Goal: Task Accomplishment & Management: Complete application form

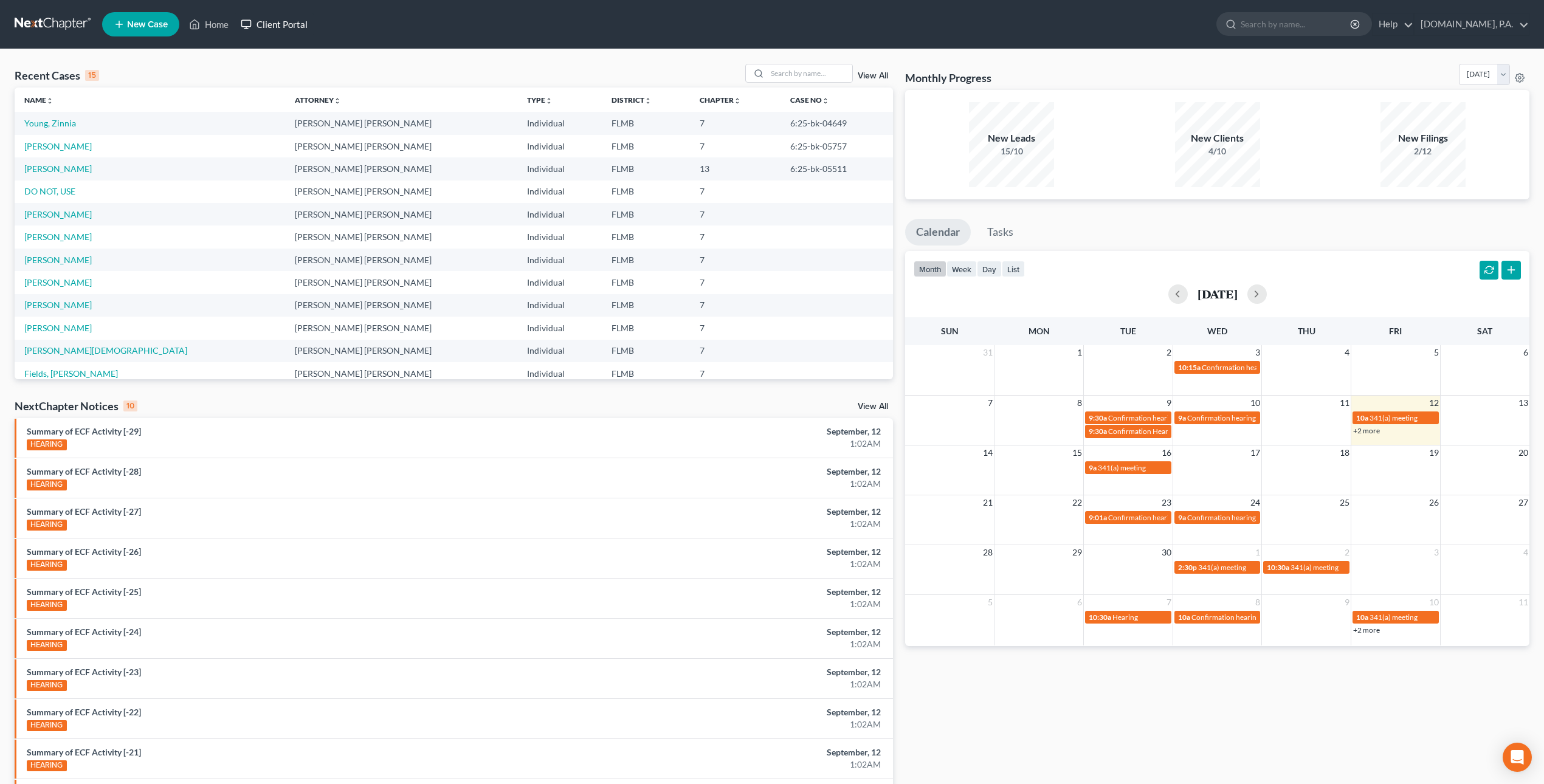
click at [279, 25] on link "Client Portal" at bounding box center [274, 24] width 79 height 22
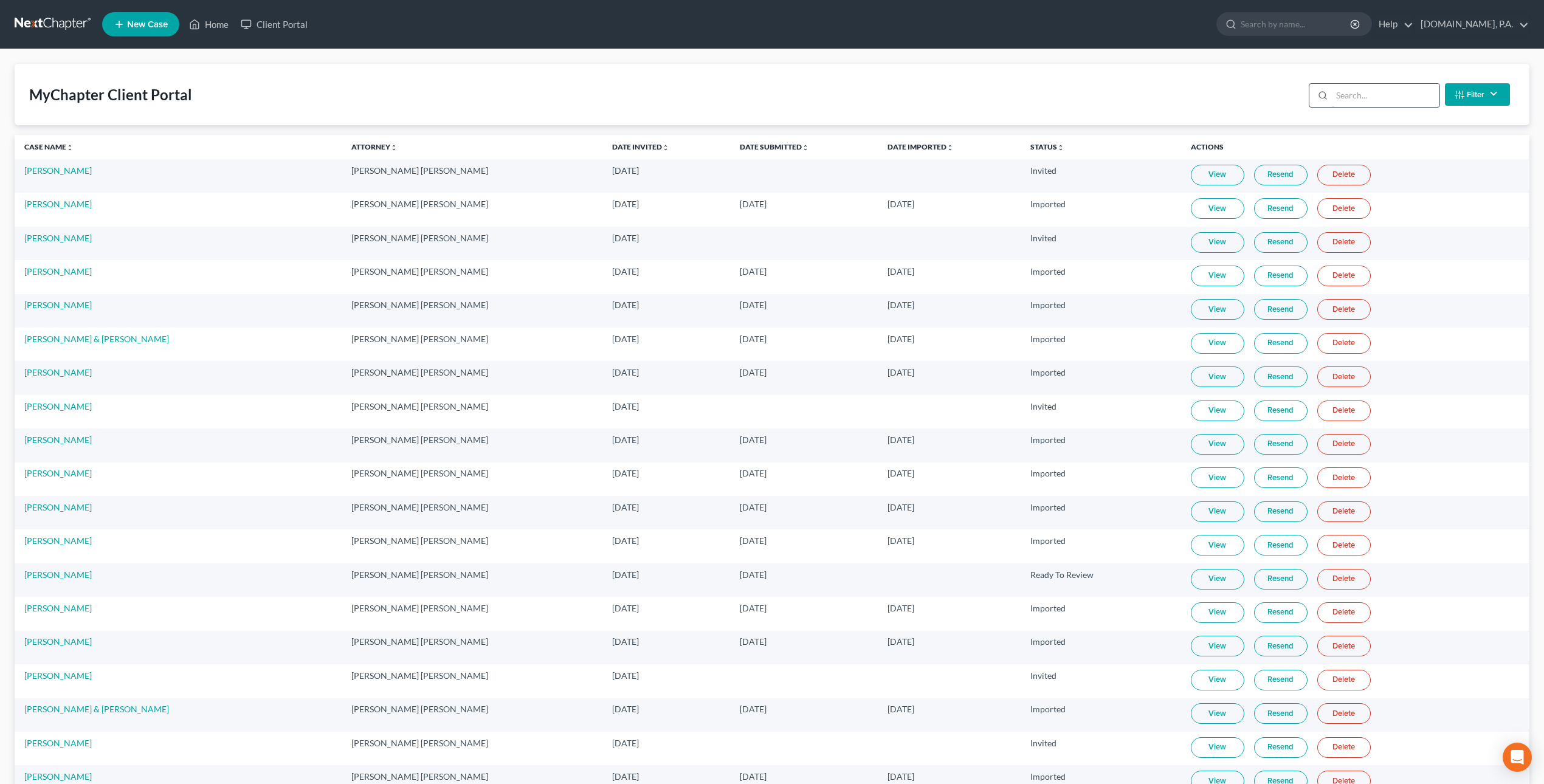
click at [1346, 95] on input "search" at bounding box center [1385, 95] width 107 height 23
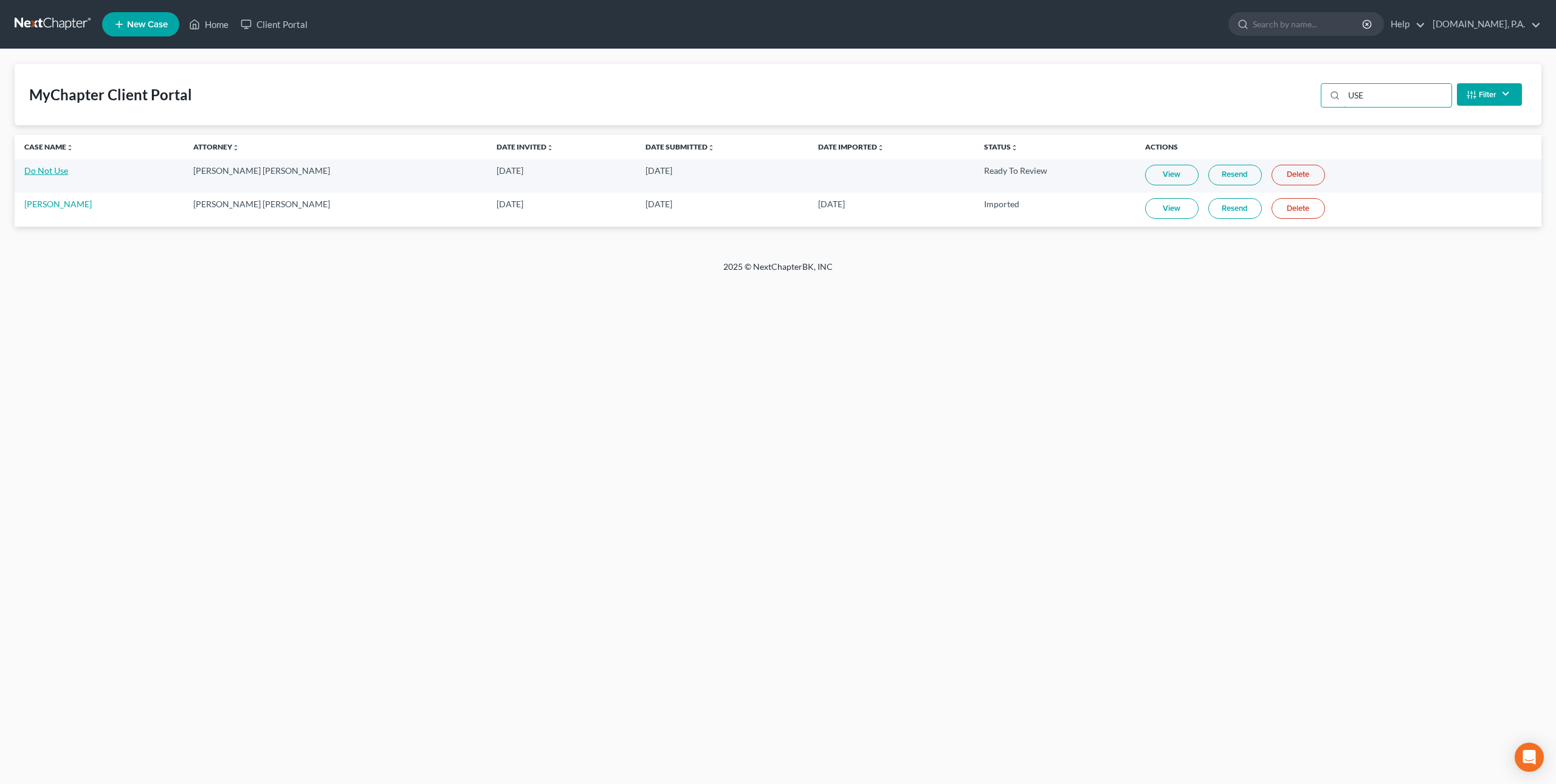
type input "USE"
click at [62, 171] on link "Do Not Use" at bounding box center [47, 170] width 44 height 10
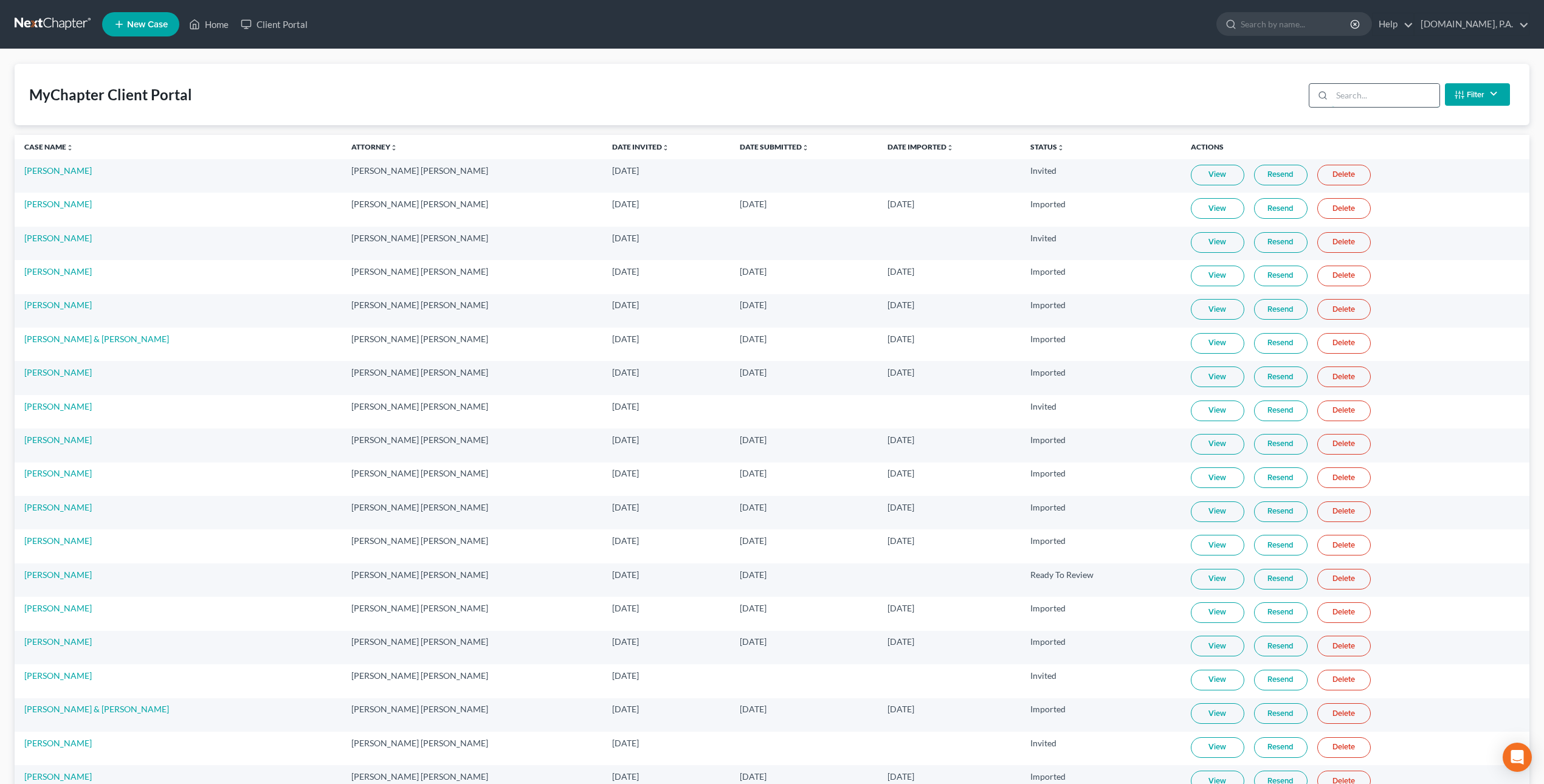
click at [1361, 100] on input "search" at bounding box center [1385, 95] width 107 height 23
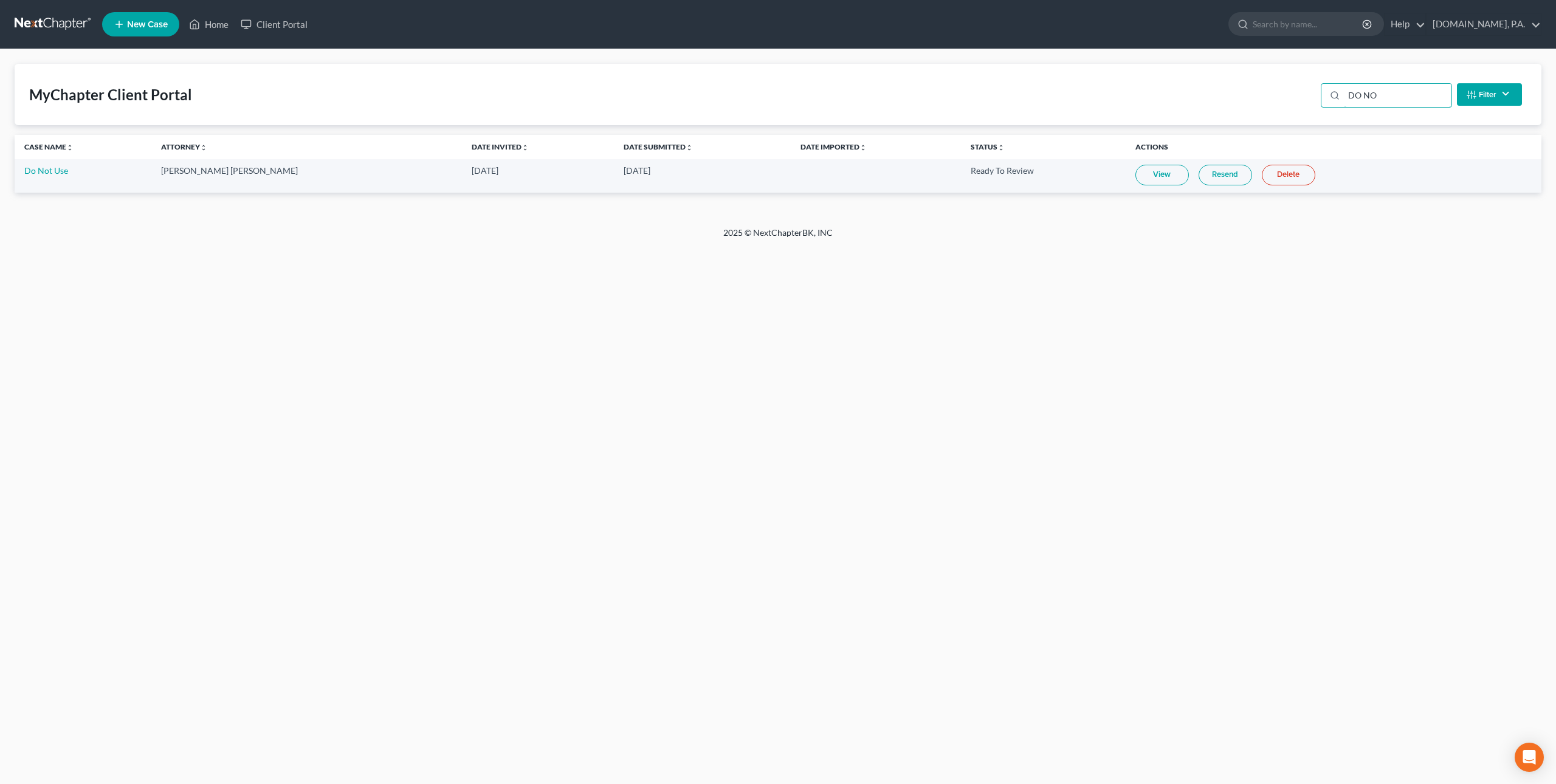
type input "DO NO"
click at [1199, 176] on link "Resend" at bounding box center [1225, 175] width 53 height 21
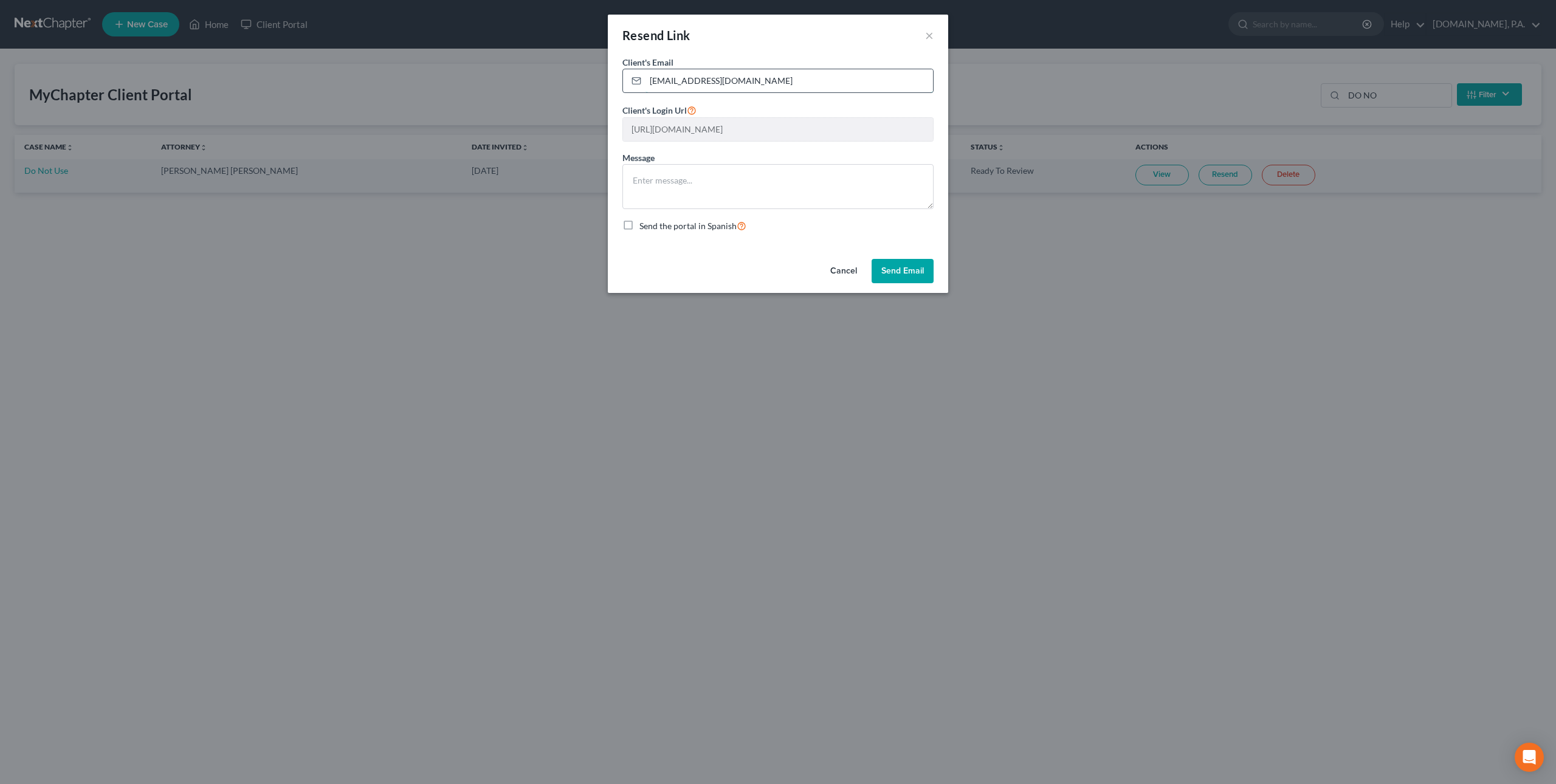
drag, startPoint x: 692, startPoint y: 85, endPoint x: 646, endPoint y: 79, distance: 46.4
click at [646, 79] on input "[EMAIL_ADDRESS][DOMAIN_NAME]" at bounding box center [789, 81] width 287 height 23
type input "DIRK@fresh-start.law"
click at [897, 276] on button "Send Email" at bounding box center [902, 271] width 62 height 25
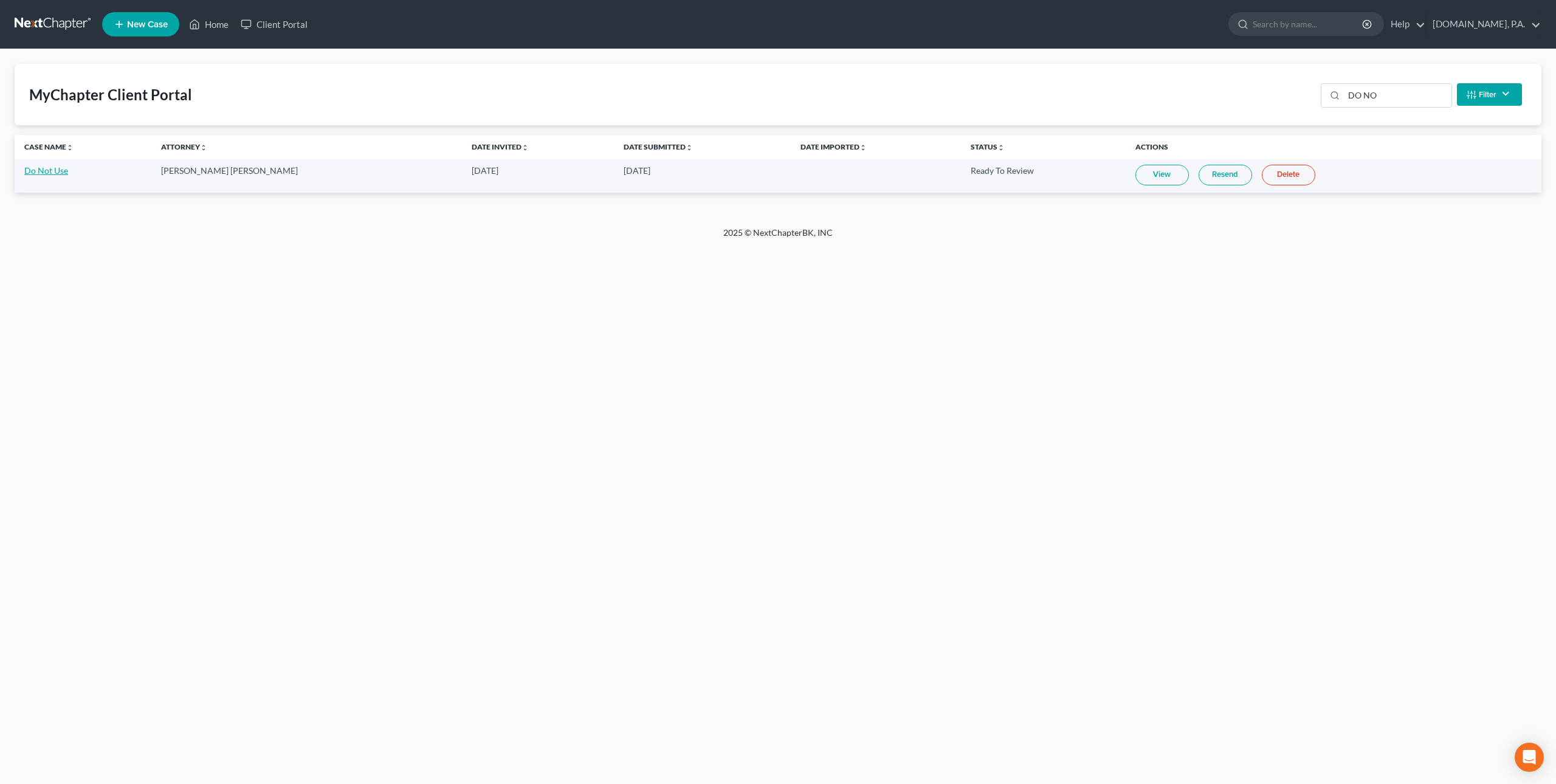
click at [47, 174] on link "Do Not Use" at bounding box center [47, 170] width 44 height 10
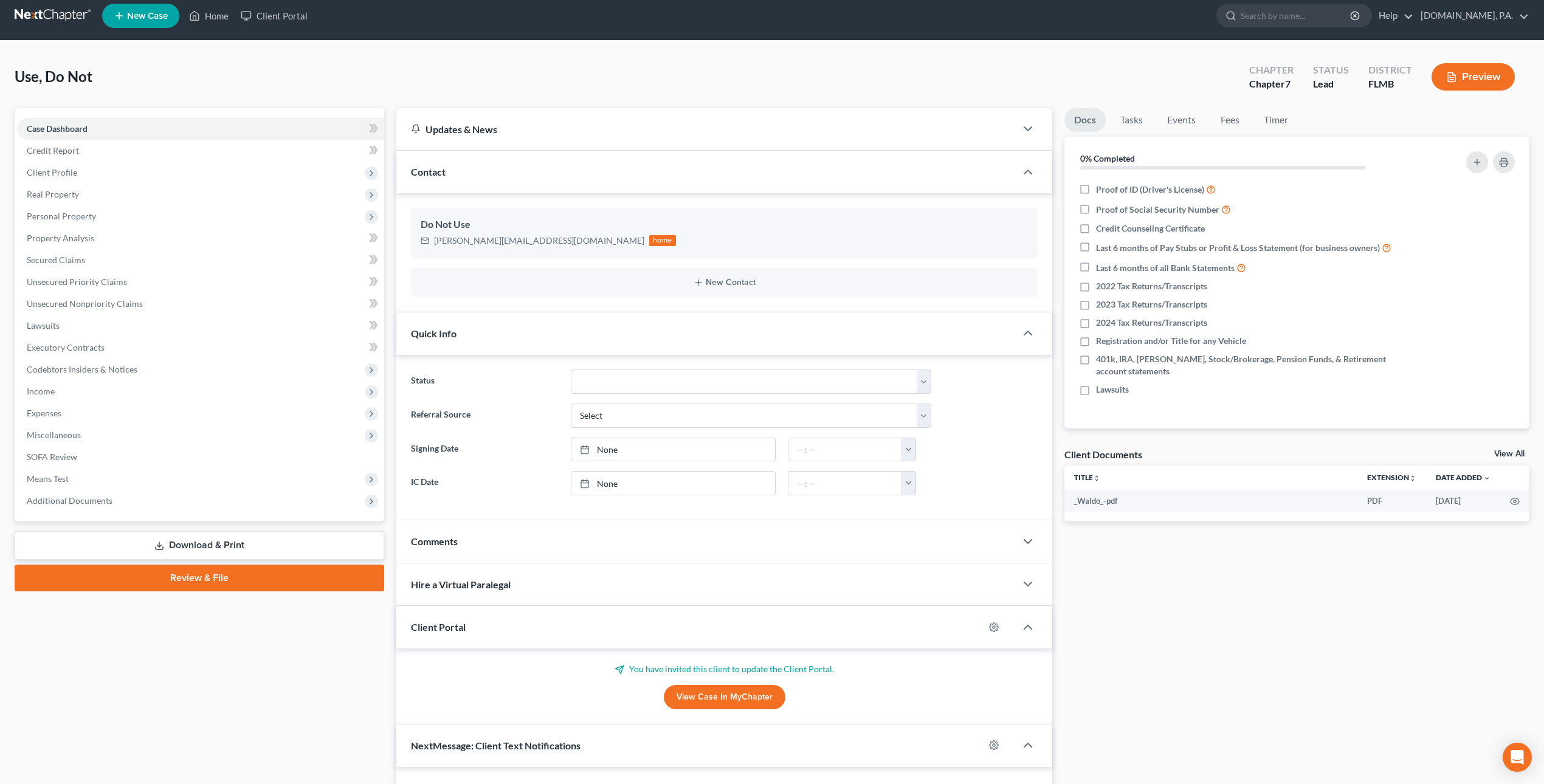
scroll to position [12, 0]
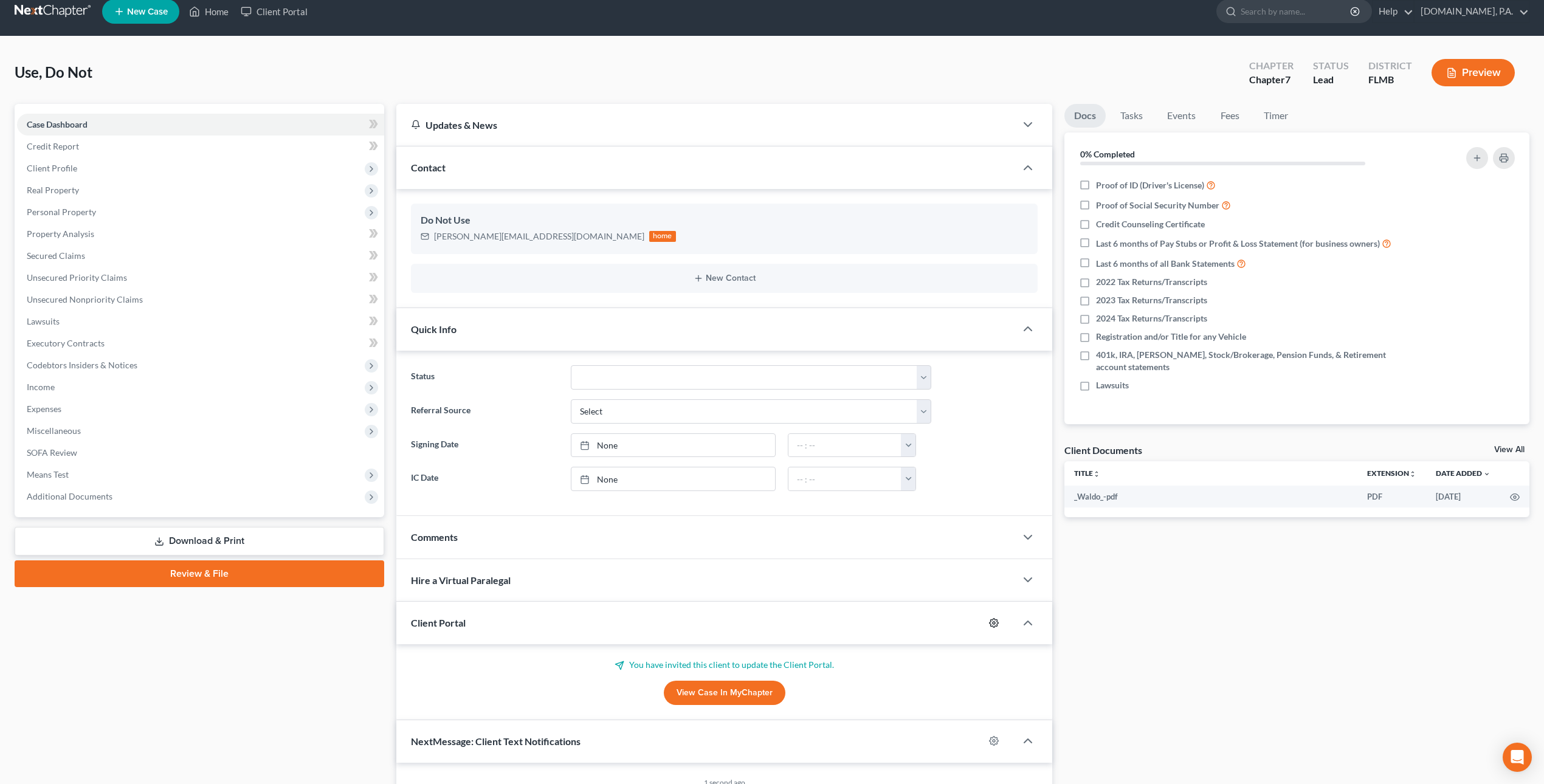
click at [997, 624] on icon "button" at bounding box center [994, 622] width 10 height 10
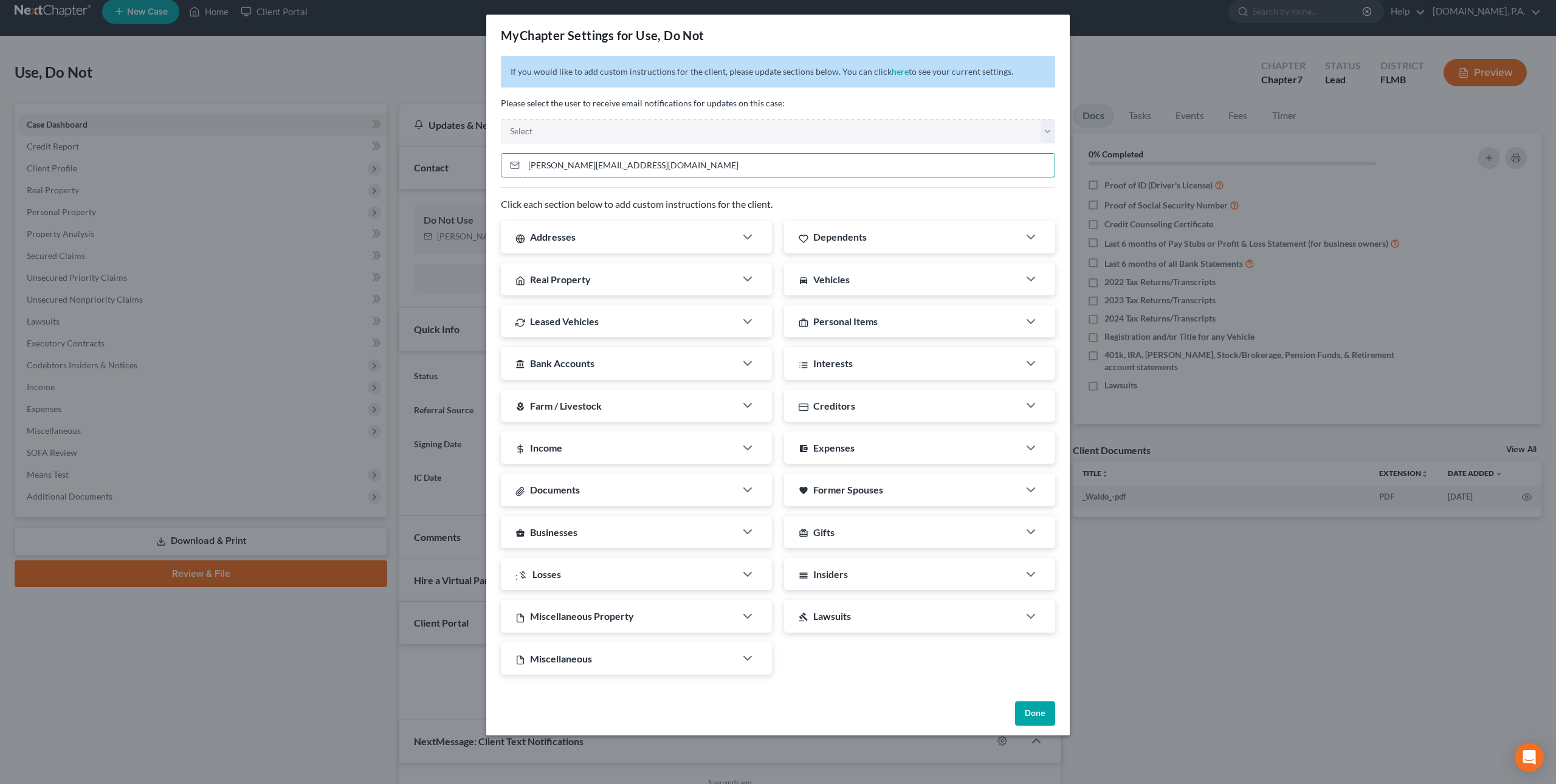
drag, startPoint x: 549, startPoint y: 166, endPoint x: 442, endPoint y: 147, distance: 108.7
click at [442, 147] on div "MyChapter Settings for Use, Do Not If you would like to add custom instructions…" at bounding box center [778, 392] width 1556 height 784
type input "[EMAIL_ADDRESS][DOMAIN_NAME]"
click at [1043, 711] on button "Done" at bounding box center [1035, 714] width 40 height 25
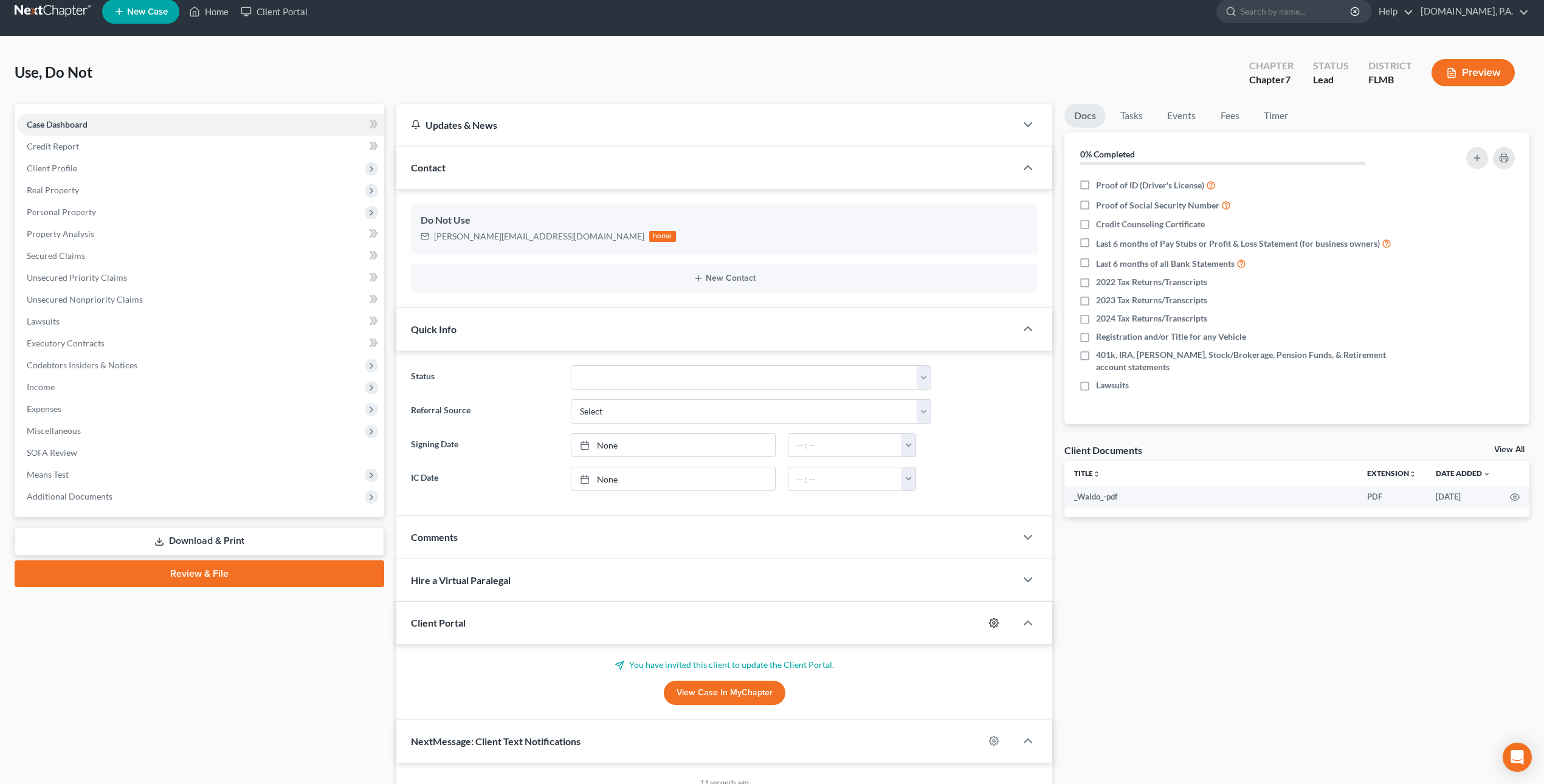
click at [991, 627] on icon "button" at bounding box center [994, 622] width 10 height 10
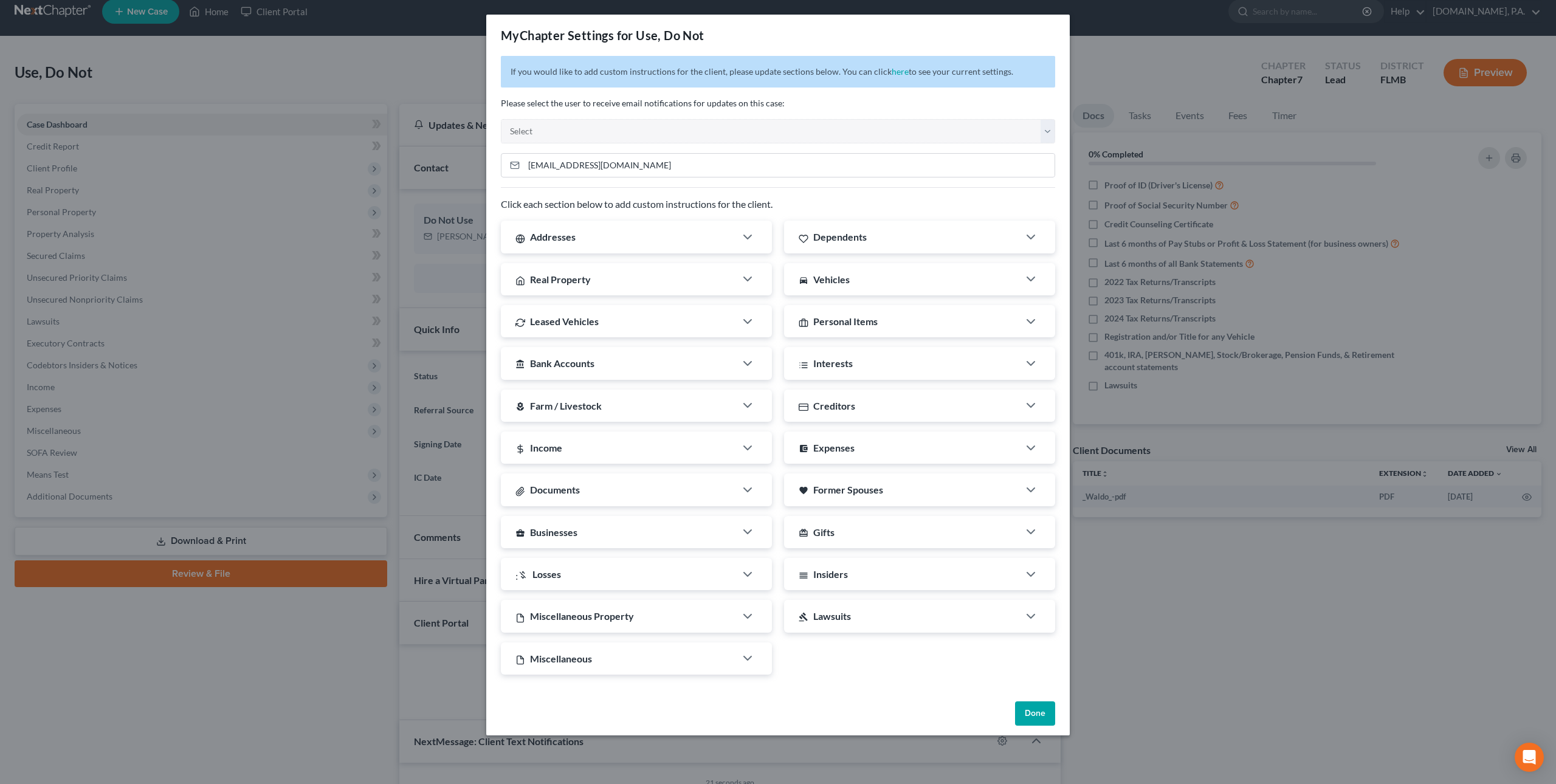
click at [1028, 716] on button "Done" at bounding box center [1035, 714] width 40 height 25
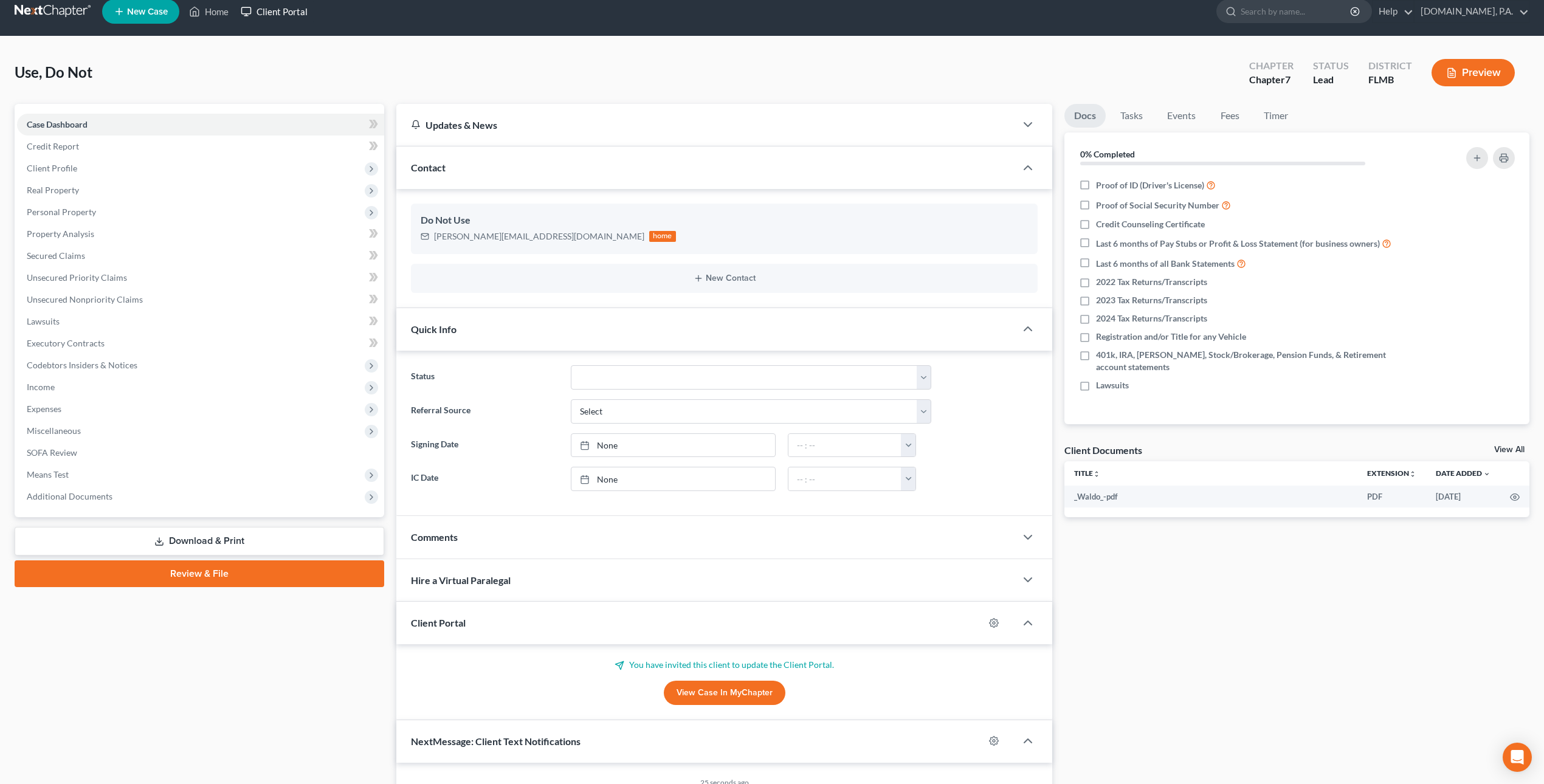
click at [286, 14] on link "Client Portal" at bounding box center [274, 11] width 79 height 22
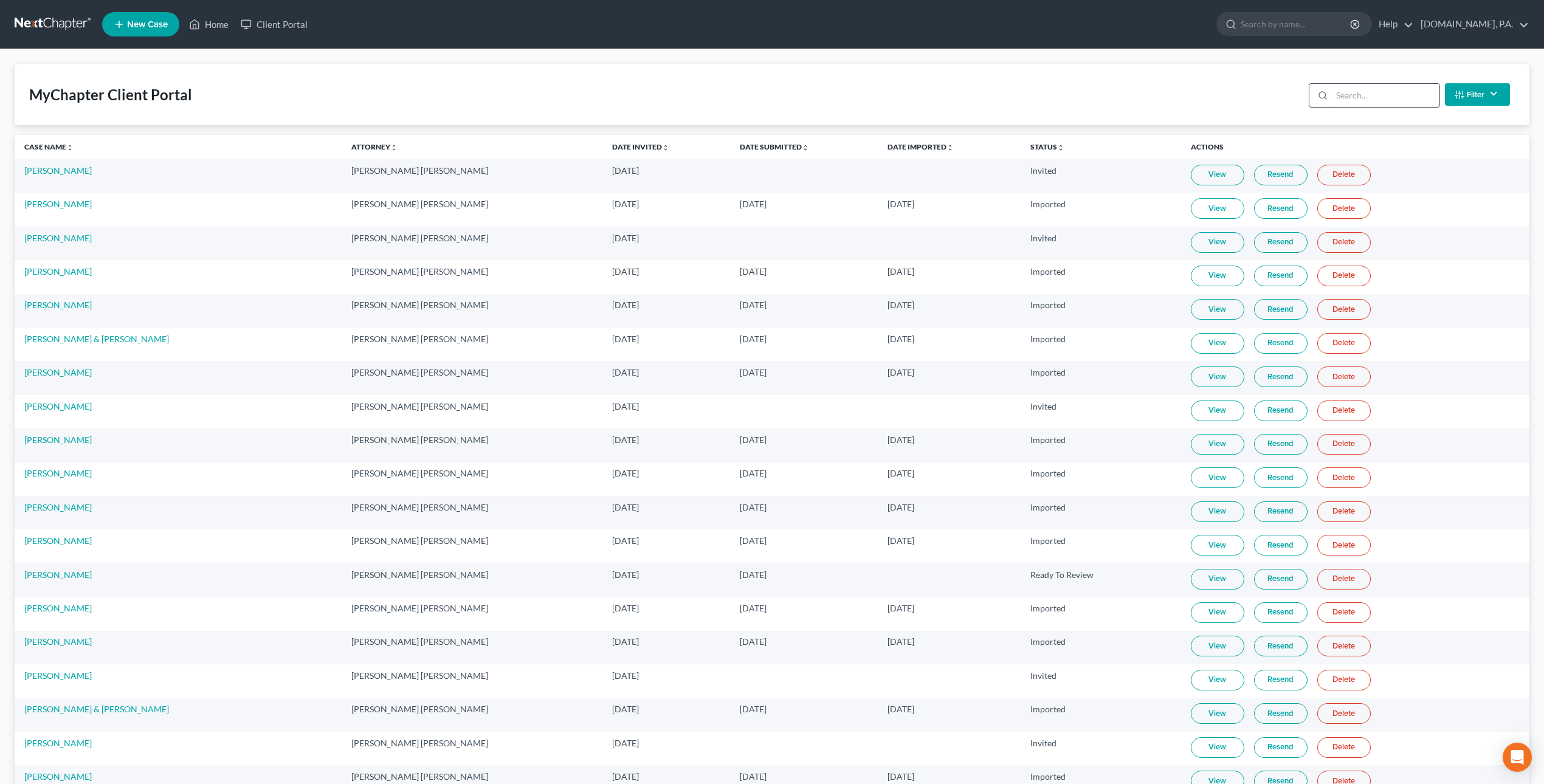
click at [1366, 97] on input "search" at bounding box center [1385, 95] width 107 height 23
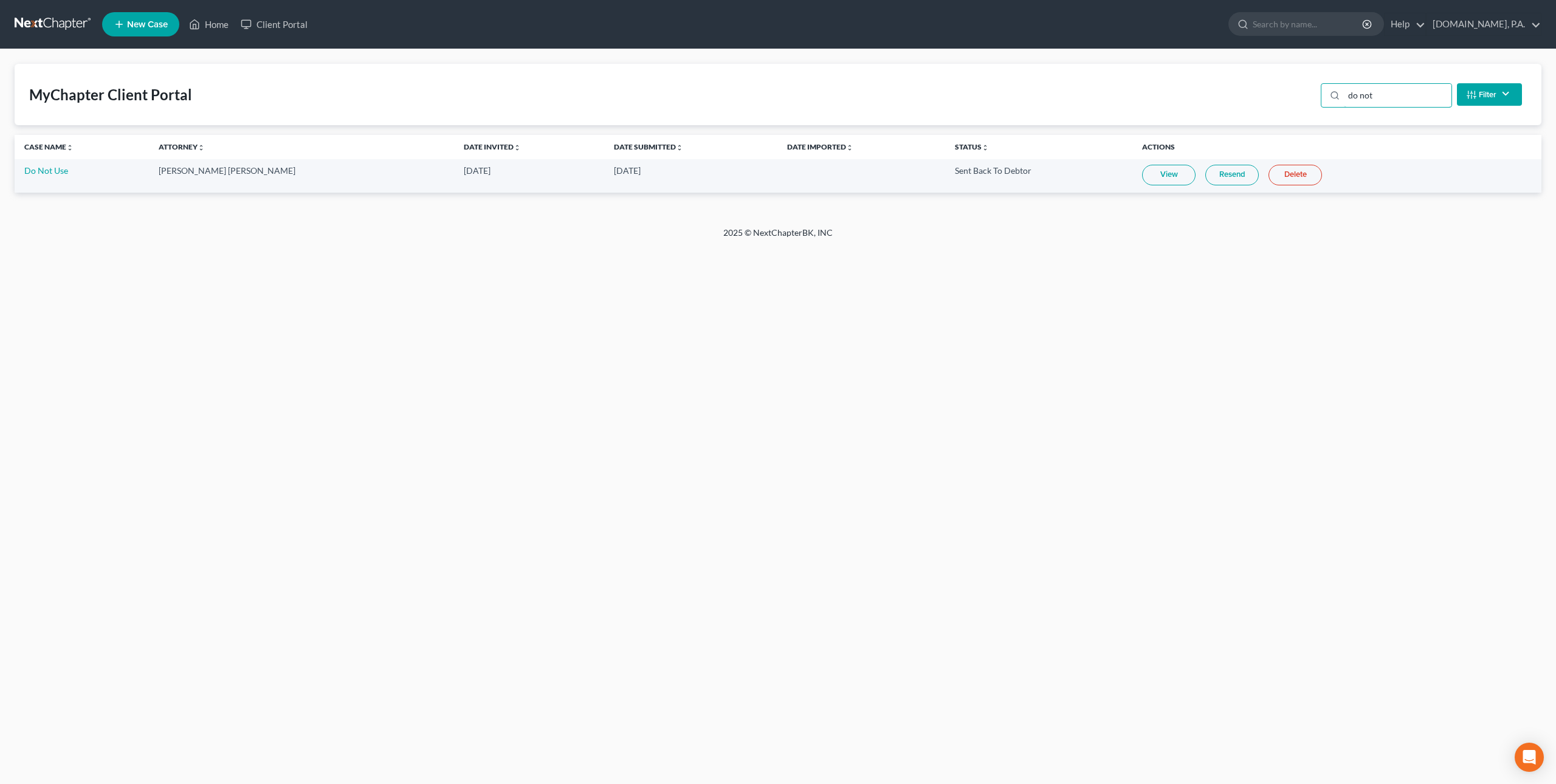
type input "do not"
click at [1147, 173] on link "View" at bounding box center [1168, 175] width 53 height 21
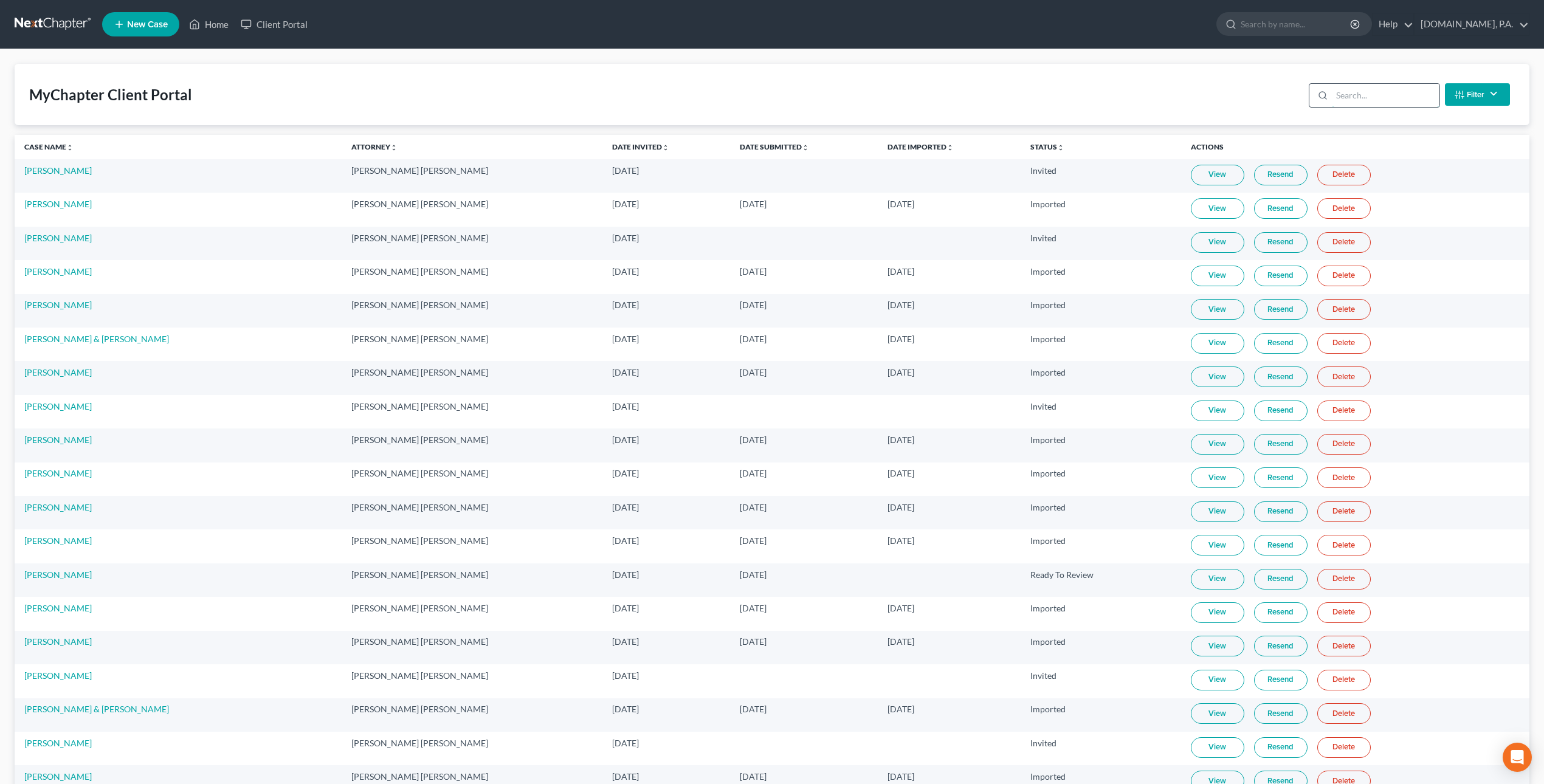
click at [1399, 94] on input "search" at bounding box center [1385, 95] width 107 height 23
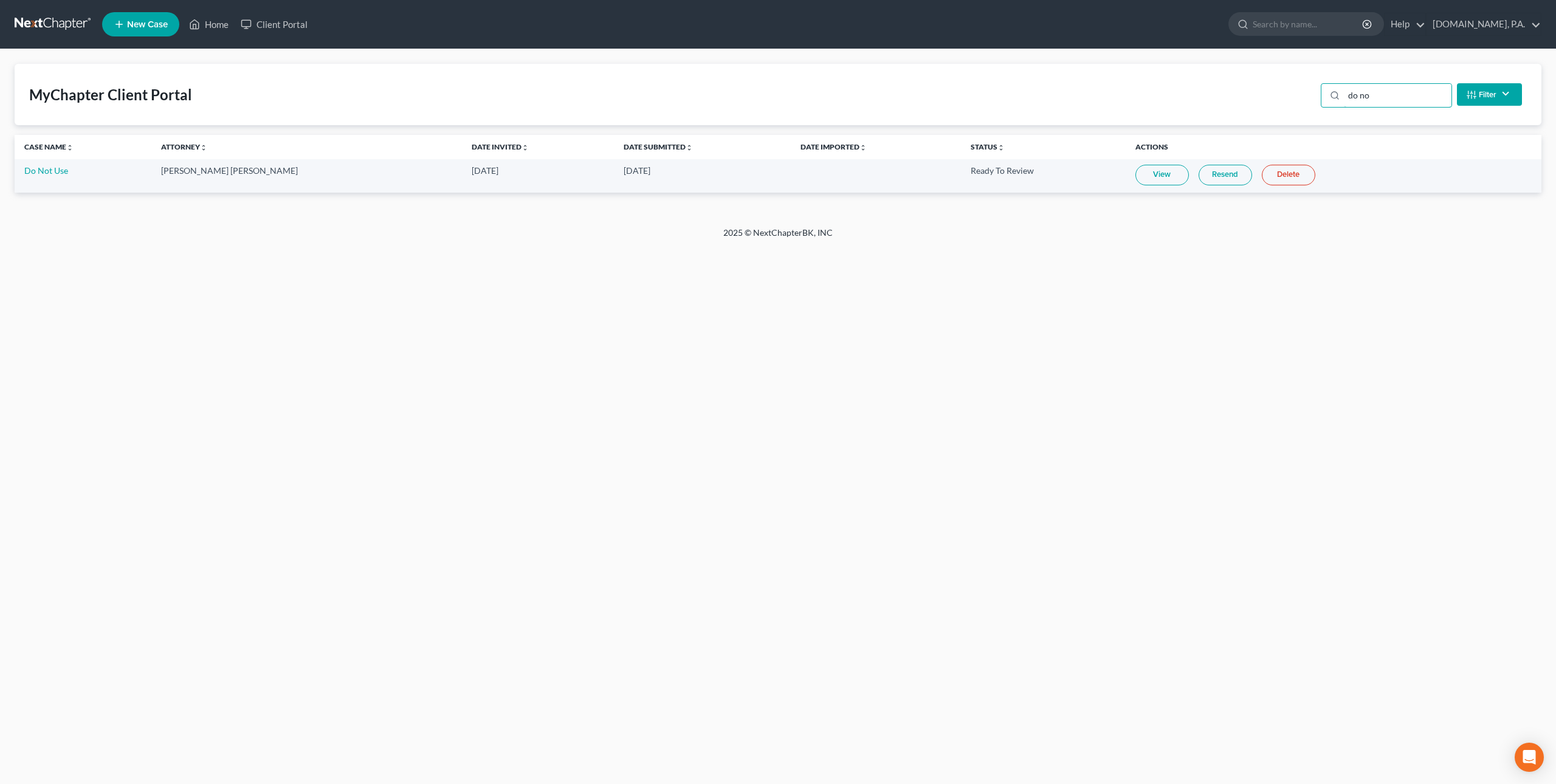
type input "do no"
click at [1199, 176] on link "Resend" at bounding box center [1225, 175] width 53 height 21
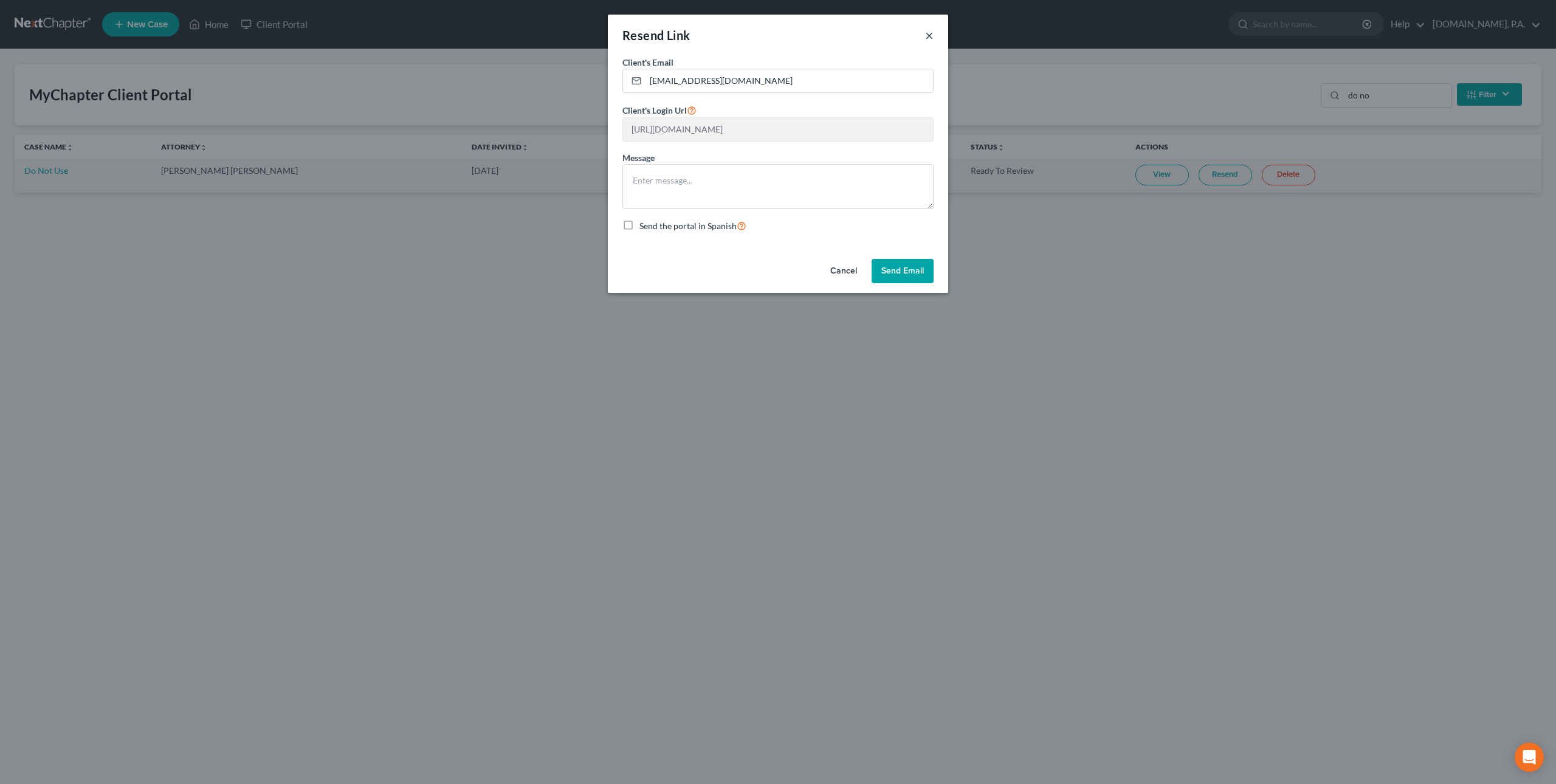
click at [928, 34] on button "×" at bounding box center [929, 34] width 9 height 14
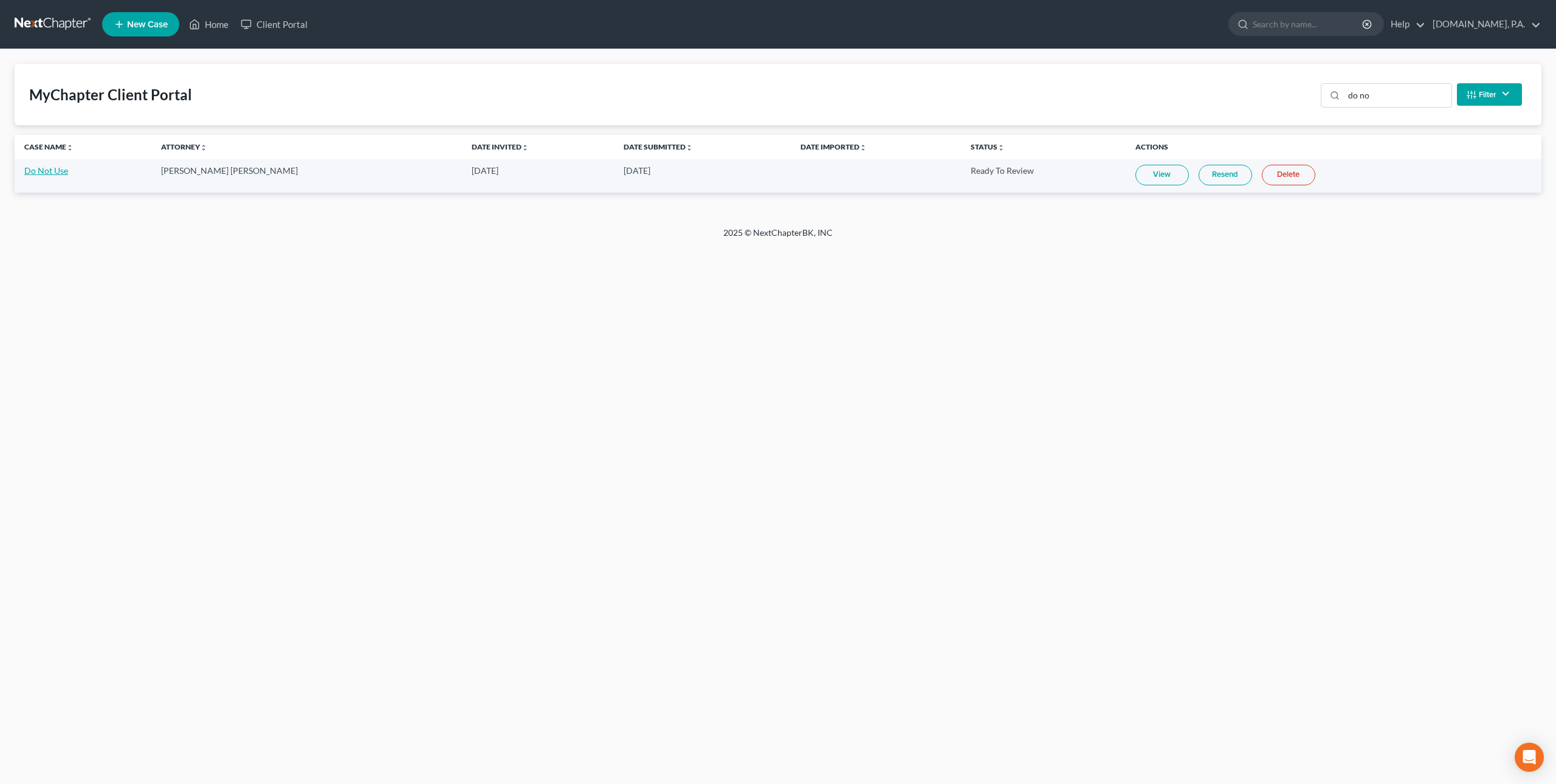
click at [40, 173] on link "Do Not Use" at bounding box center [47, 170] width 44 height 10
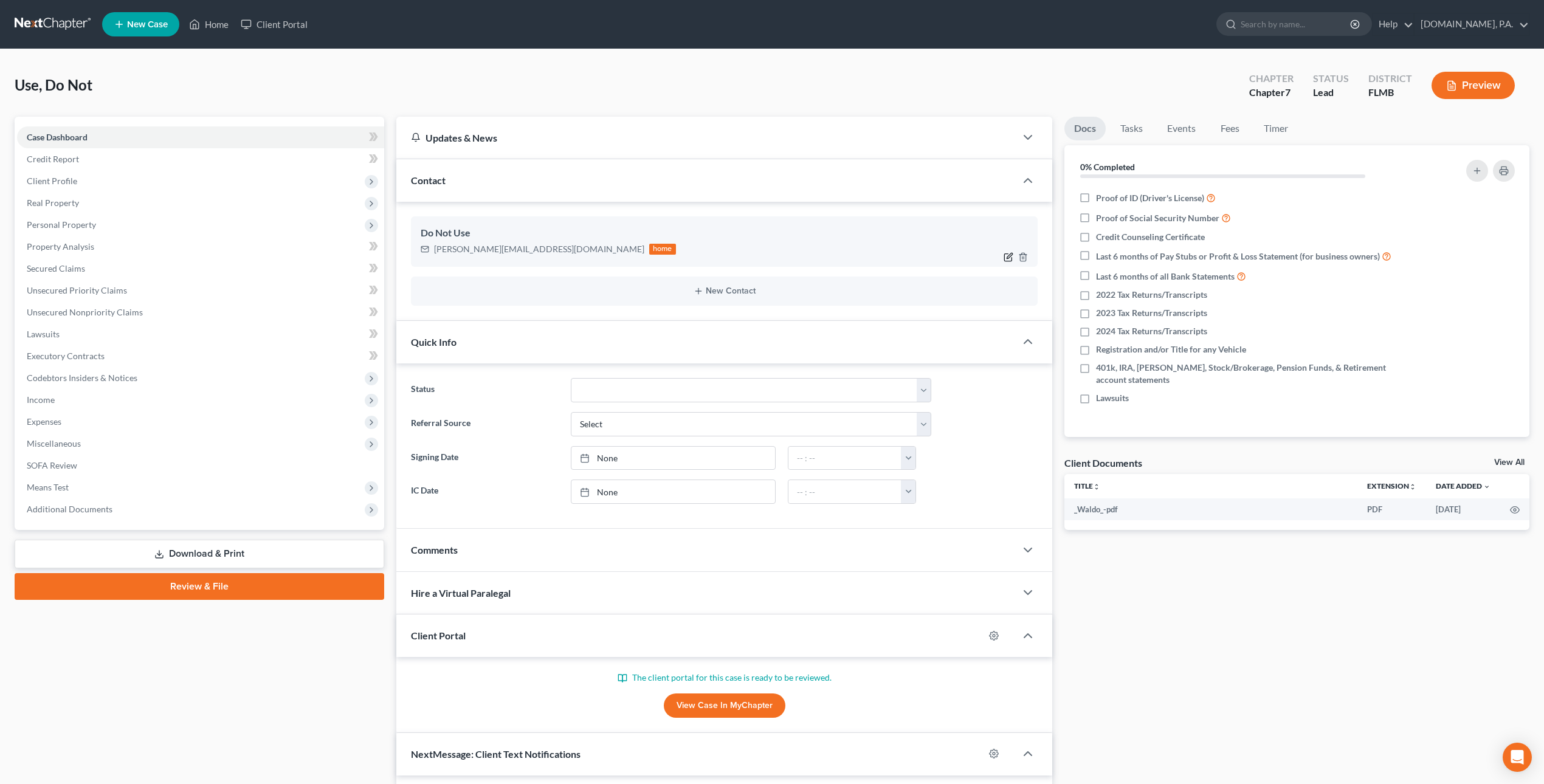
click at [1011, 257] on icon "button" at bounding box center [1009, 257] width 10 height 10
select select "0"
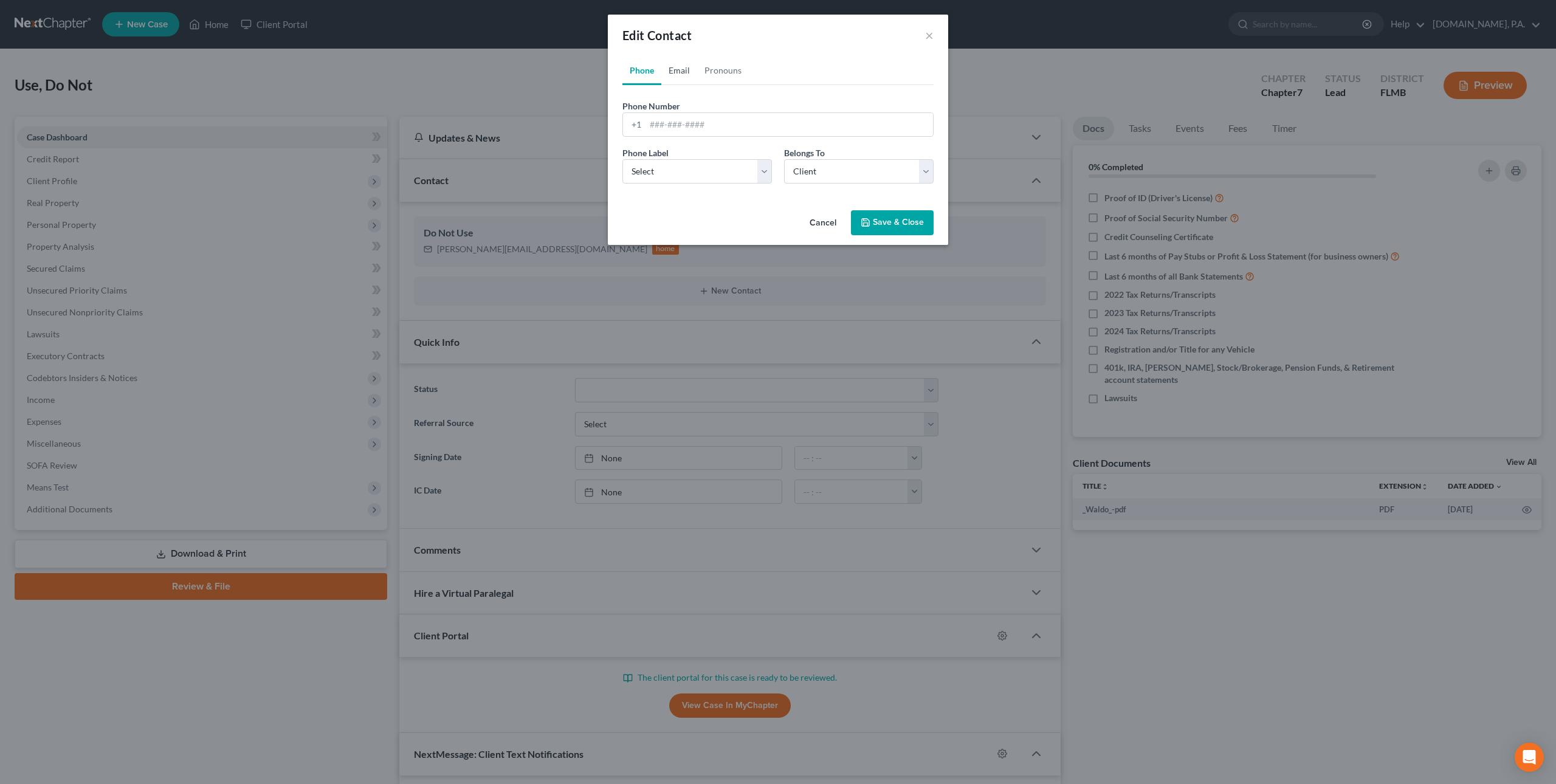
click at [694, 68] on link "Email" at bounding box center [680, 70] width 36 height 29
click at [917, 221] on button "Save & Close" at bounding box center [892, 222] width 83 height 26
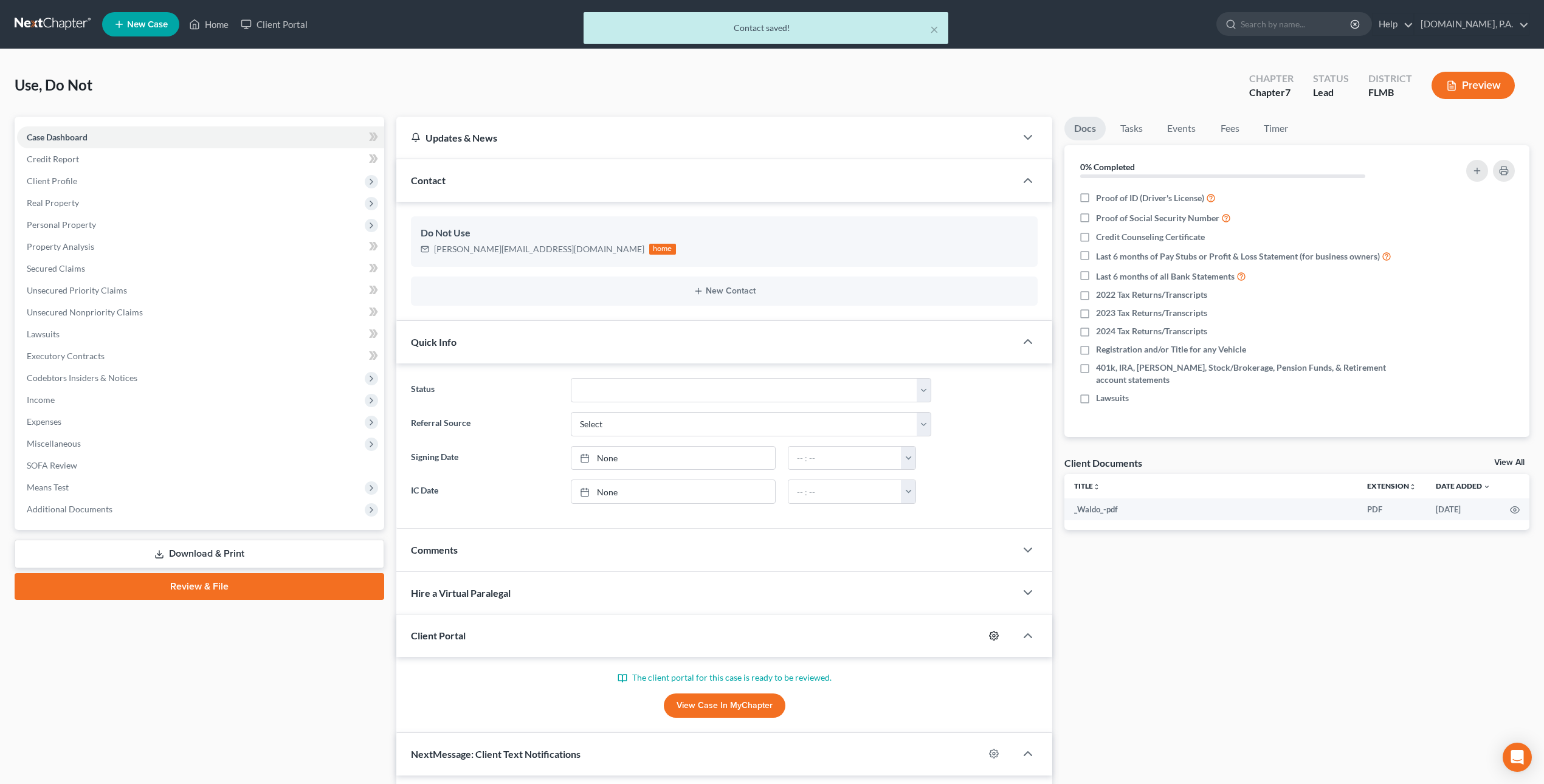
click at [993, 636] on icon "button" at bounding box center [994, 636] width 10 height 10
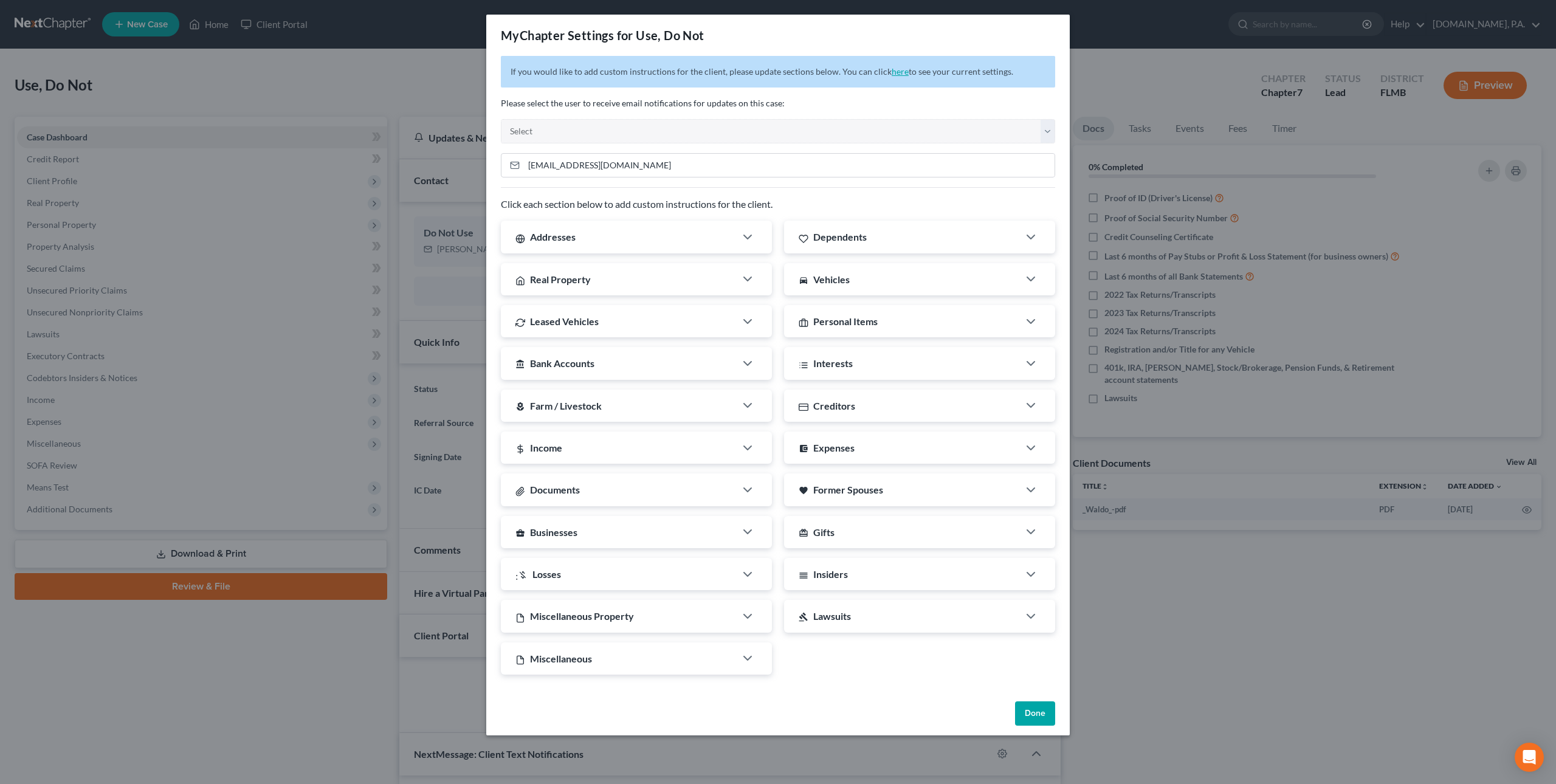
click at [893, 68] on link "here" at bounding box center [900, 71] width 17 height 10
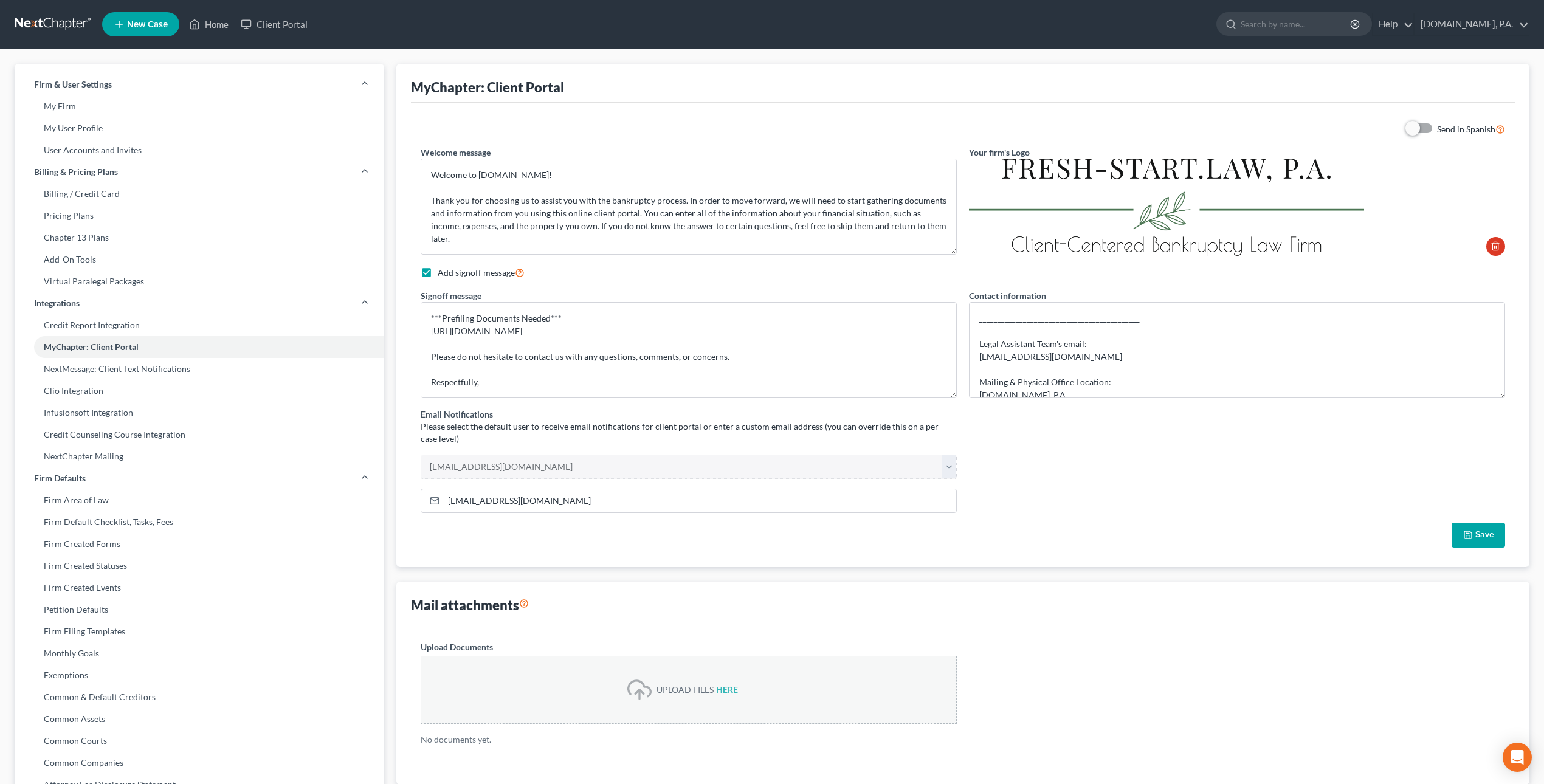
click at [48, 25] on link at bounding box center [53, 24] width 78 height 22
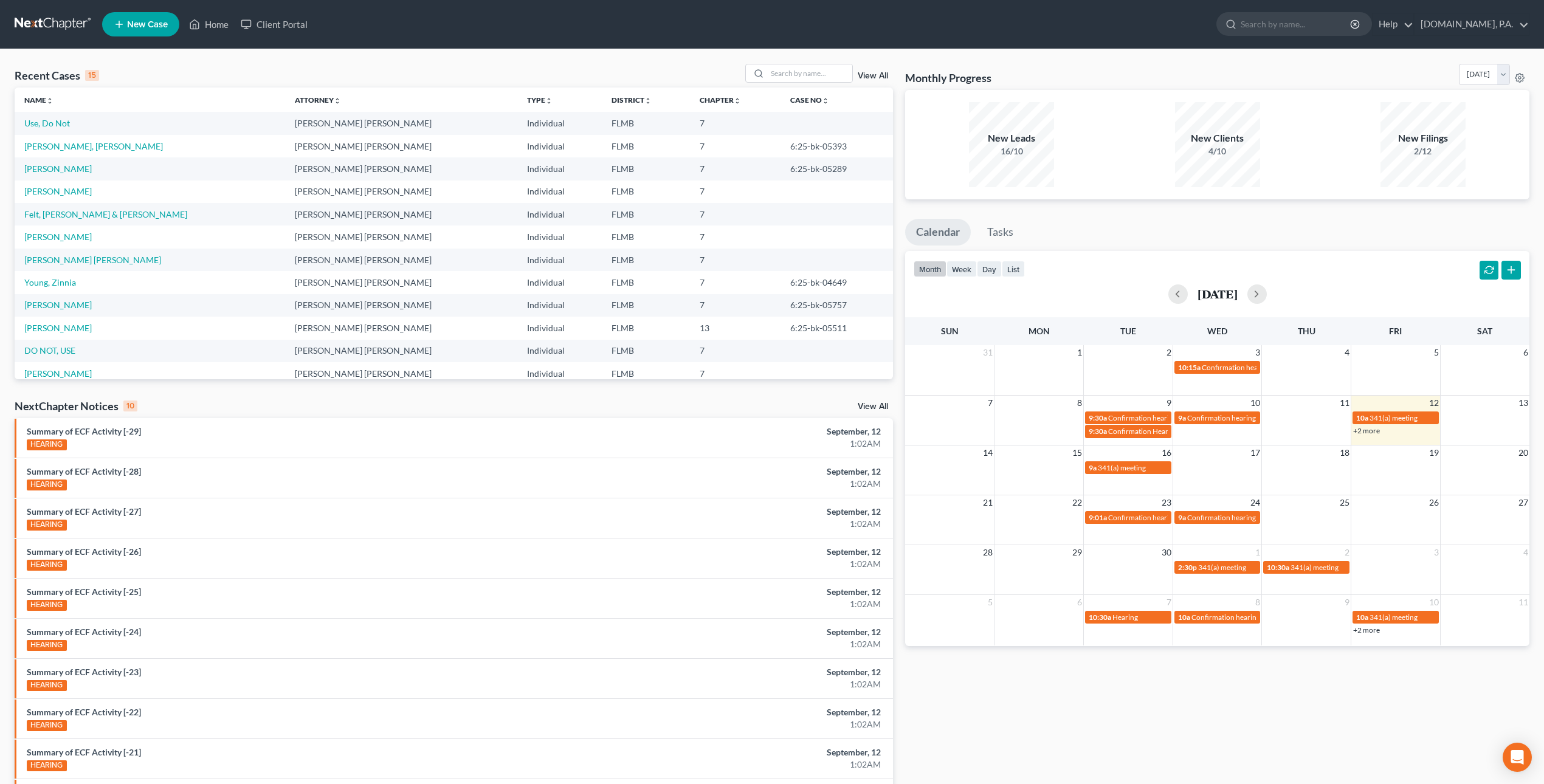
click at [874, 75] on link "View All" at bounding box center [873, 75] width 30 height 9
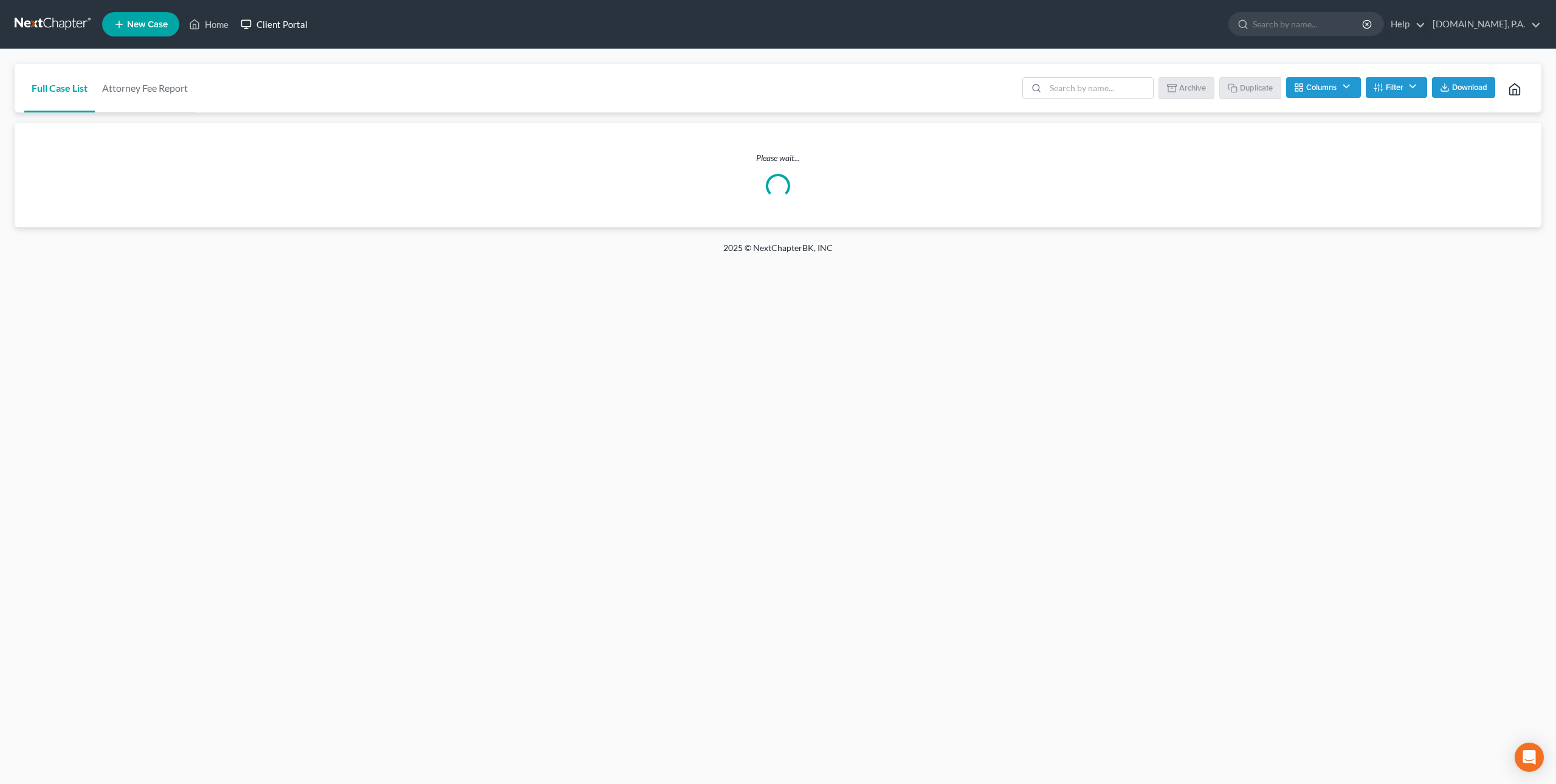
click at [293, 26] on link "Client Portal" at bounding box center [274, 24] width 79 height 22
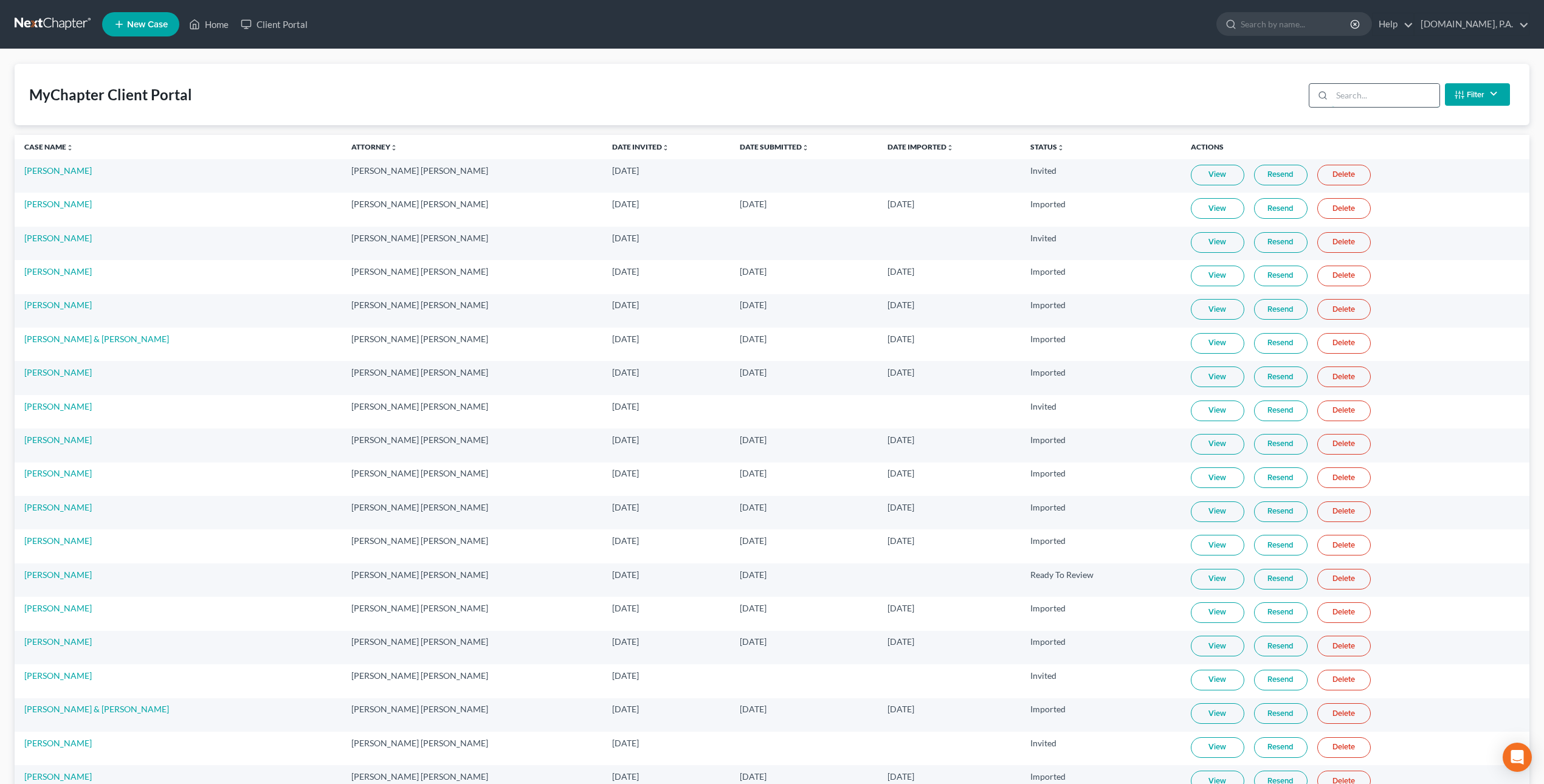
click at [1393, 97] on input "search" at bounding box center [1385, 95] width 107 height 23
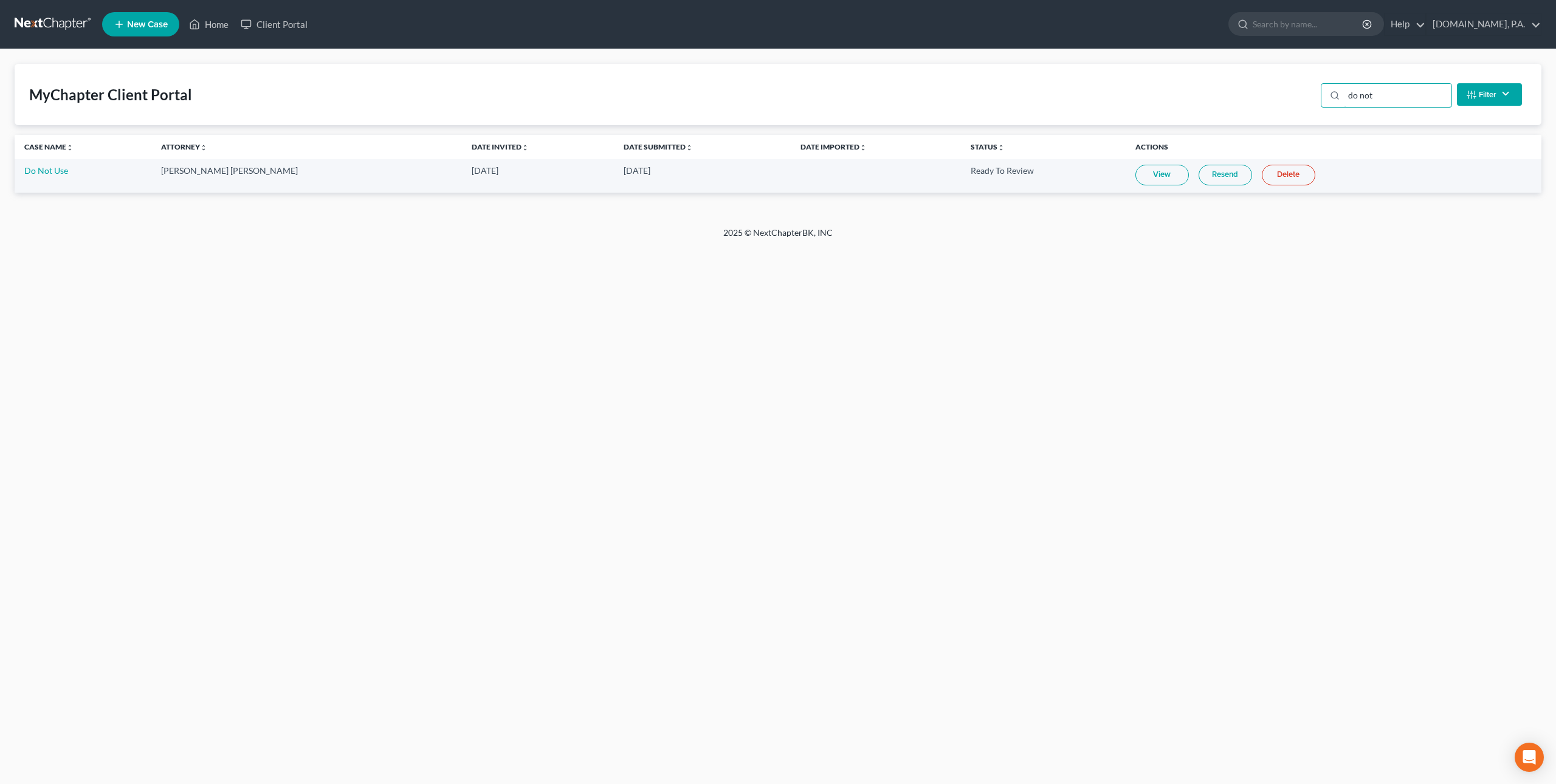
type input "do not"
click at [1201, 171] on link "Resend" at bounding box center [1225, 175] width 53 height 21
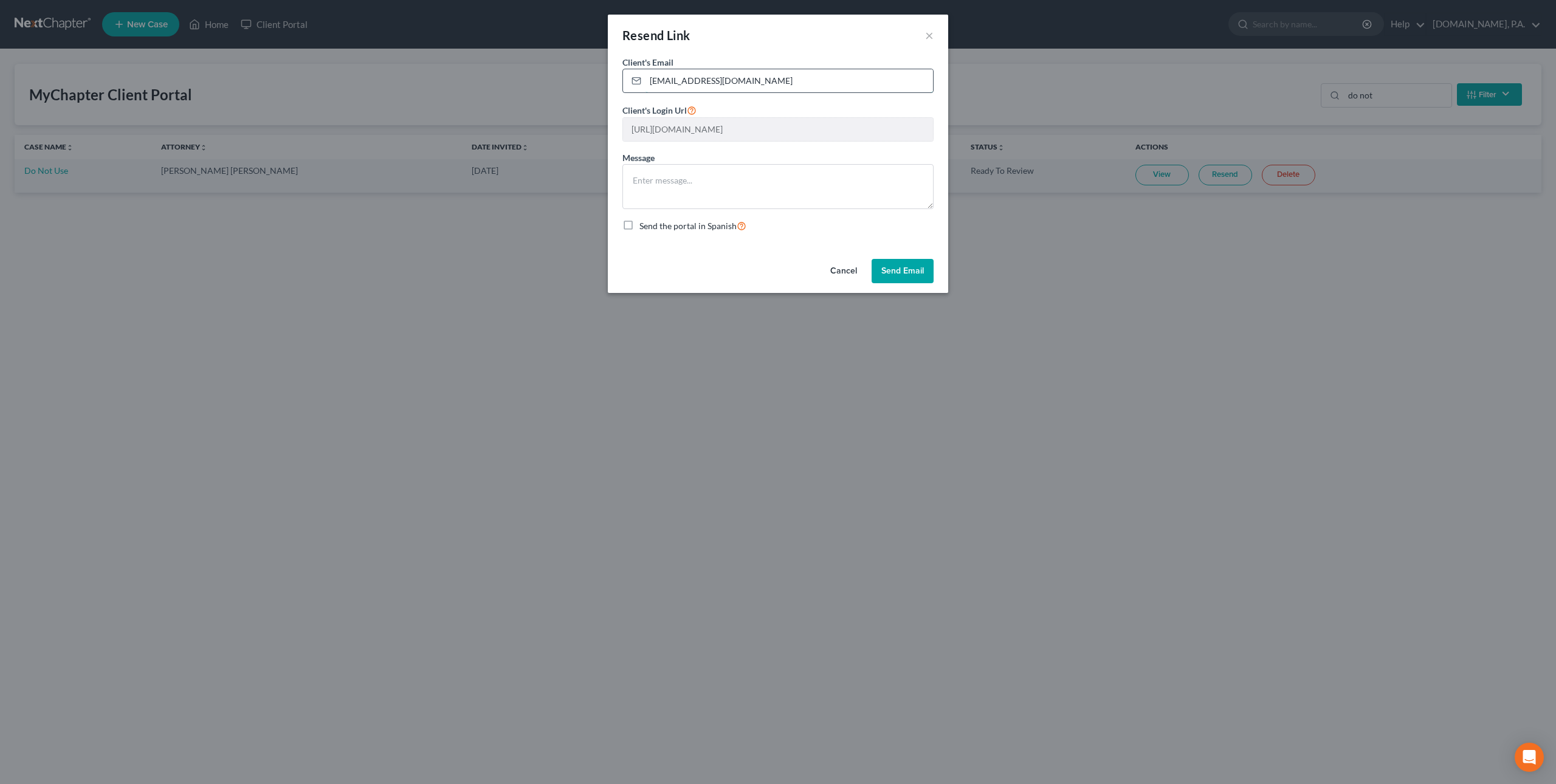
drag, startPoint x: 690, startPoint y: 82, endPoint x: 655, endPoint y: 77, distance: 35.4
click at [655, 77] on input "documents@fresh-start.law" at bounding box center [789, 81] width 287 height 23
type input "[PERSON_NAME][EMAIL_ADDRESS][DOMAIN_NAME]"
click at [764, 239] on div "Client's Email * dirk@fresh-start.law Client's Login Url https://app.mychapterb…" at bounding box center [778, 155] width 340 height 198
click at [851, 272] on button "Cancel" at bounding box center [843, 271] width 47 height 25
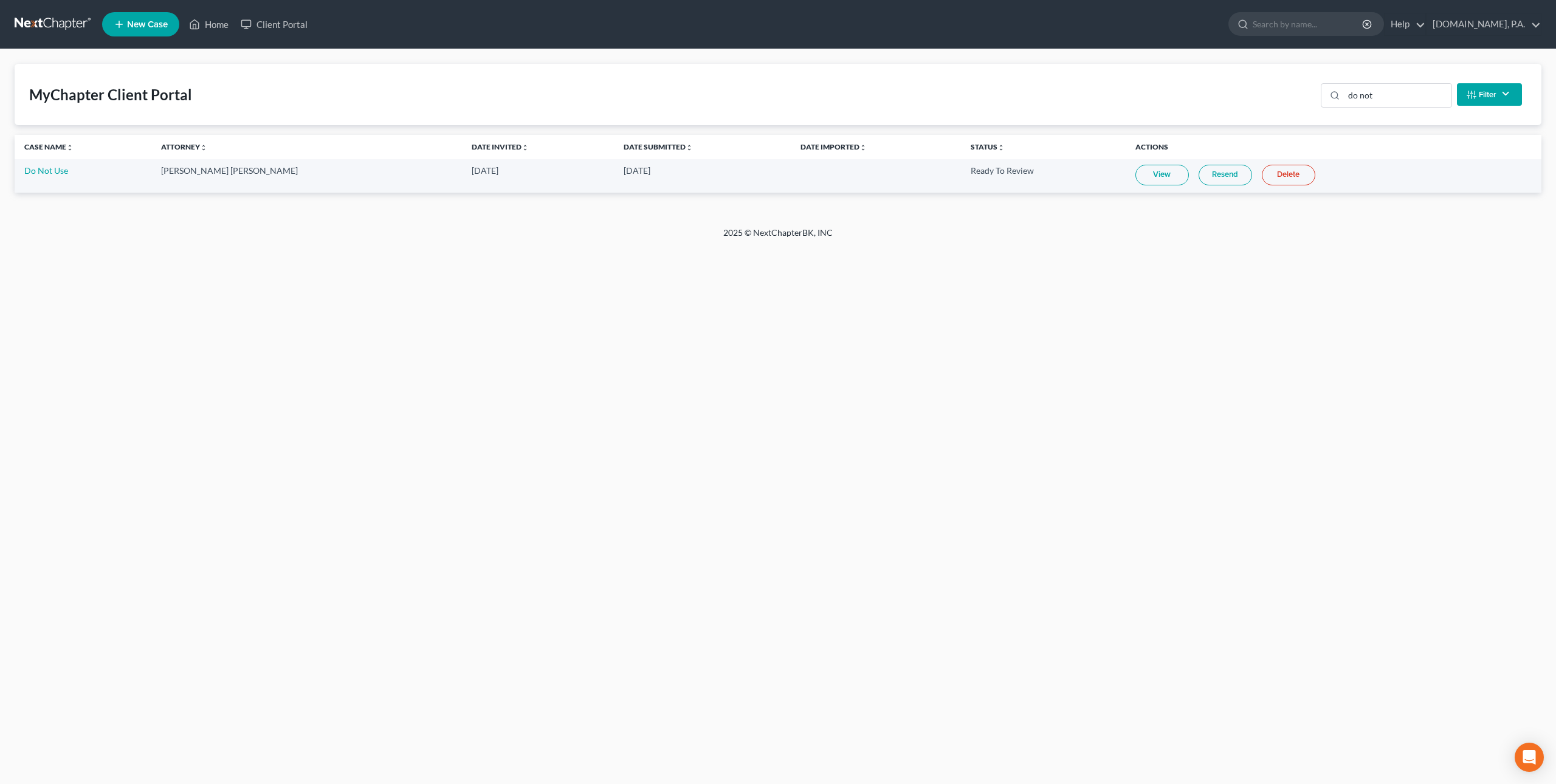
click at [1201, 178] on link "Resend" at bounding box center [1225, 175] width 53 height 21
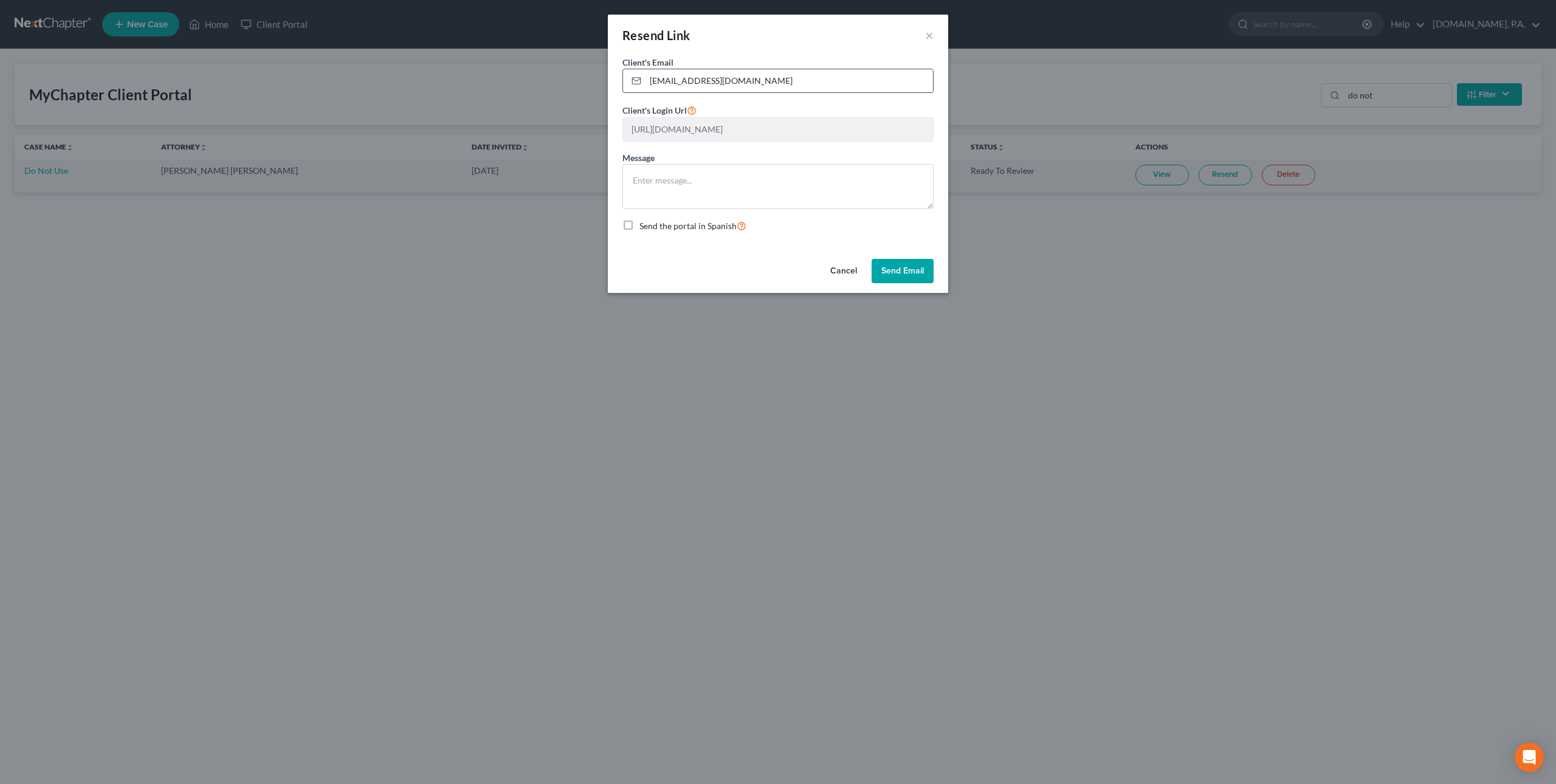
drag, startPoint x: 690, startPoint y: 78, endPoint x: 641, endPoint y: 76, distance: 49.0
click at [641, 76] on div "documents@fresh-start.law" at bounding box center [778, 81] width 311 height 25
type input "[PERSON_NAME][EMAIL_ADDRESS][DOMAIN_NAME]"
click at [906, 271] on button "Send Email" at bounding box center [902, 271] width 62 height 25
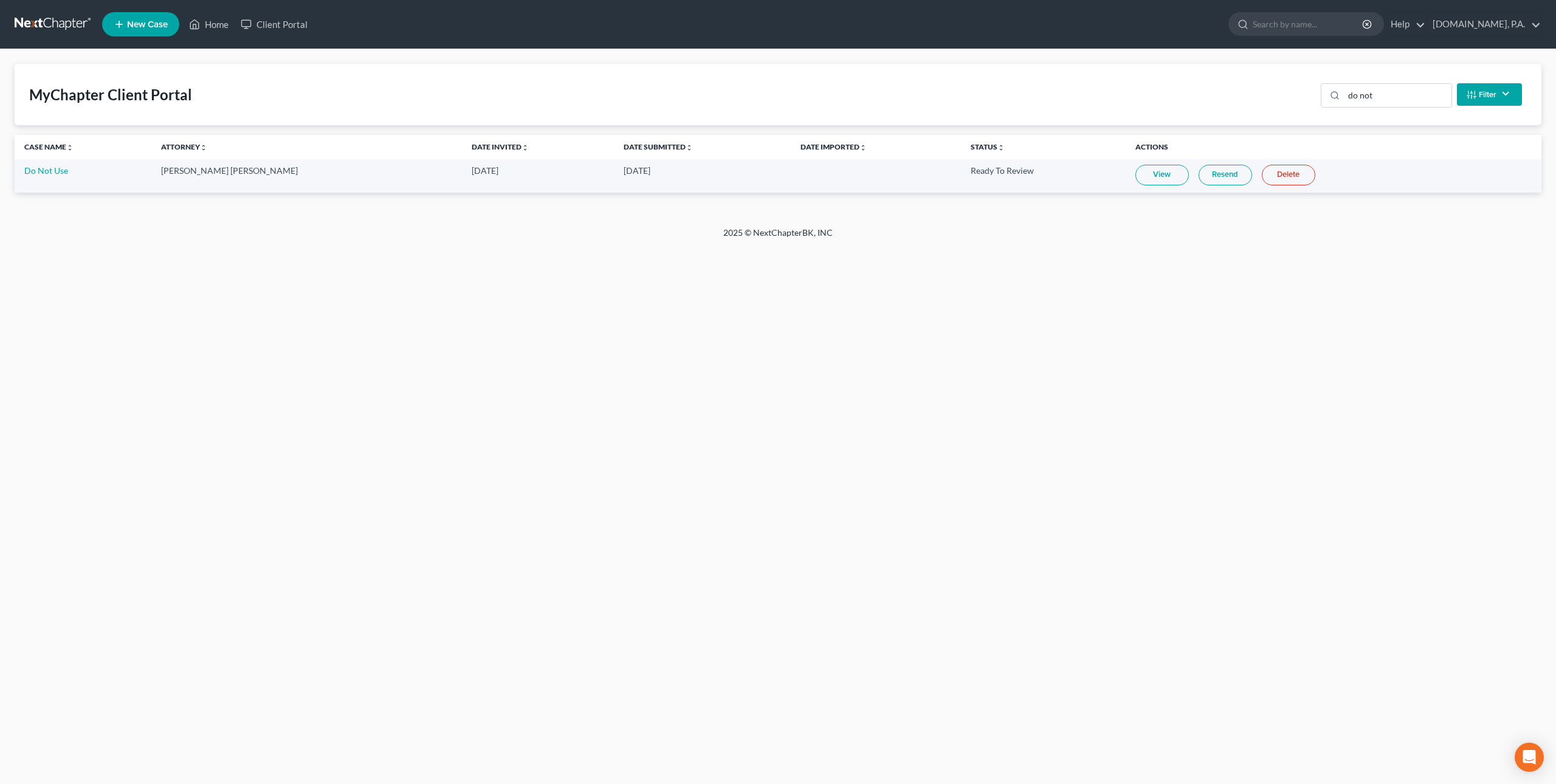
click at [1261, 176] on link "Delete" at bounding box center [1288, 175] width 53 height 21
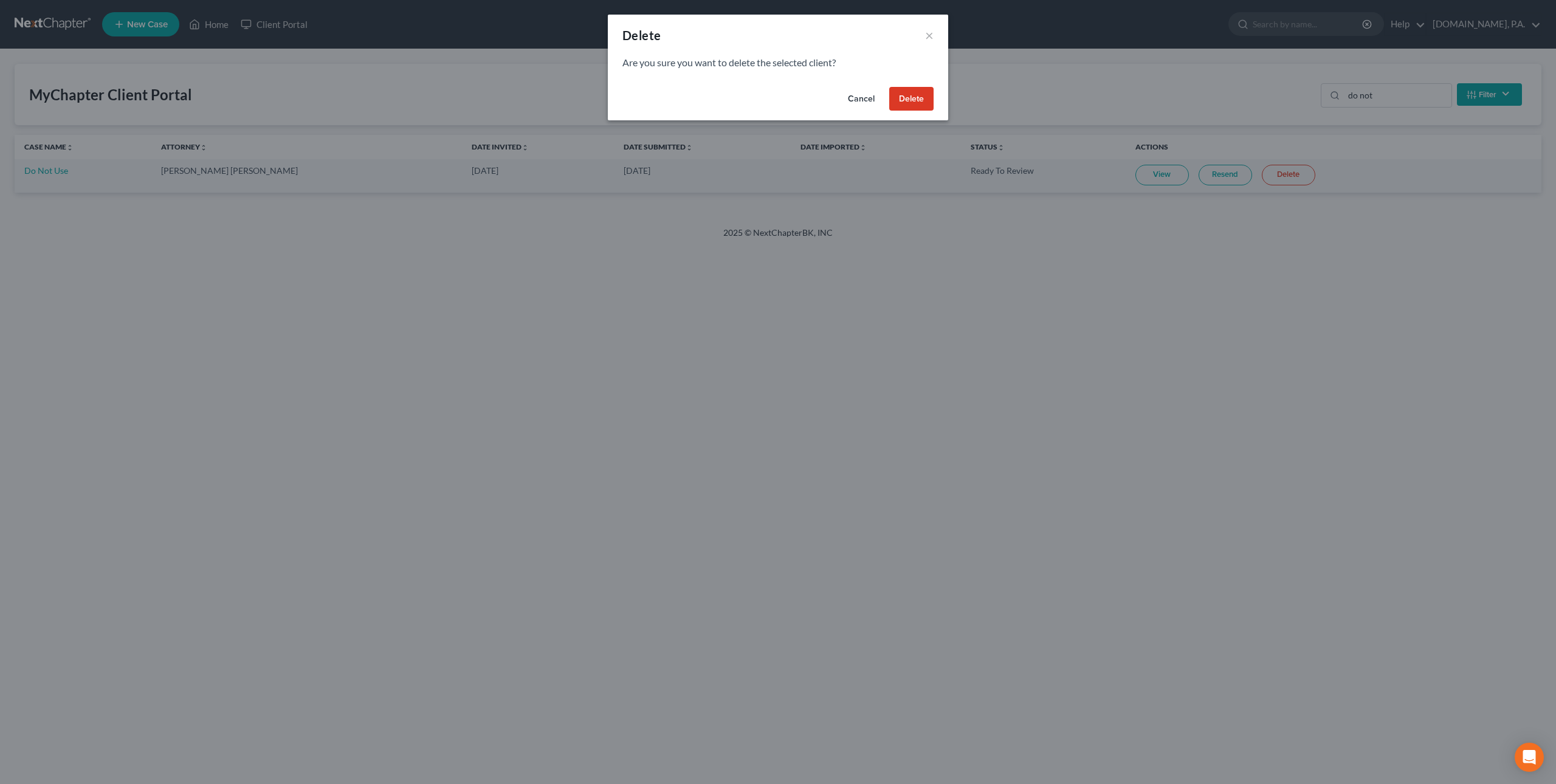
click at [910, 99] on button "Delete" at bounding box center [911, 99] width 45 height 25
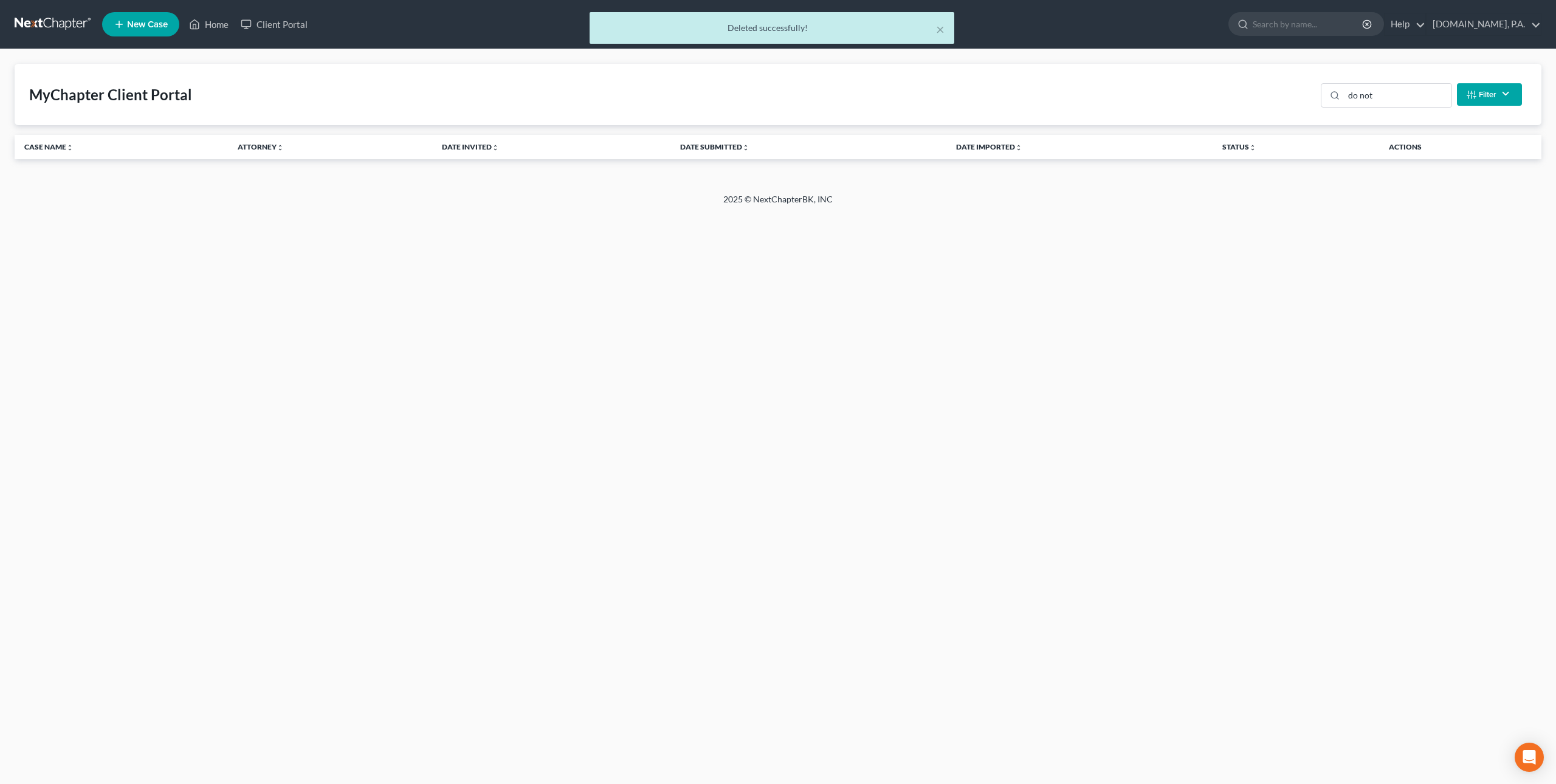
click at [260, 18] on div "× Deleted successfully!" at bounding box center [772, 31] width 1556 height 38
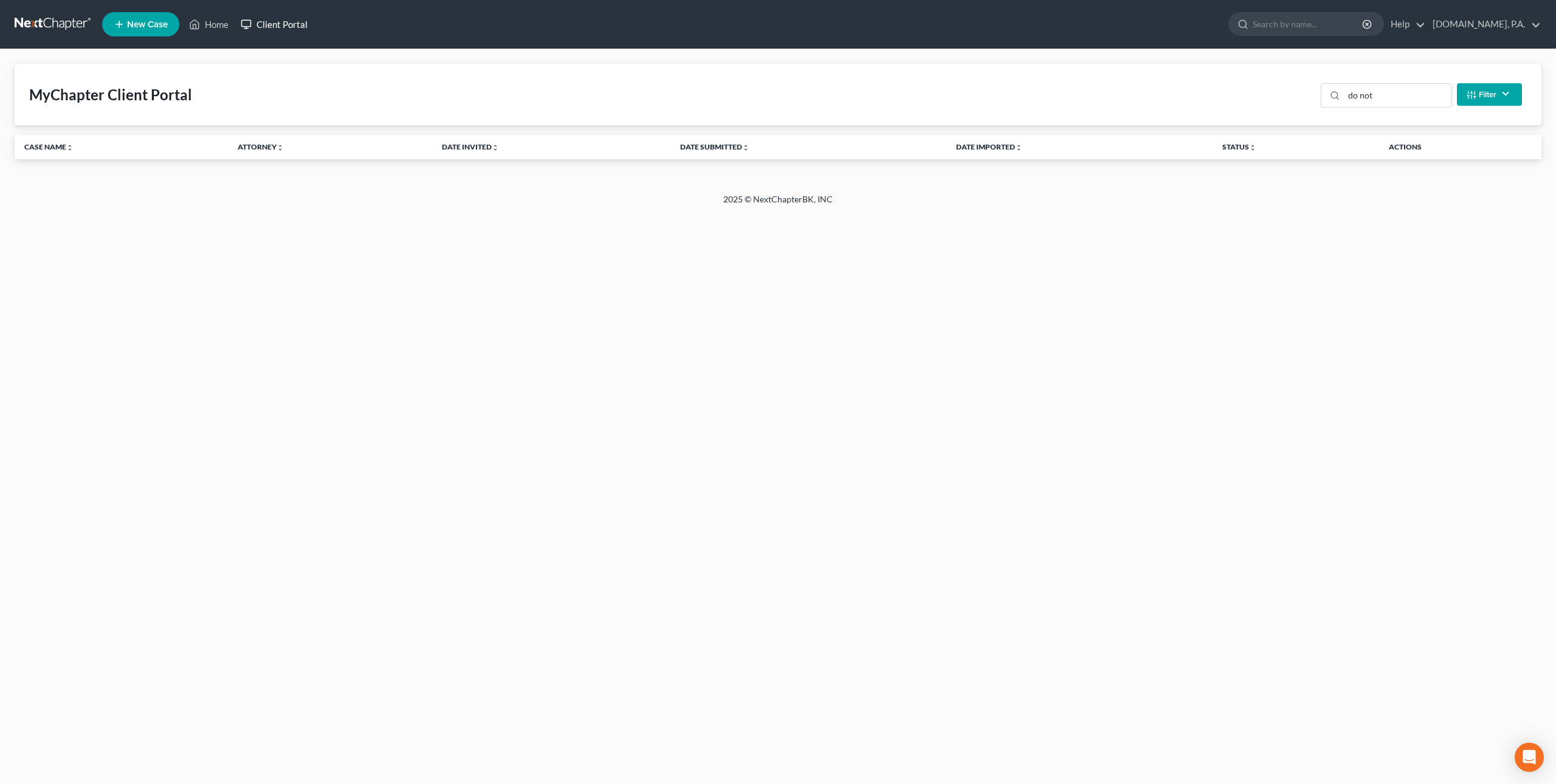
click at [265, 23] on link "Client Portal" at bounding box center [274, 24] width 79 height 22
click at [51, 22] on link at bounding box center [53, 24] width 78 height 22
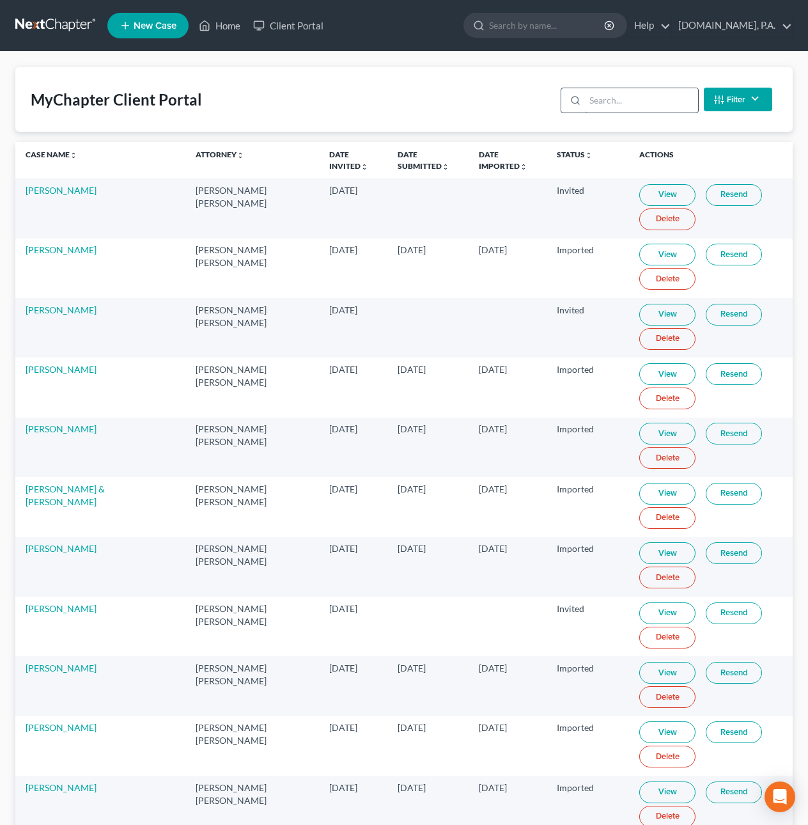
click at [613, 104] on input "search" at bounding box center [641, 100] width 113 height 24
click at [51, 23] on link at bounding box center [56, 25] width 82 height 23
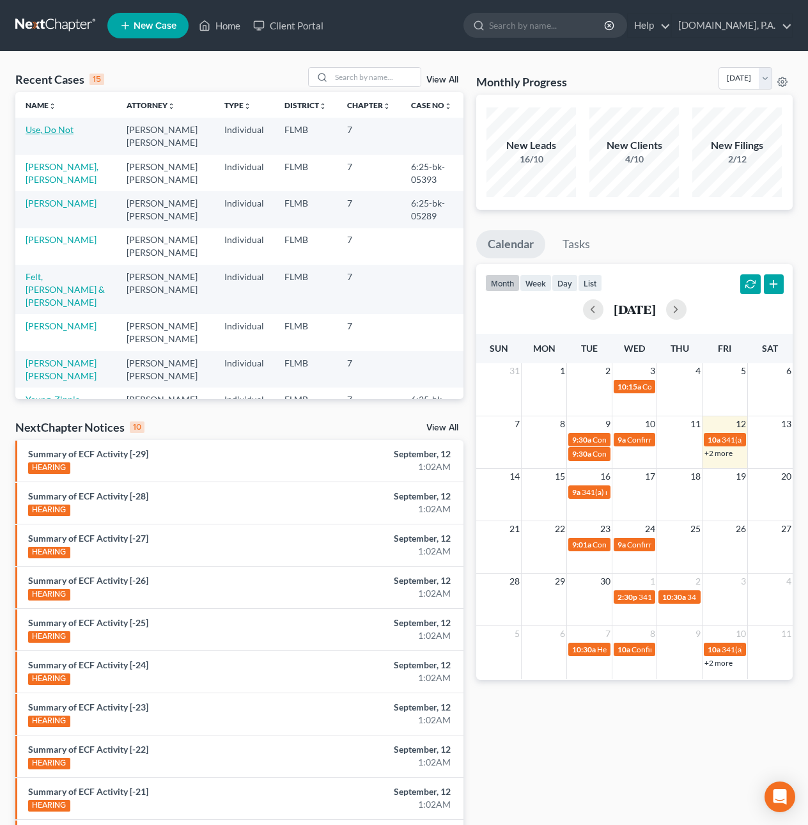
click at [63, 129] on link "Use, Do Not" at bounding box center [50, 129] width 48 height 11
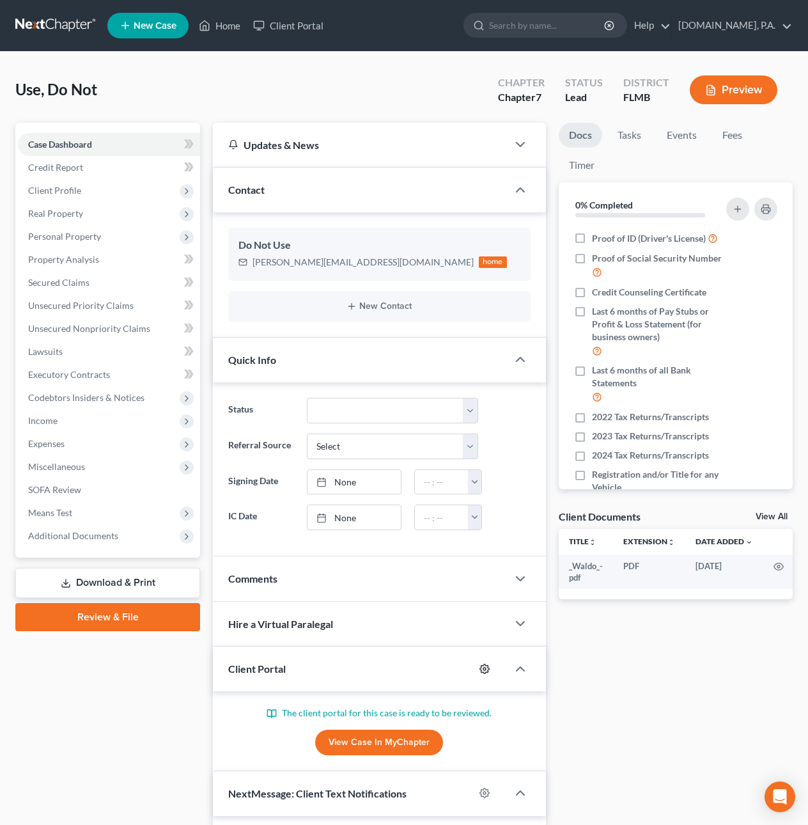
click at [483, 670] on circle "button" at bounding box center [484, 669] width 3 height 3
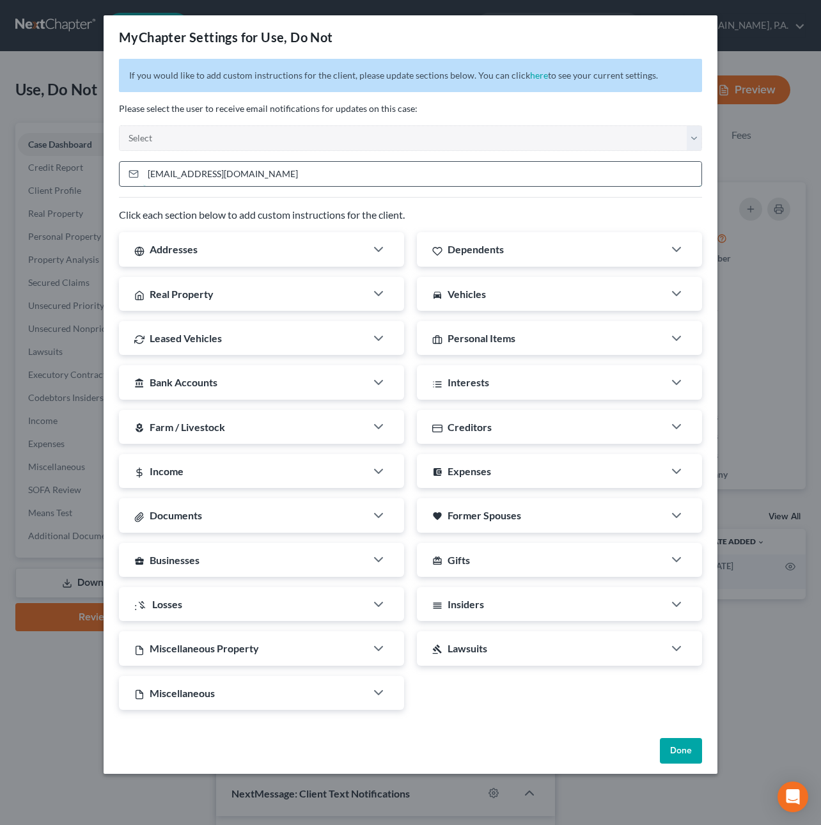
drag, startPoint x: 192, startPoint y: 173, endPoint x: 146, endPoint y: 169, distance: 46.1
click at [145, 170] on input "[EMAIL_ADDRESS][DOMAIN_NAME]" at bounding box center [422, 174] width 558 height 24
type input "[PERSON_NAME][EMAIL_ADDRESS][DOMAIN_NAME]"
click at [684, 756] on button "Done" at bounding box center [681, 751] width 42 height 26
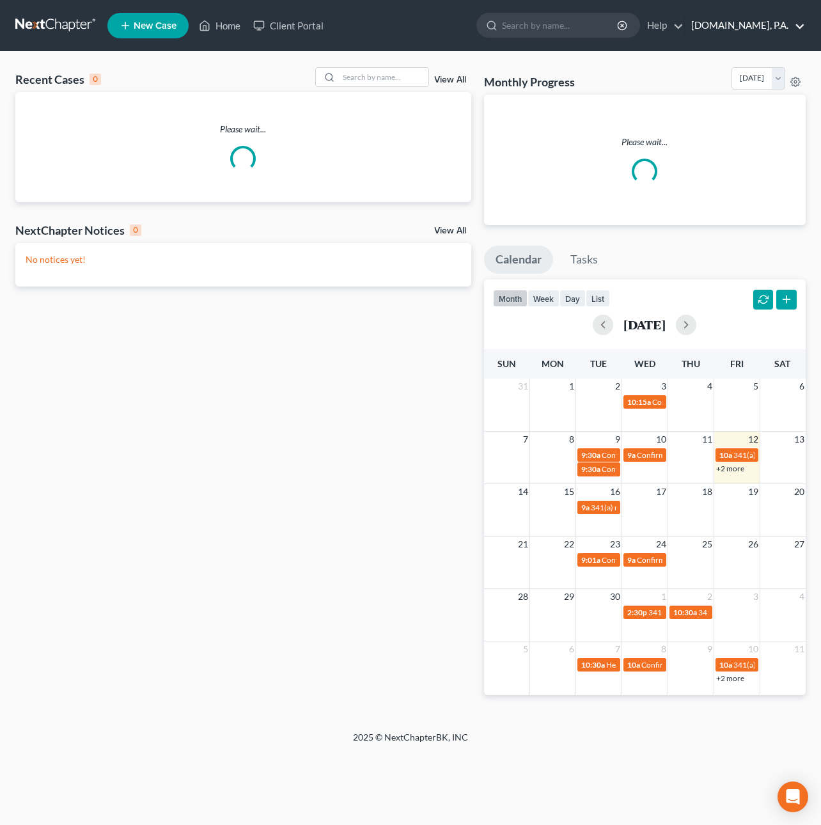
click at [772, 22] on link "[DOMAIN_NAME], P.A." at bounding box center [745, 25] width 120 height 23
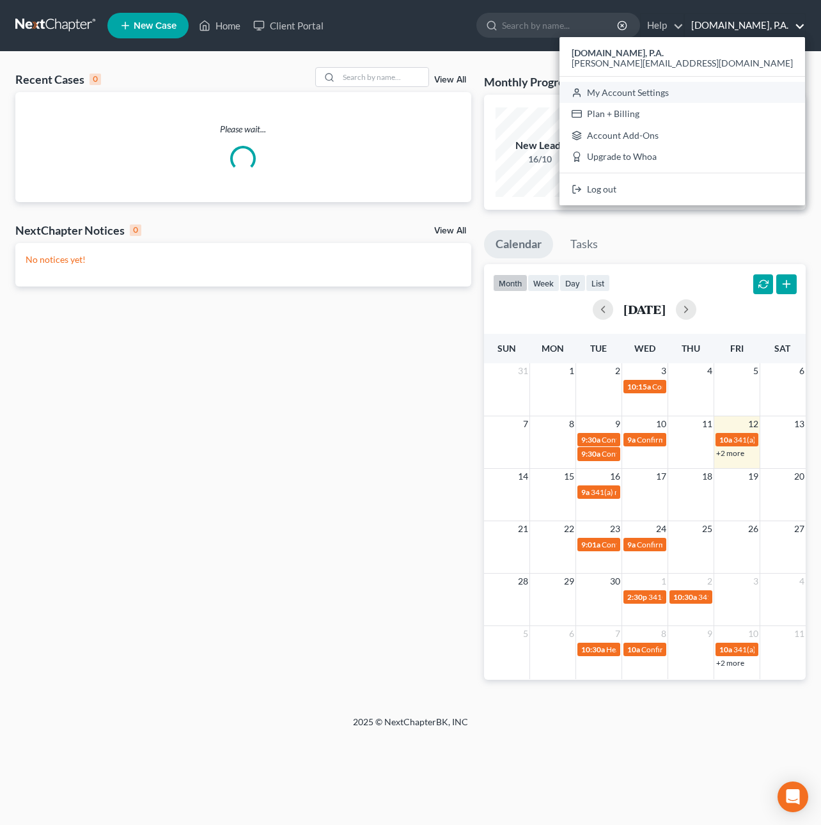
click at [761, 87] on link "My Account Settings" at bounding box center [682, 93] width 246 height 22
select select "24"
select select "9"
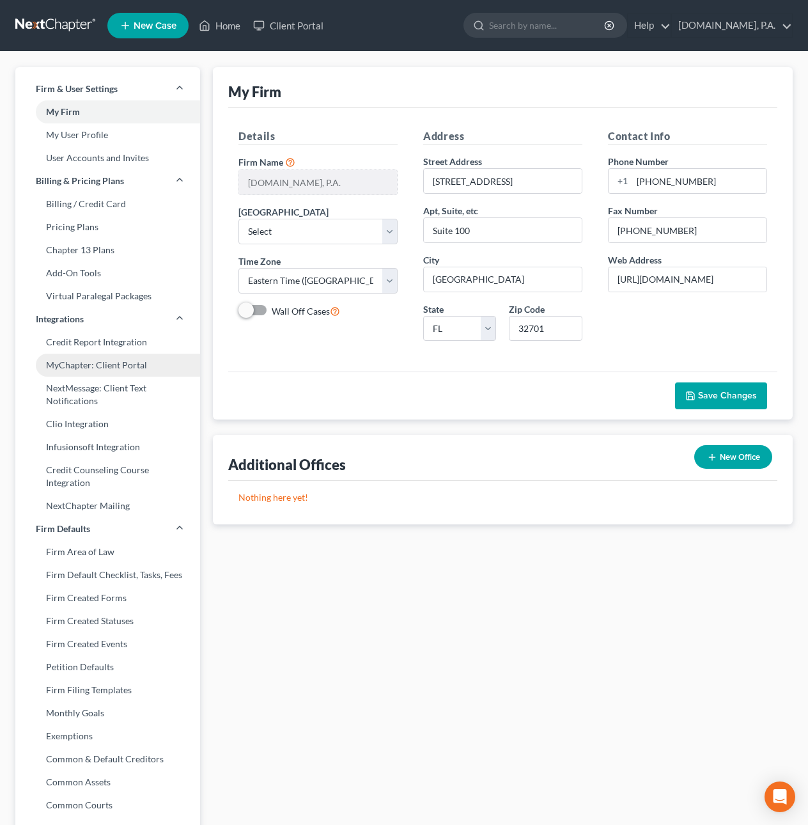
click at [84, 366] on link "MyChapter: Client Portal" at bounding box center [107, 365] width 185 height 23
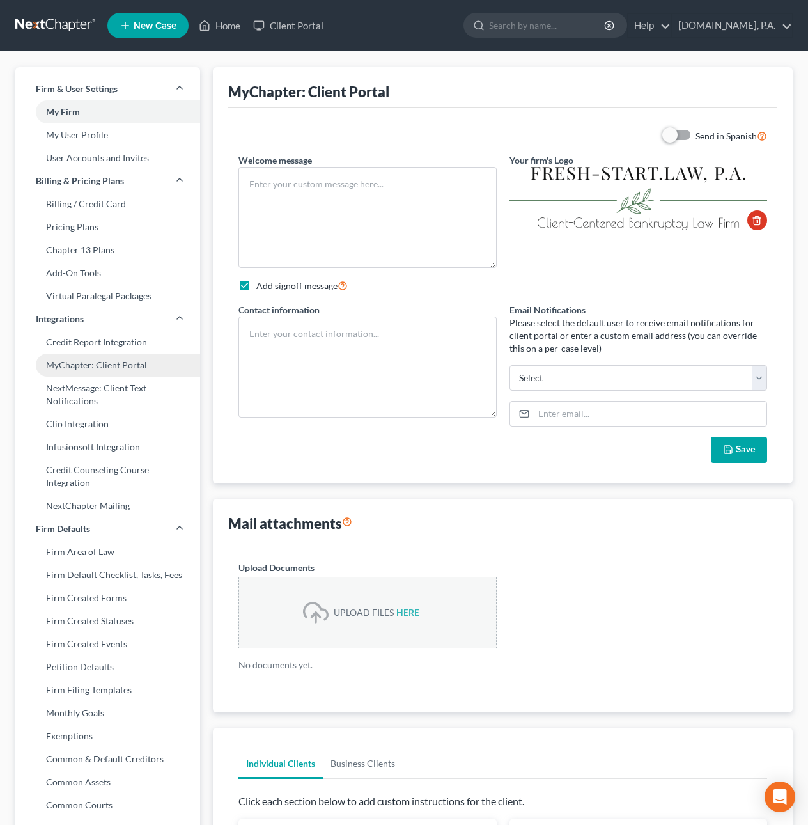
type textarea "Welcome to [DOMAIN_NAME]! Thank you for choosing us to assist you with the bank…"
checkbox input "true"
type textarea "____________________________________________ Legal Assistant Team's email: [EMA…"
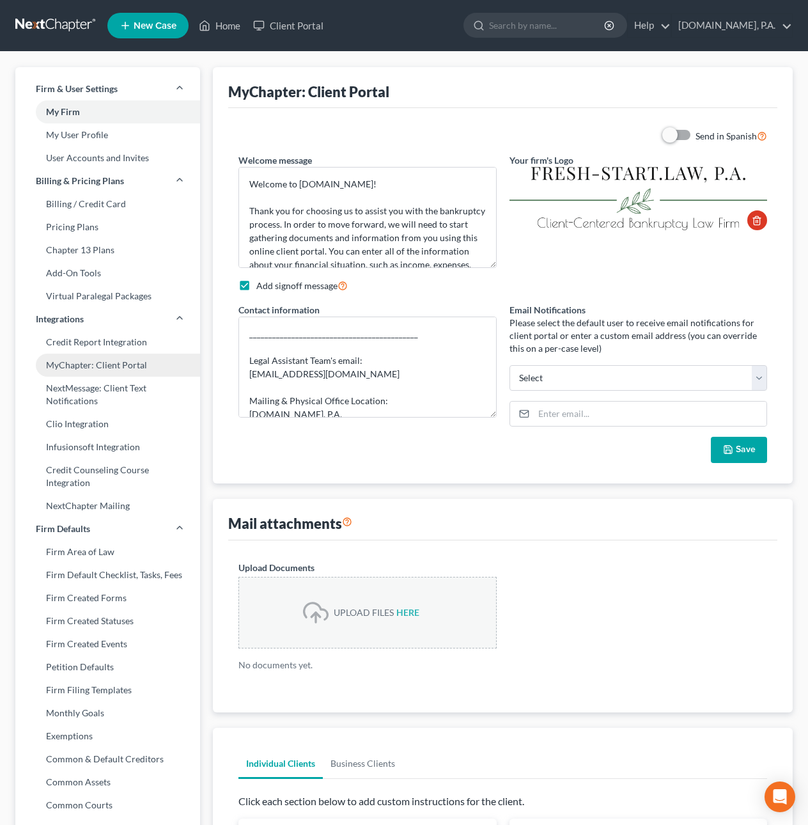
type input "[EMAIL_ADDRESS][DOMAIN_NAME]"
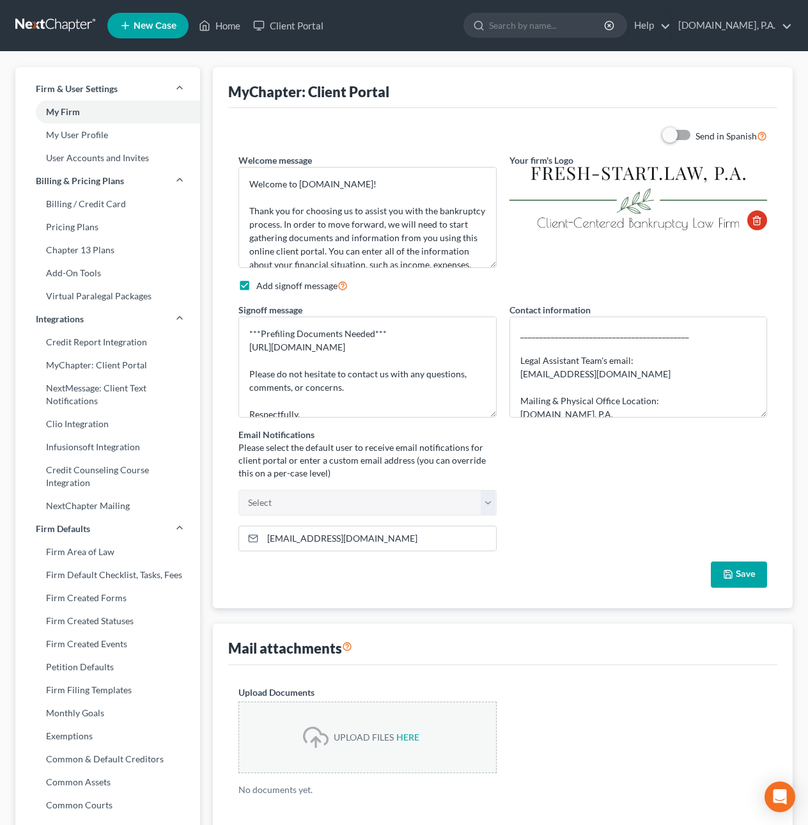
click at [742, 575] on button "Save" at bounding box center [739, 574] width 56 height 27
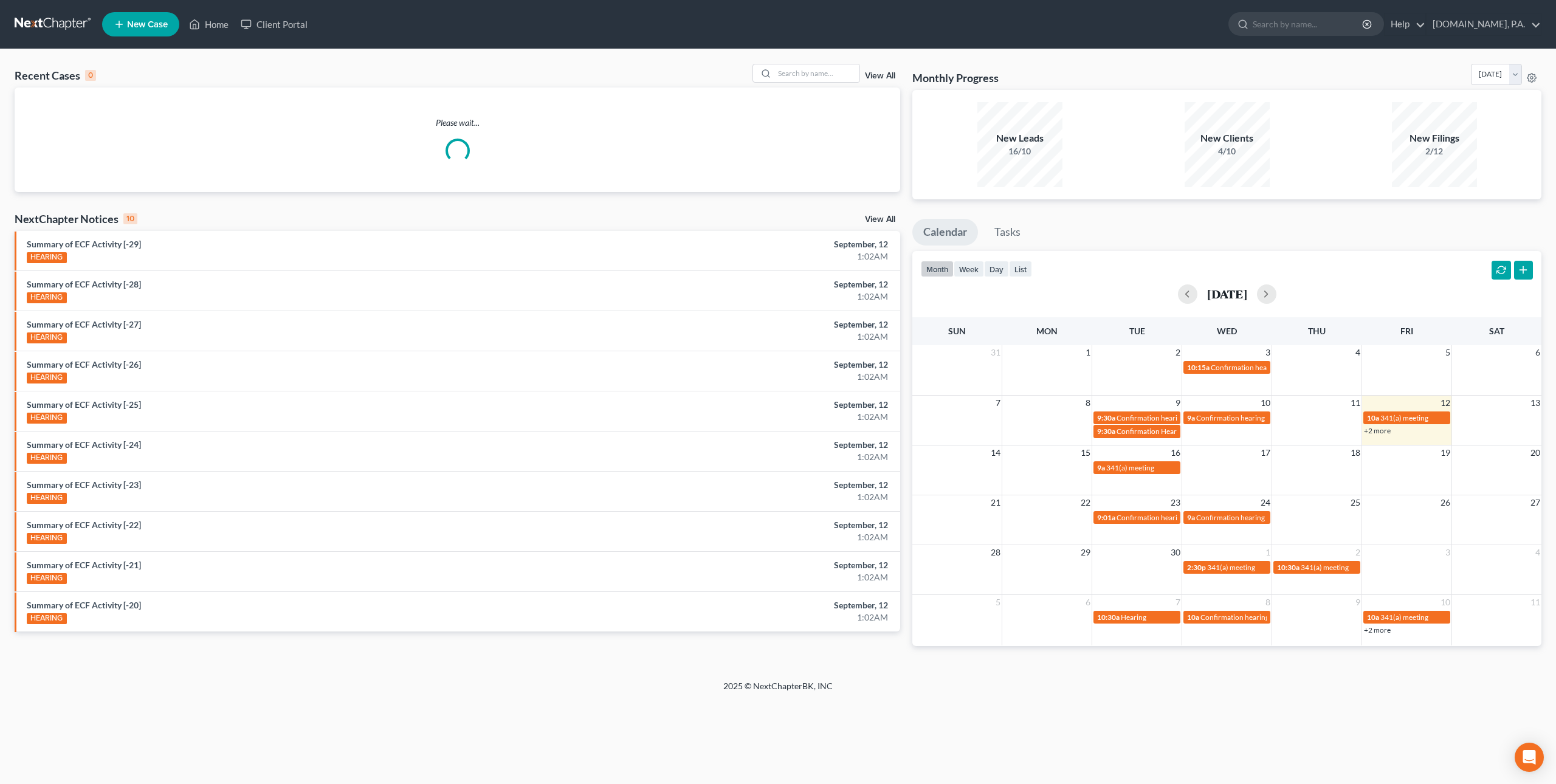
click at [880, 75] on link "View All" at bounding box center [880, 75] width 30 height 9
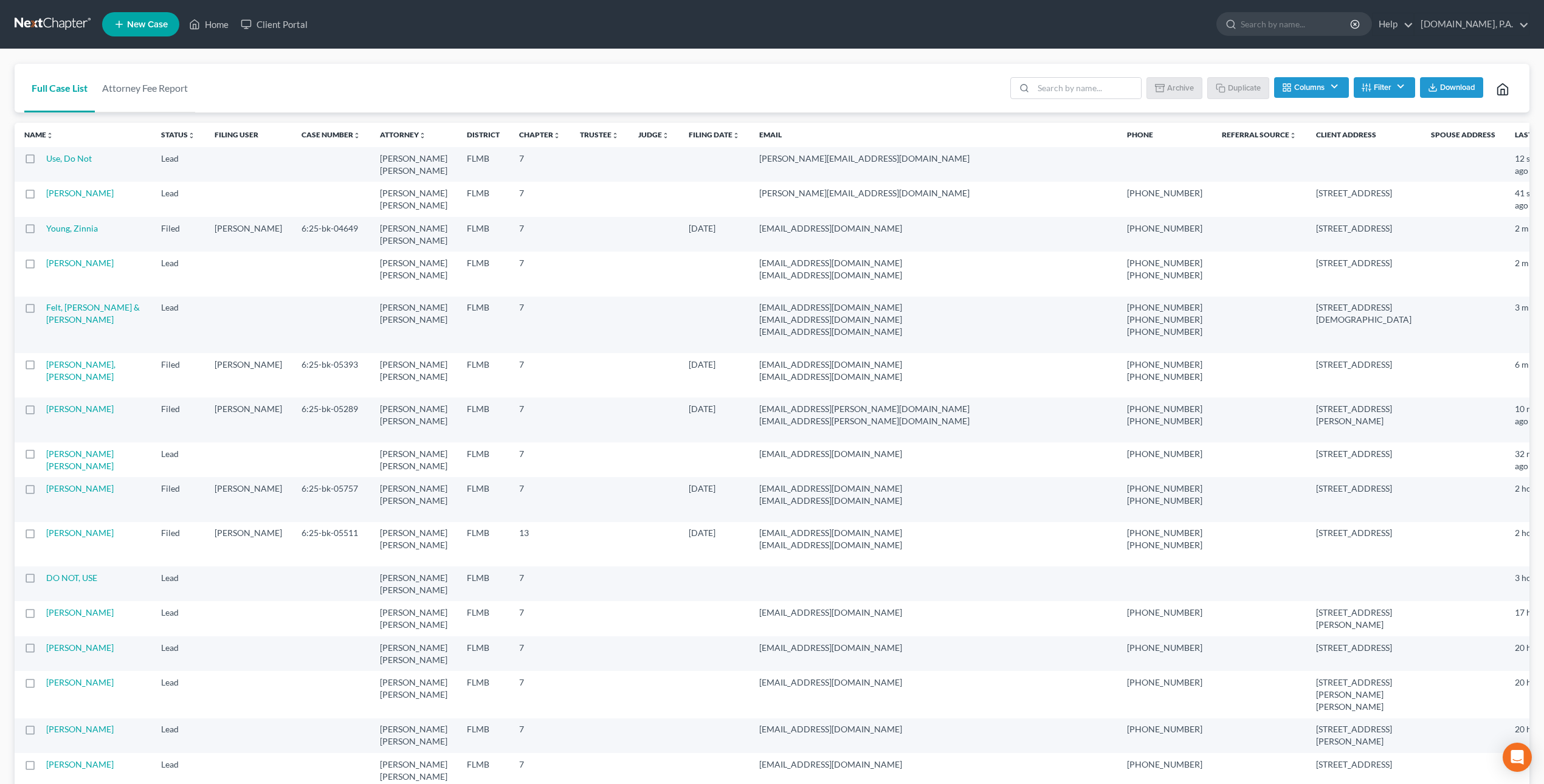
click at [41, 162] on label at bounding box center [41, 162] width 0 height 0
click at [47, 160] on input "checkbox" at bounding box center [50, 156] width 8 height 8
click at [1183, 88] on button "Archive" at bounding box center [1176, 87] width 55 height 21
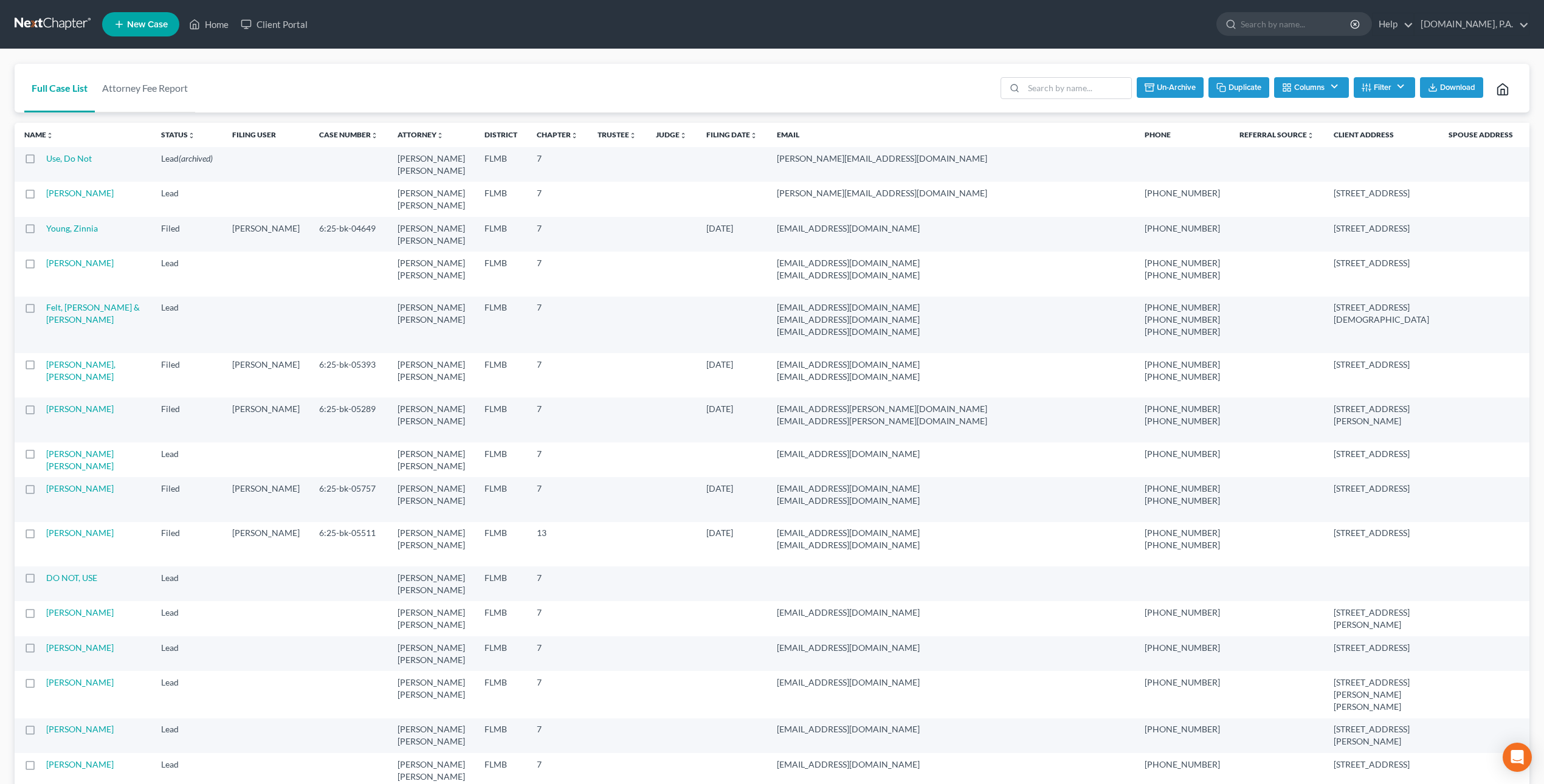
checkbox input "false"
click at [125, 28] on link "New Case" at bounding box center [140, 25] width 77 height 25
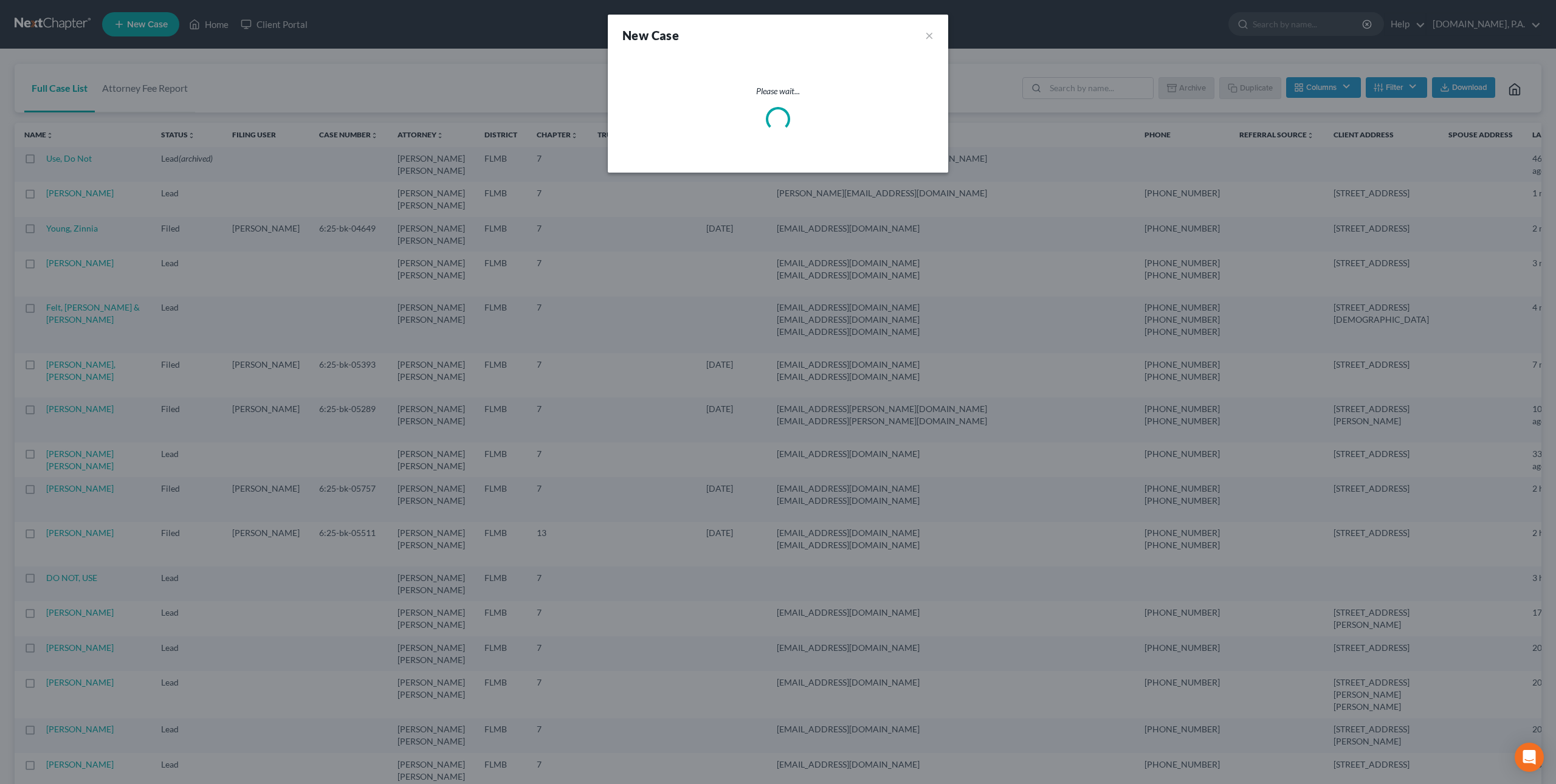
select select "15"
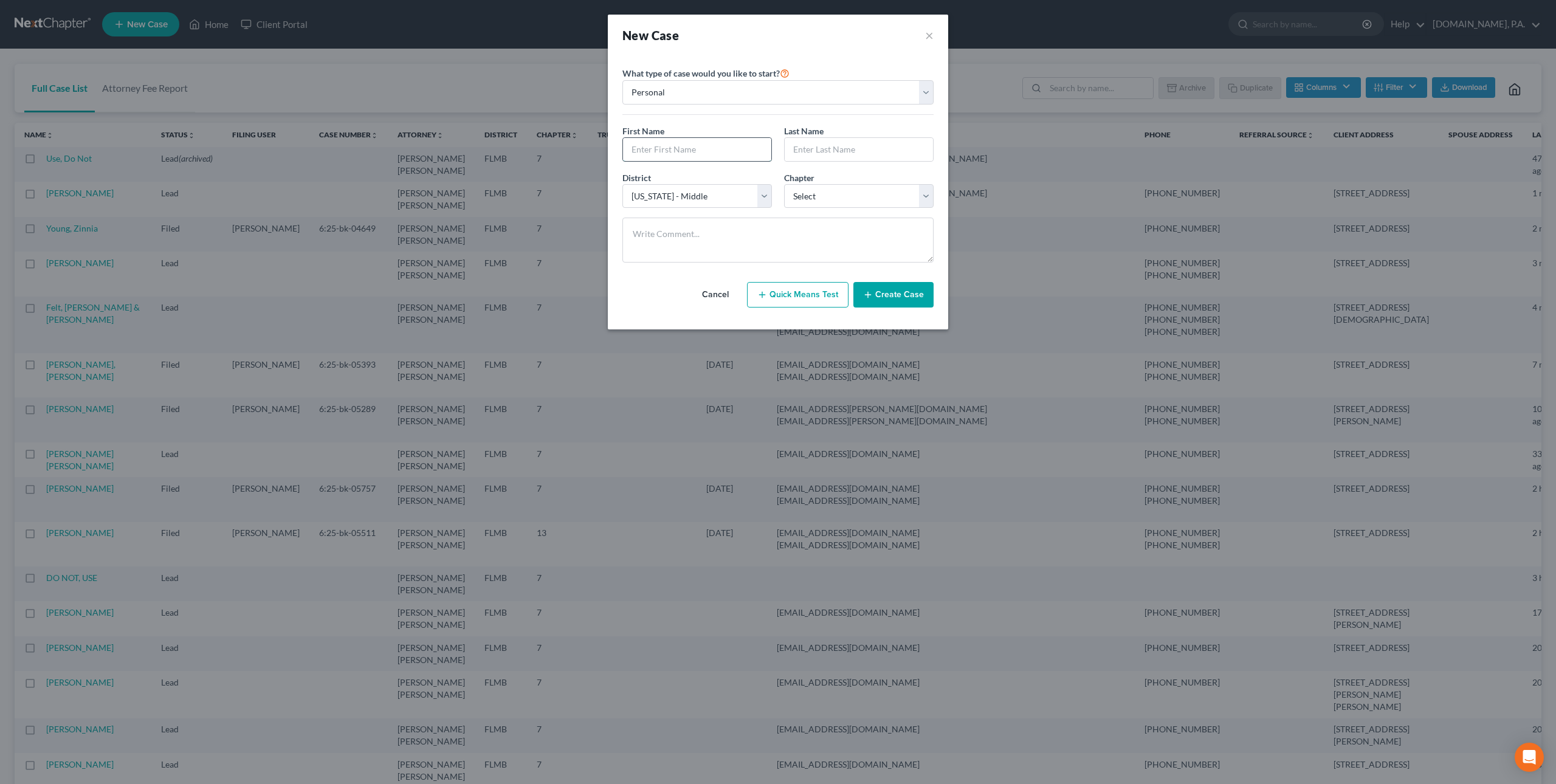
click at [666, 141] on input "text" at bounding box center [697, 149] width 148 height 23
type input "TEST"
type input "Me"
click at [807, 199] on select "Select 7 11 12 13" at bounding box center [858, 197] width 149 height 25
select select "0"
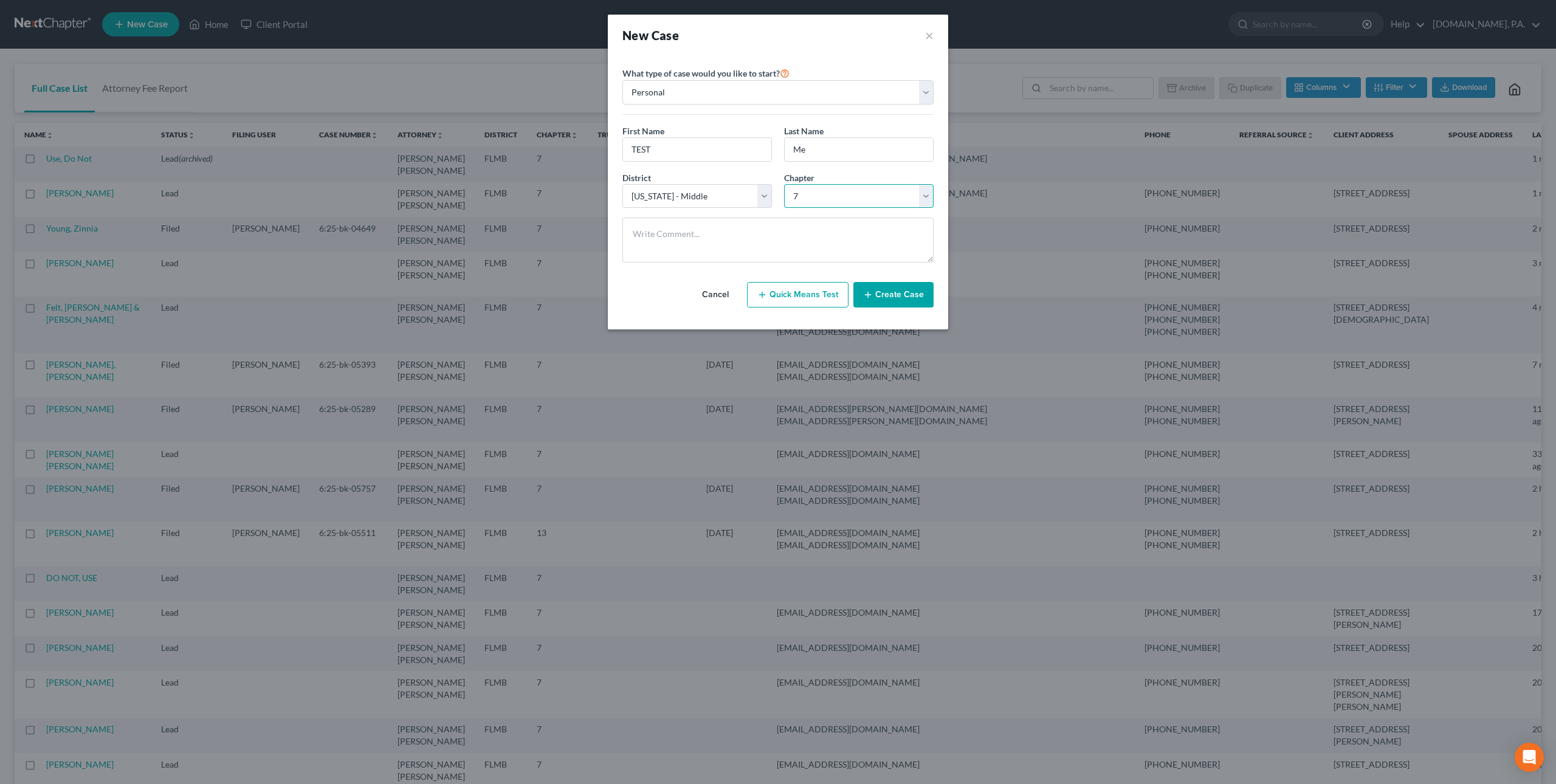
click at [784, 184] on select "Select 7 11 12 13" at bounding box center [858, 197] width 149 height 25
click at [912, 299] on button "Create Case" at bounding box center [893, 295] width 80 height 26
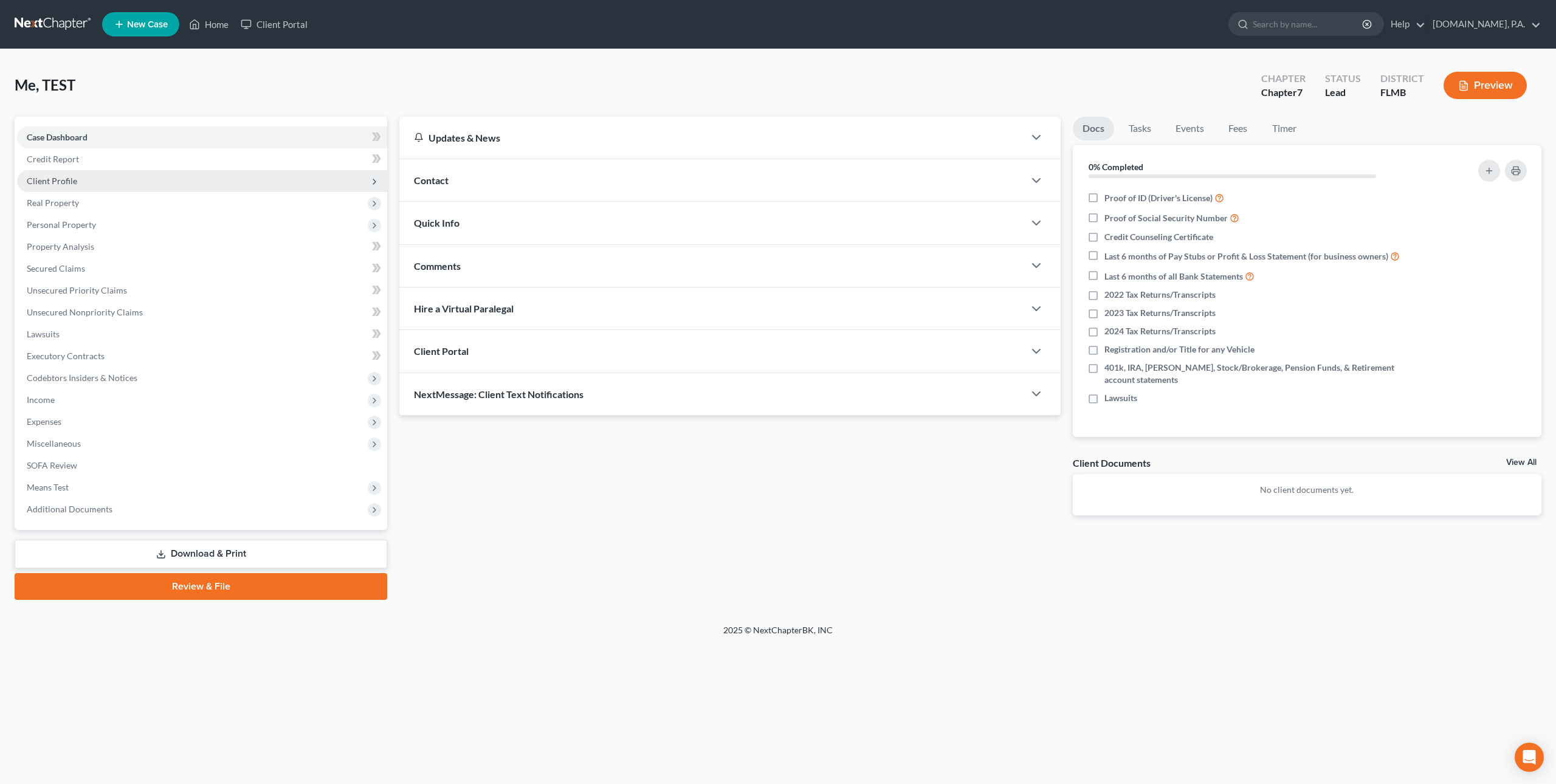
click at [70, 182] on span "Client Profile" at bounding box center [51, 181] width 50 height 10
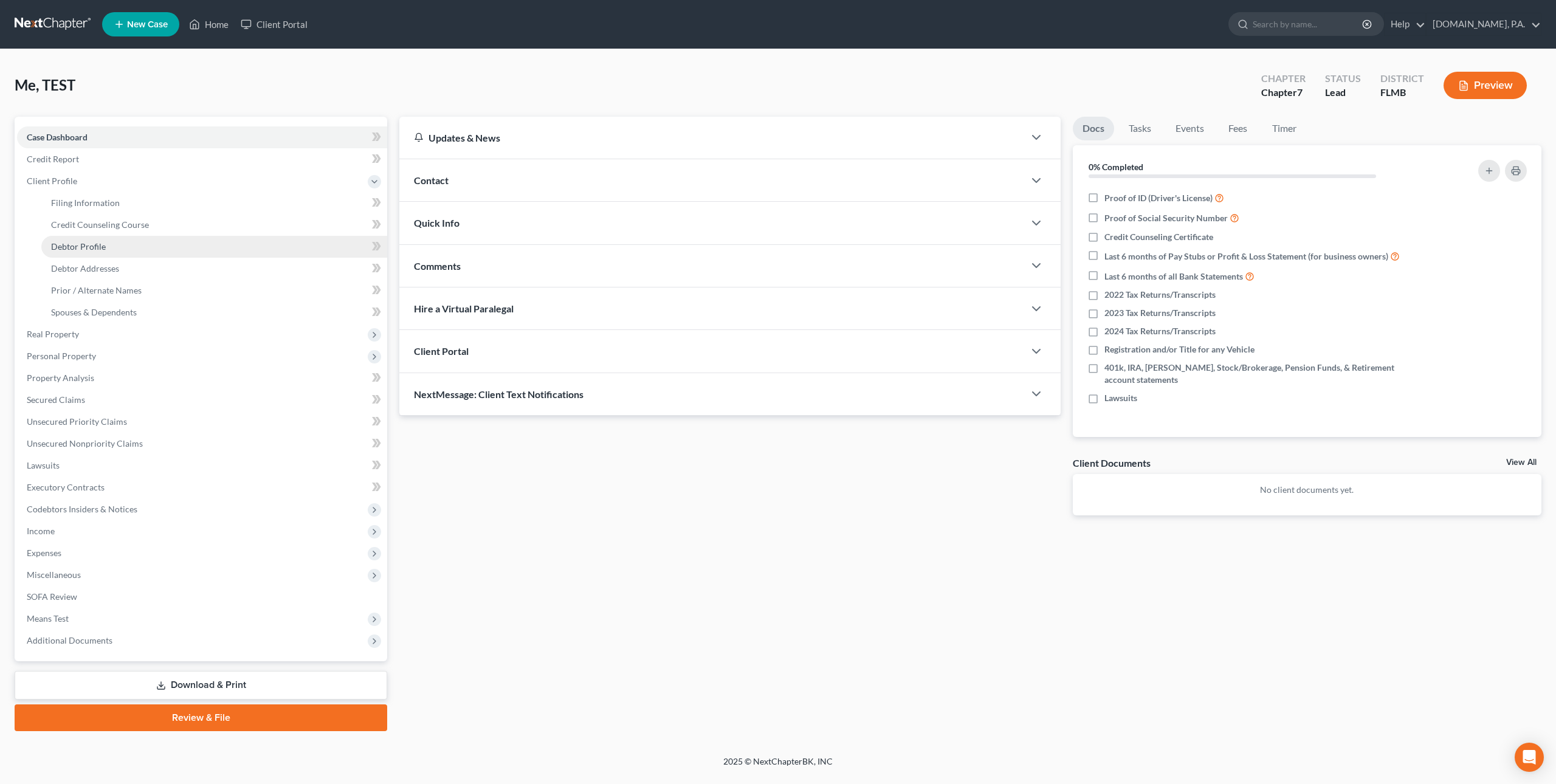
click at [67, 244] on span "Debtor Profile" at bounding box center [79, 246] width 55 height 10
select select "0"
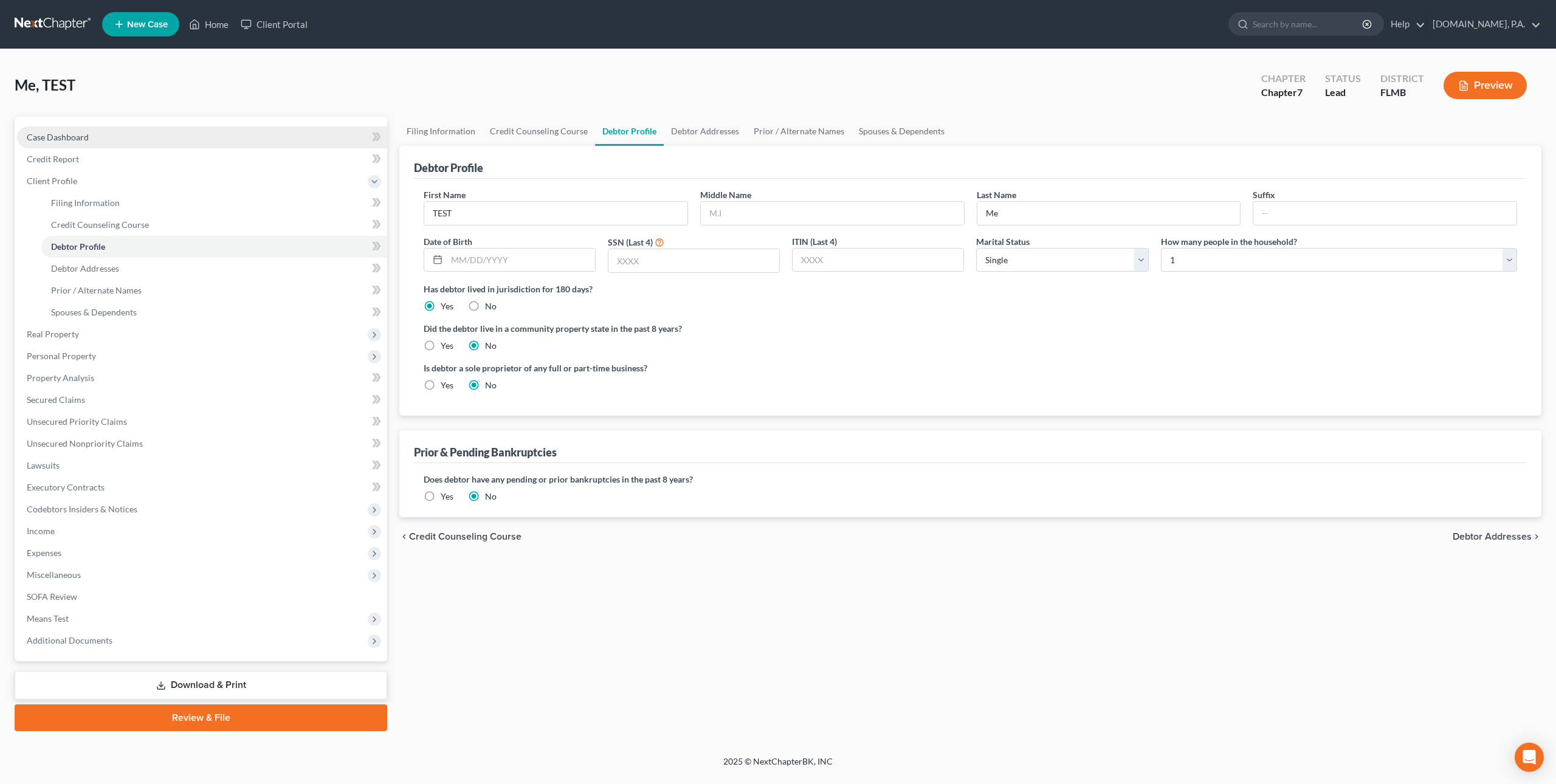
click at [57, 135] on span "Case Dashboard" at bounding box center [57, 137] width 62 height 10
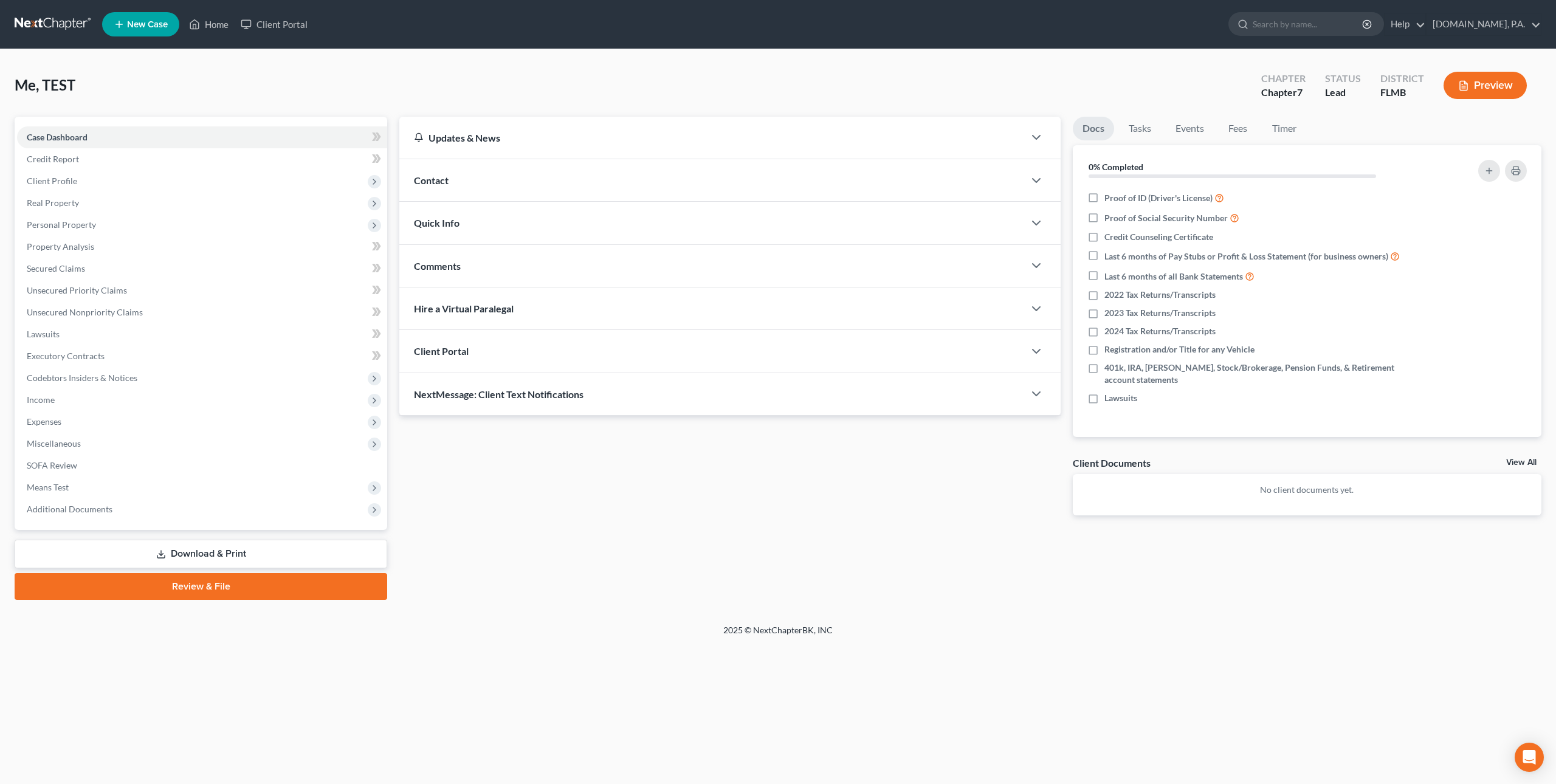
click at [585, 180] on div "Contact" at bounding box center [711, 181] width 624 height 42
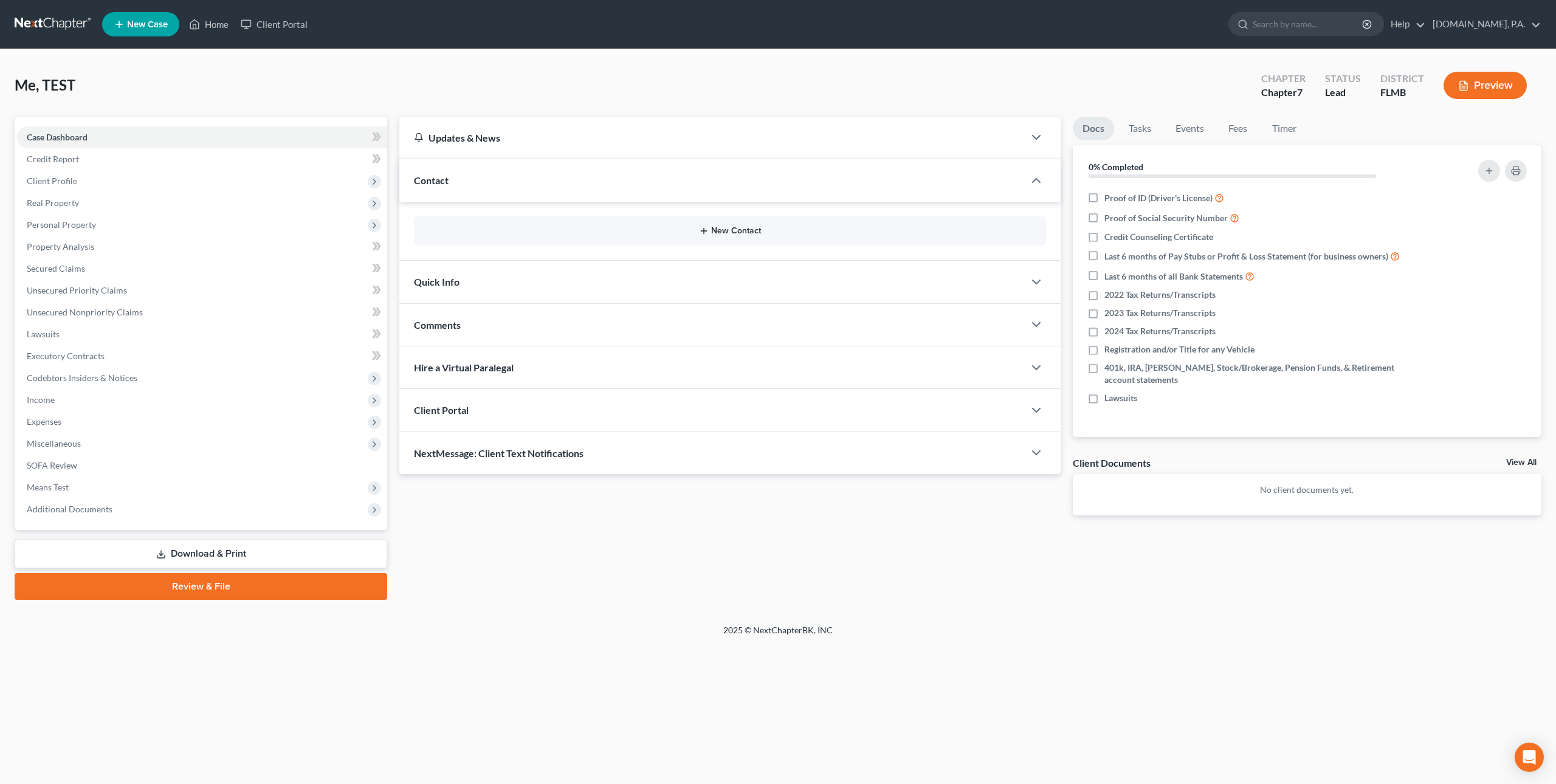
click at [710, 235] on button "New Contact" at bounding box center [730, 231] width 613 height 10
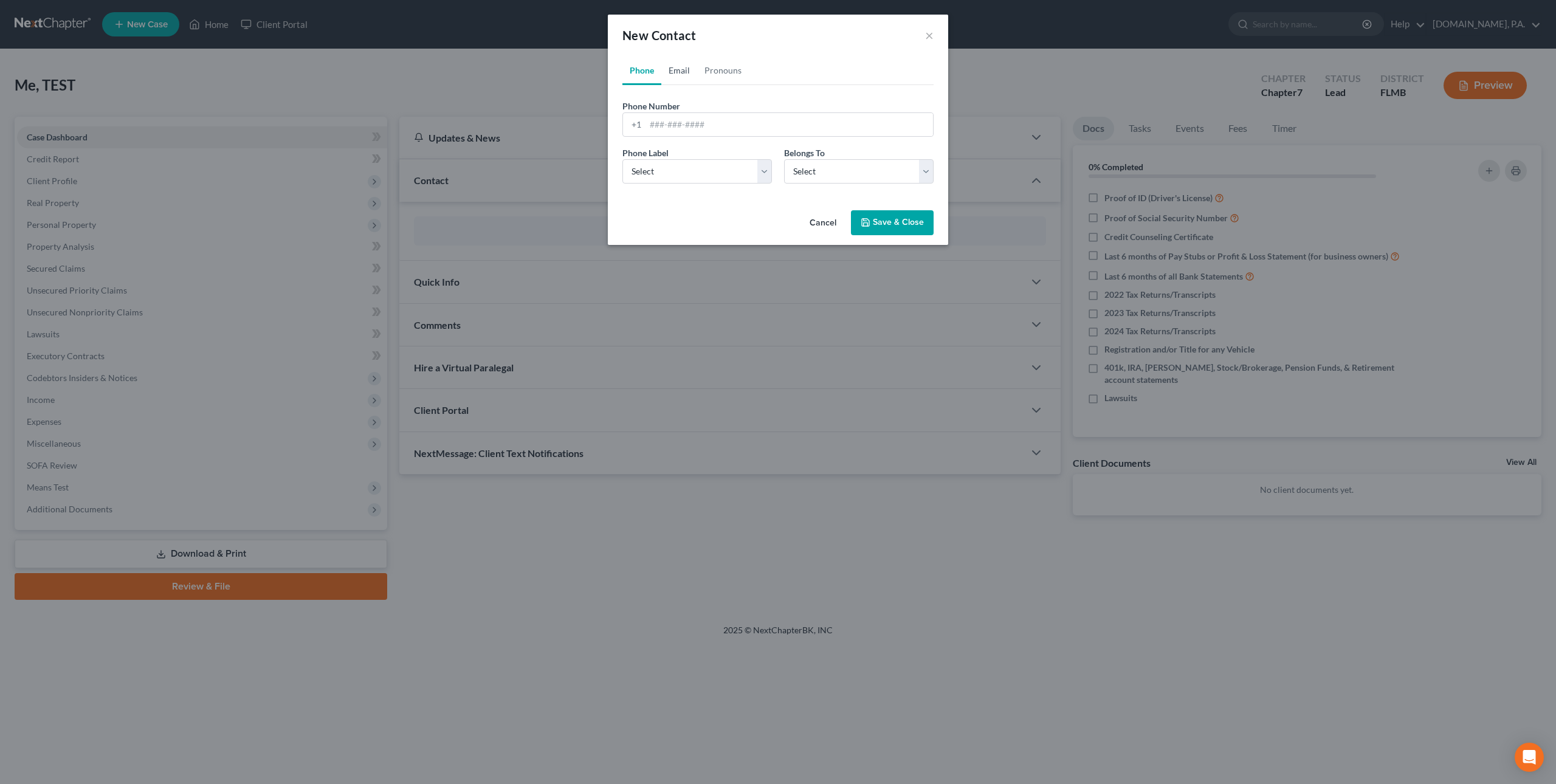
click at [687, 71] on link "Email" at bounding box center [680, 70] width 36 height 29
click at [691, 130] on input "email" at bounding box center [789, 124] width 287 height 23
type input "[PERSON_NAME][EMAIL_ADDRESS][DOMAIN_NAME]"
click at [888, 223] on button "Save & Close" at bounding box center [892, 222] width 83 height 26
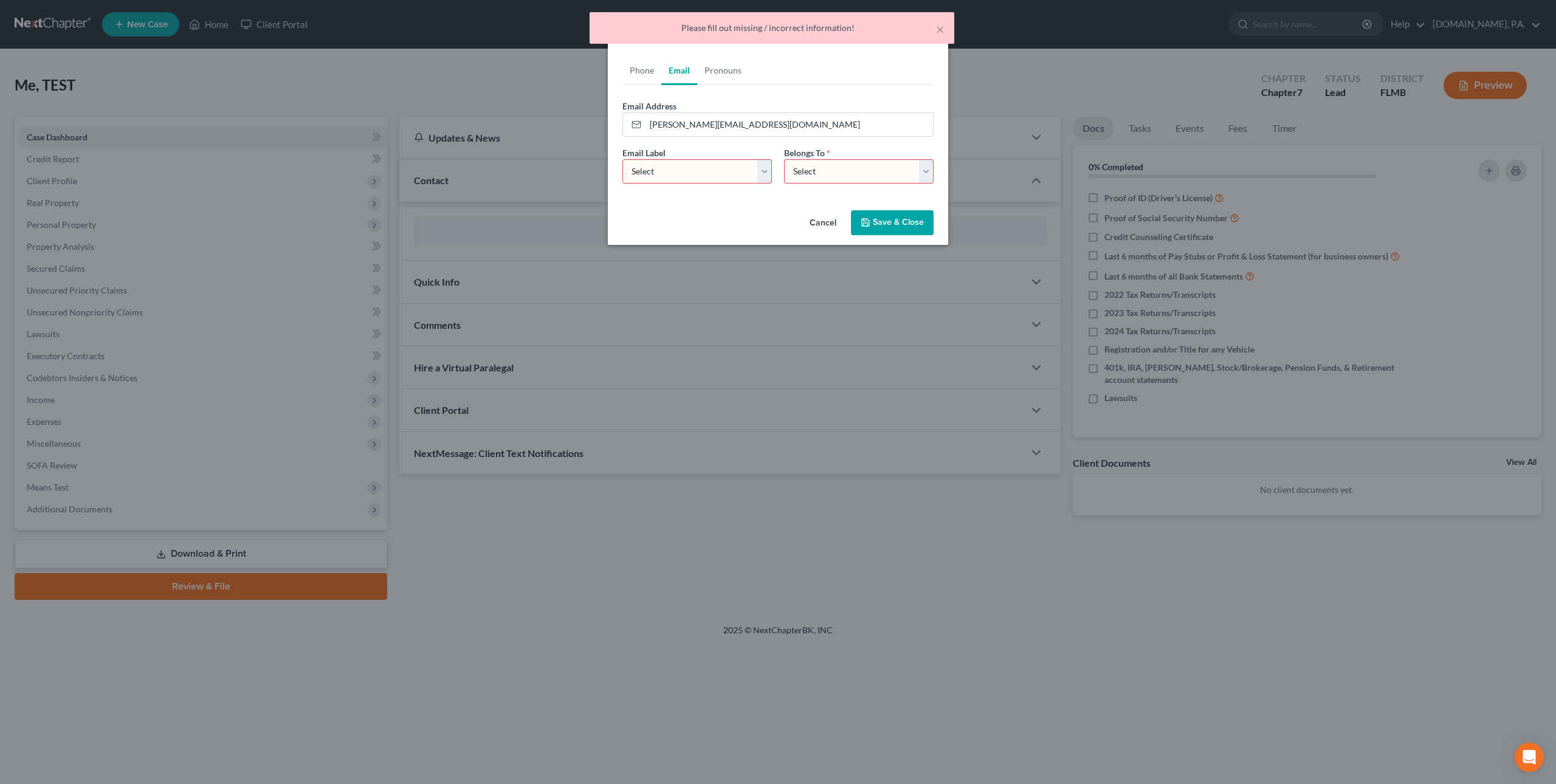
click at [761, 169] on select "Select Home Work Other" at bounding box center [697, 172] width 149 height 25
select select "0"
click at [623, 160] on select "Select Home Work Other" at bounding box center [697, 172] width 149 height 25
click at [832, 173] on select "Select Client Other" at bounding box center [858, 172] width 149 height 25
select select "0"
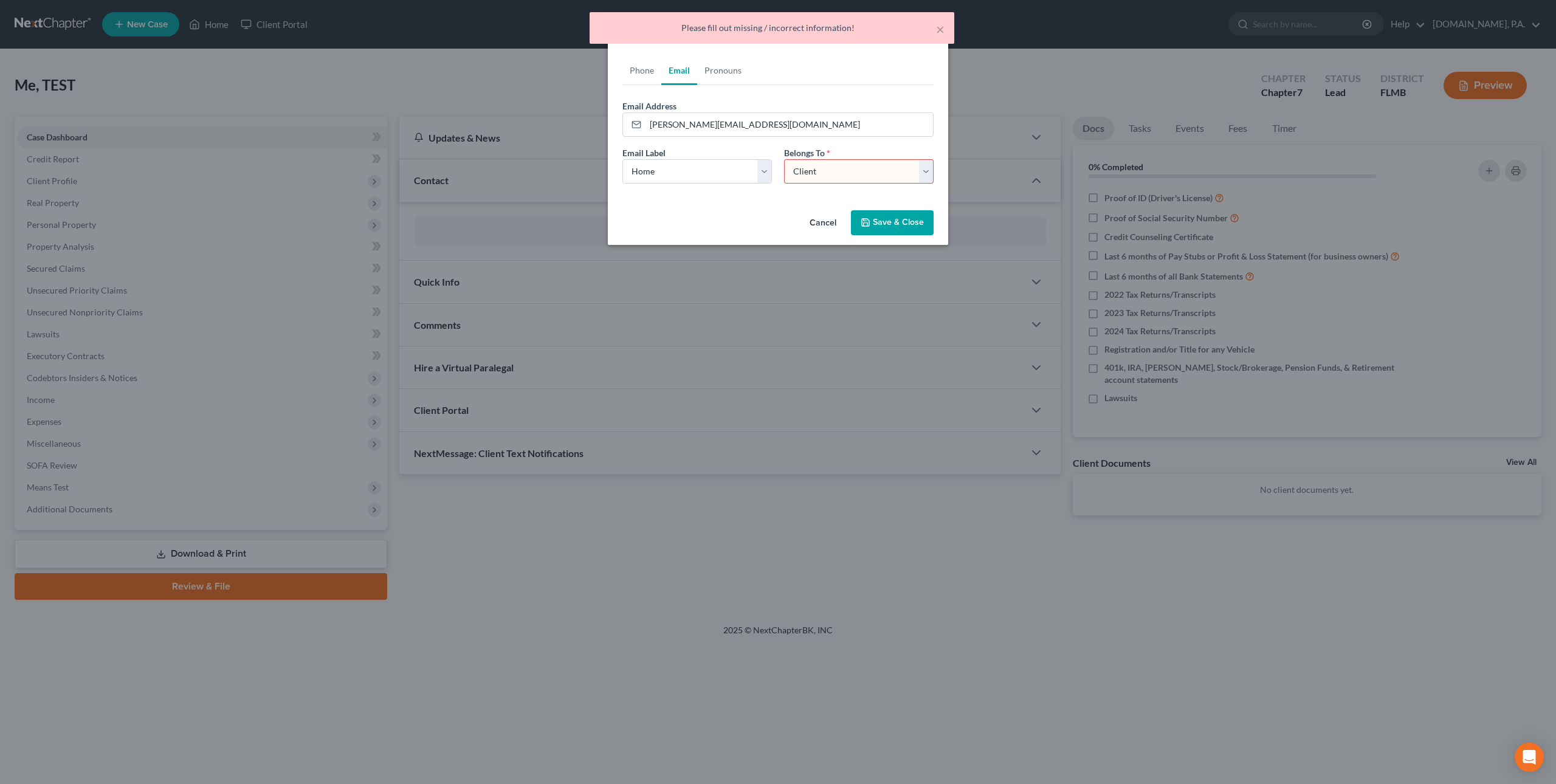
click at [784, 160] on select "Select Client Other" at bounding box center [858, 172] width 149 height 25
click at [881, 221] on button "Save & Close" at bounding box center [892, 222] width 83 height 26
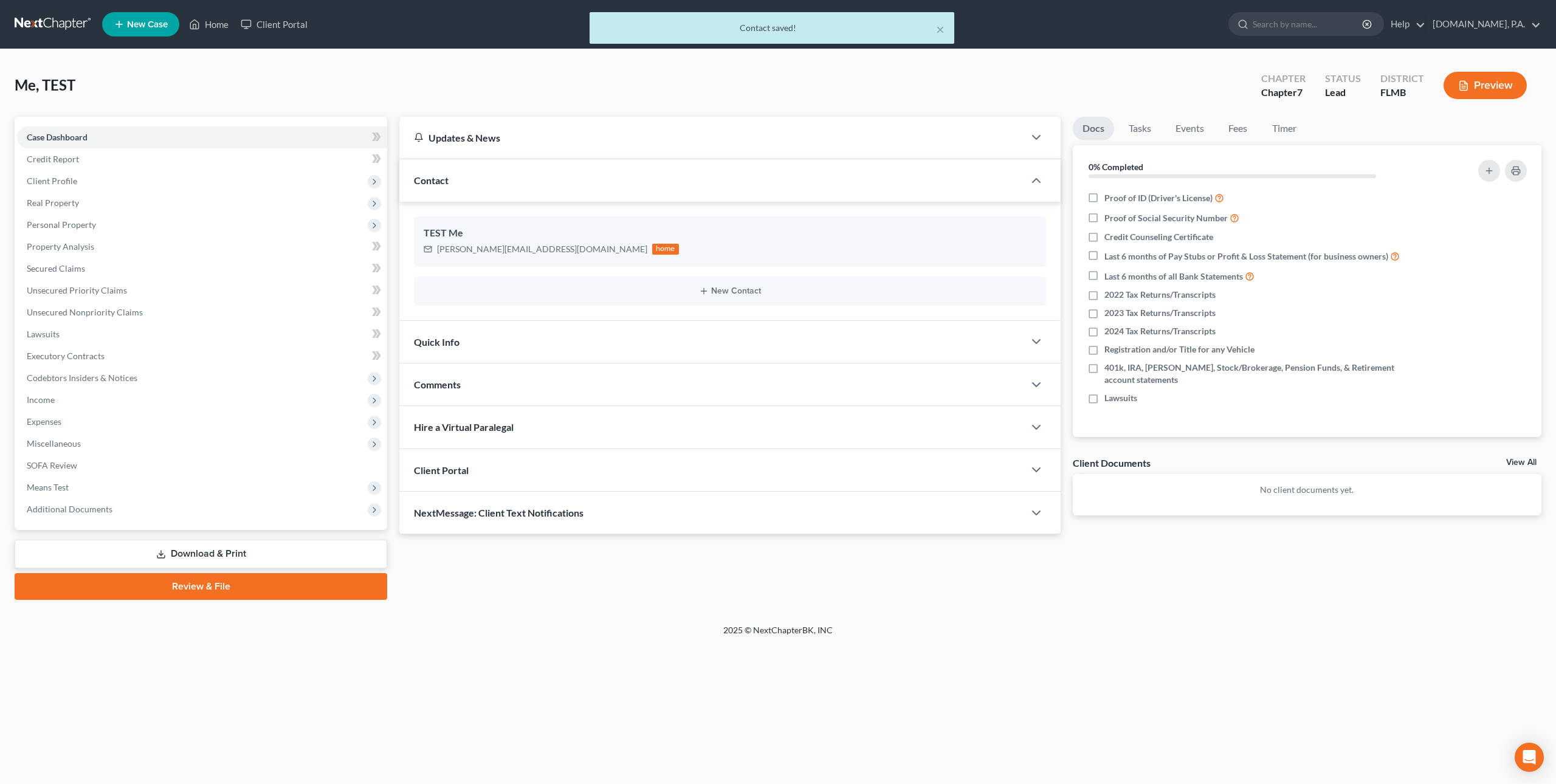
click at [730, 477] on div "Client Portal" at bounding box center [711, 470] width 624 height 42
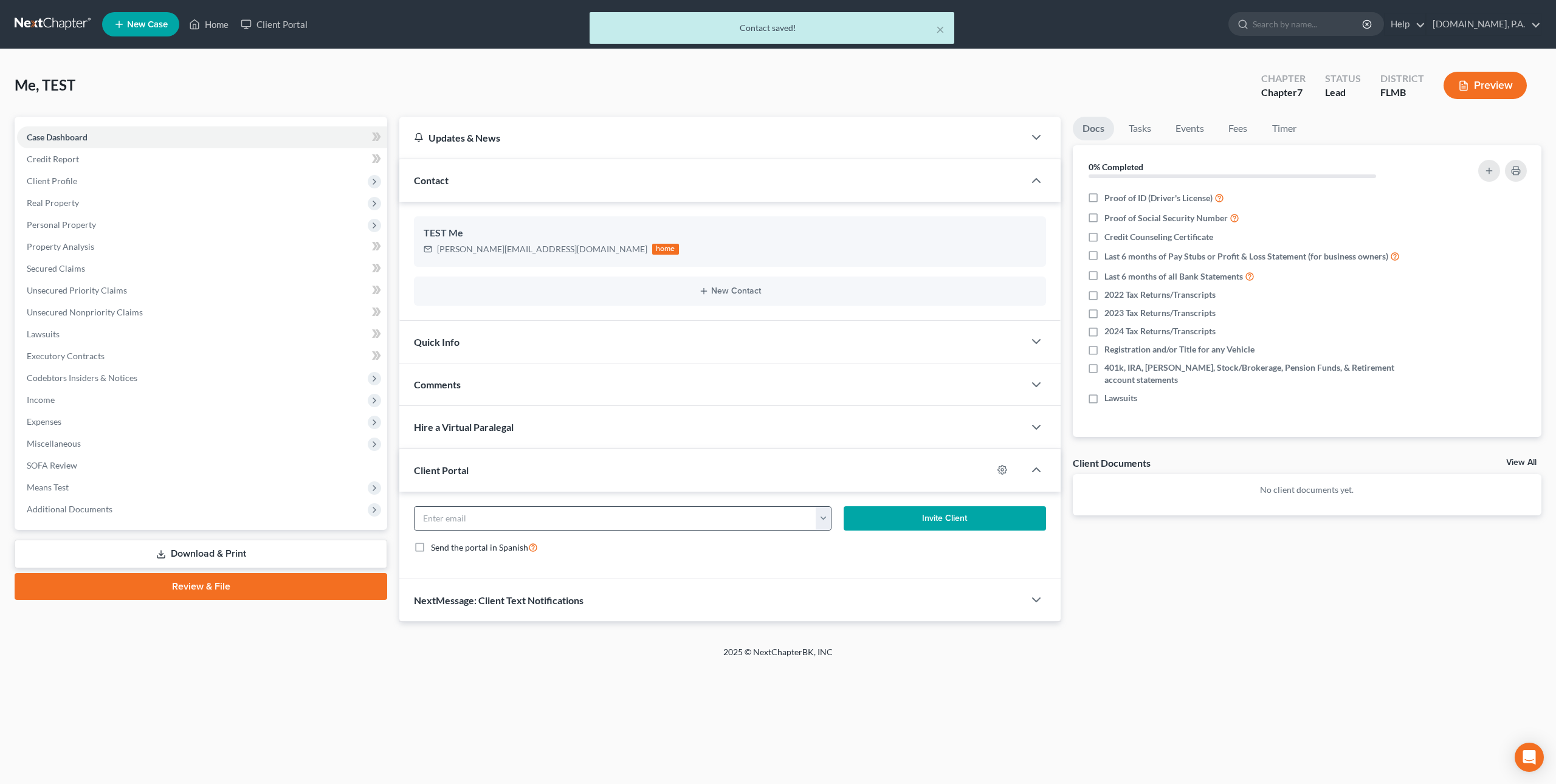
click at [823, 521] on button "button" at bounding box center [823, 518] width 15 height 23
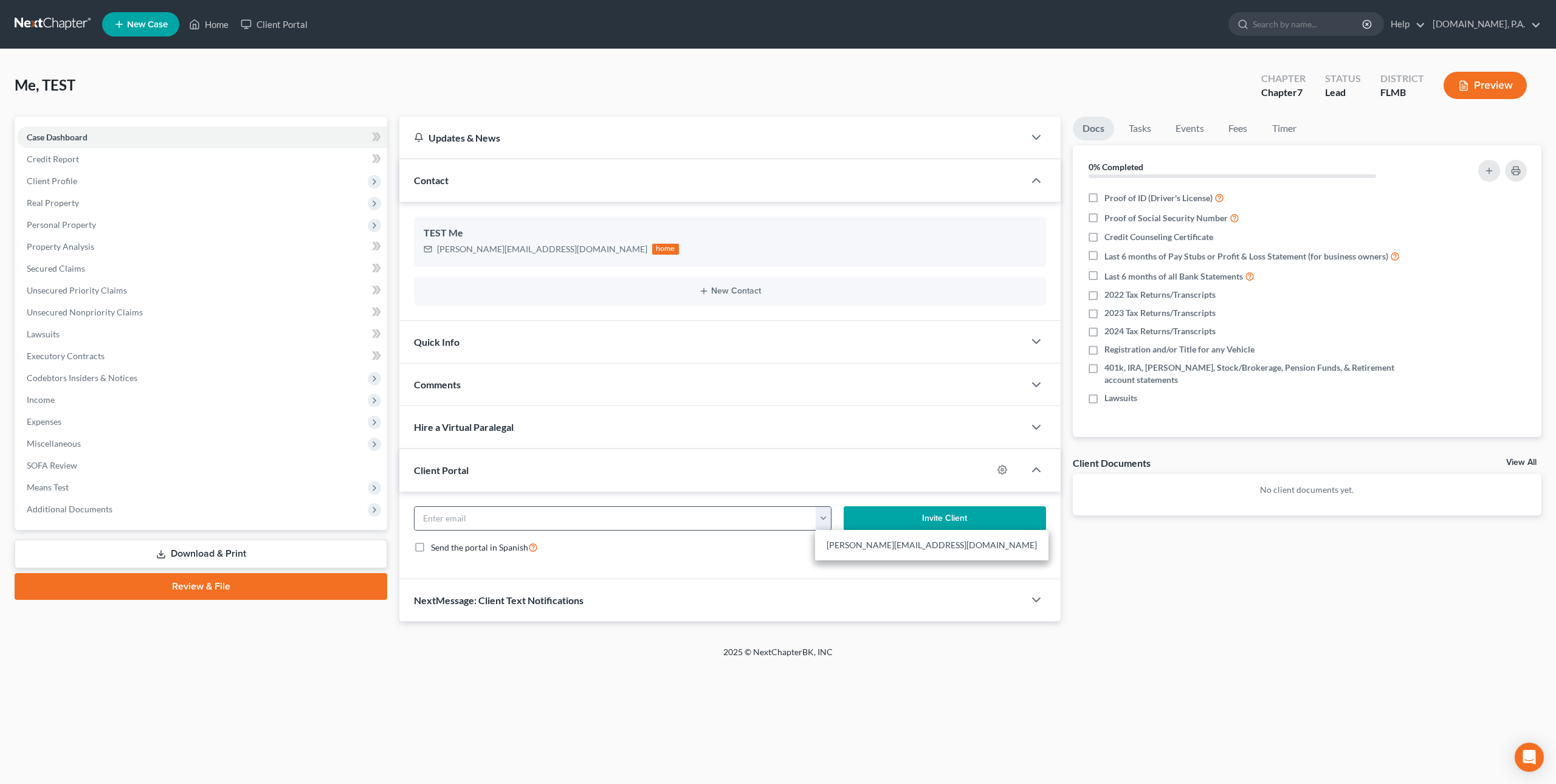
click at [823, 521] on button "button" at bounding box center [823, 518] width 15 height 23
click at [826, 521] on button "button" at bounding box center [823, 518] width 15 height 23
click at [836, 542] on link "[PERSON_NAME][EMAIL_ADDRESS][DOMAIN_NAME]" at bounding box center [932, 545] width 234 height 21
type input "[PERSON_NAME][EMAIL_ADDRESS][DOMAIN_NAME]"
click at [966, 520] on button "Invite Client" at bounding box center [945, 519] width 202 height 25
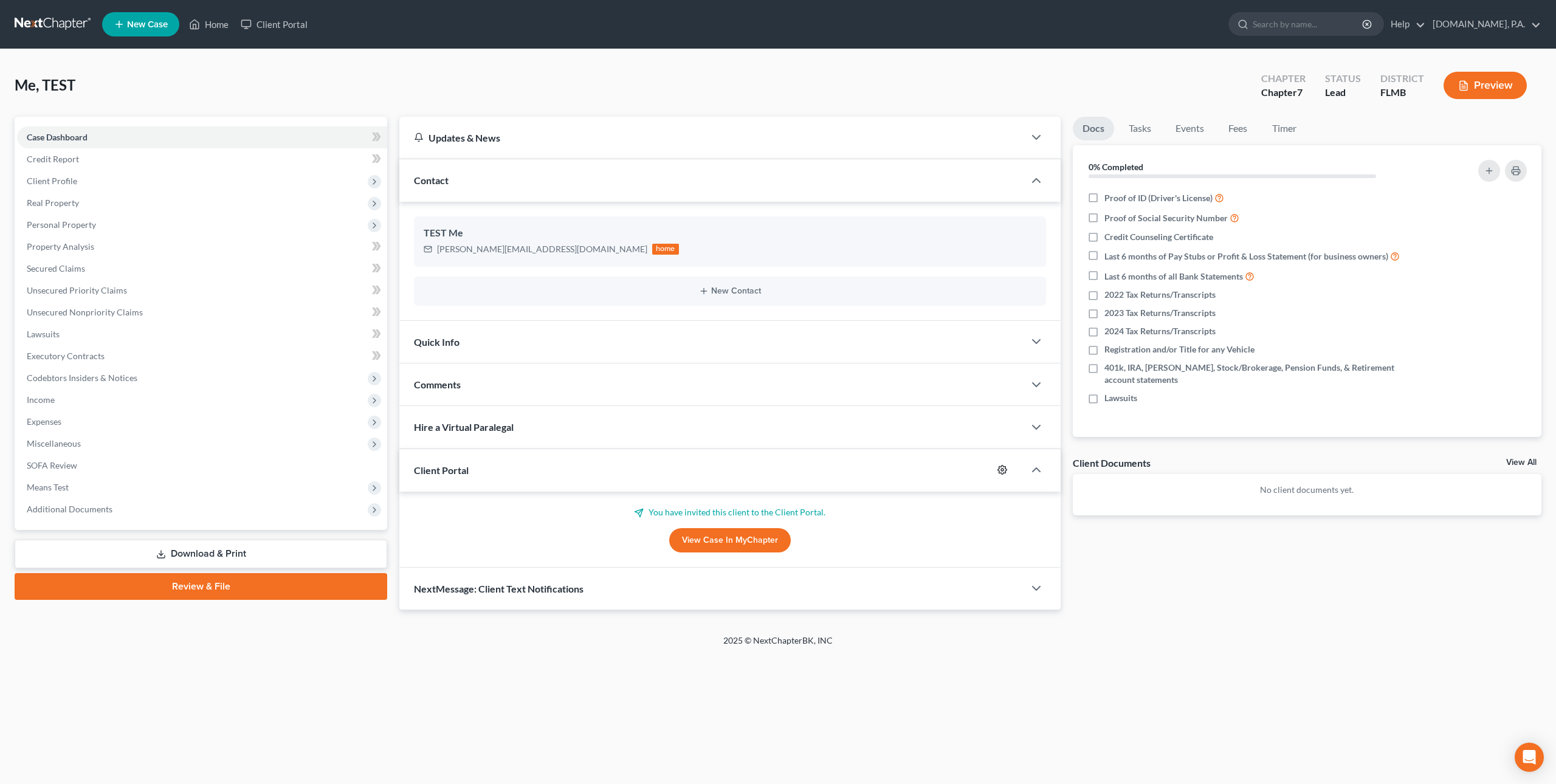
click at [1002, 470] on icon "button" at bounding box center [1002, 469] width 10 height 10
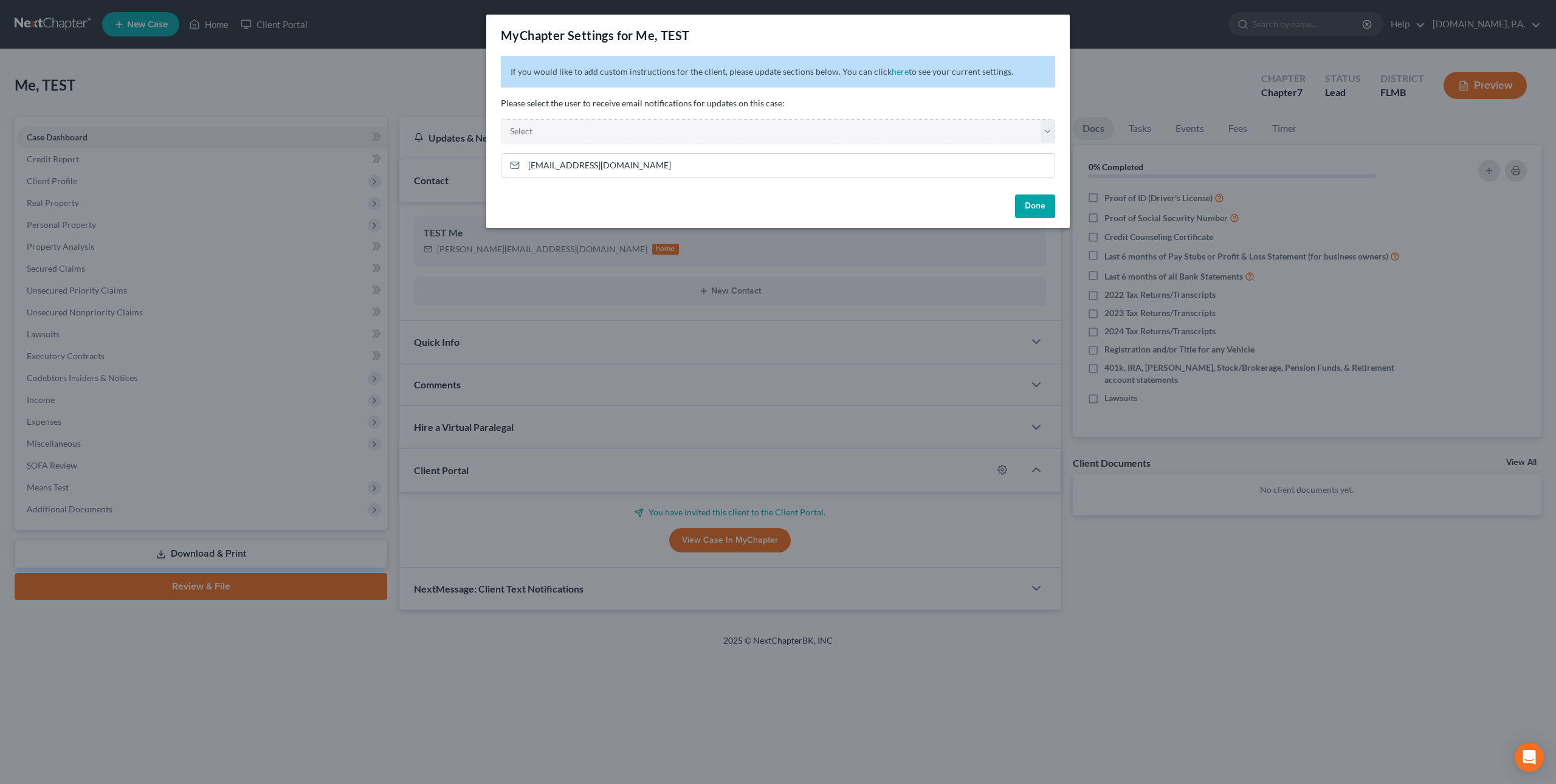
click at [1028, 207] on button "Done" at bounding box center [1035, 207] width 40 height 25
